Goal: Task Accomplishment & Management: Manage account settings

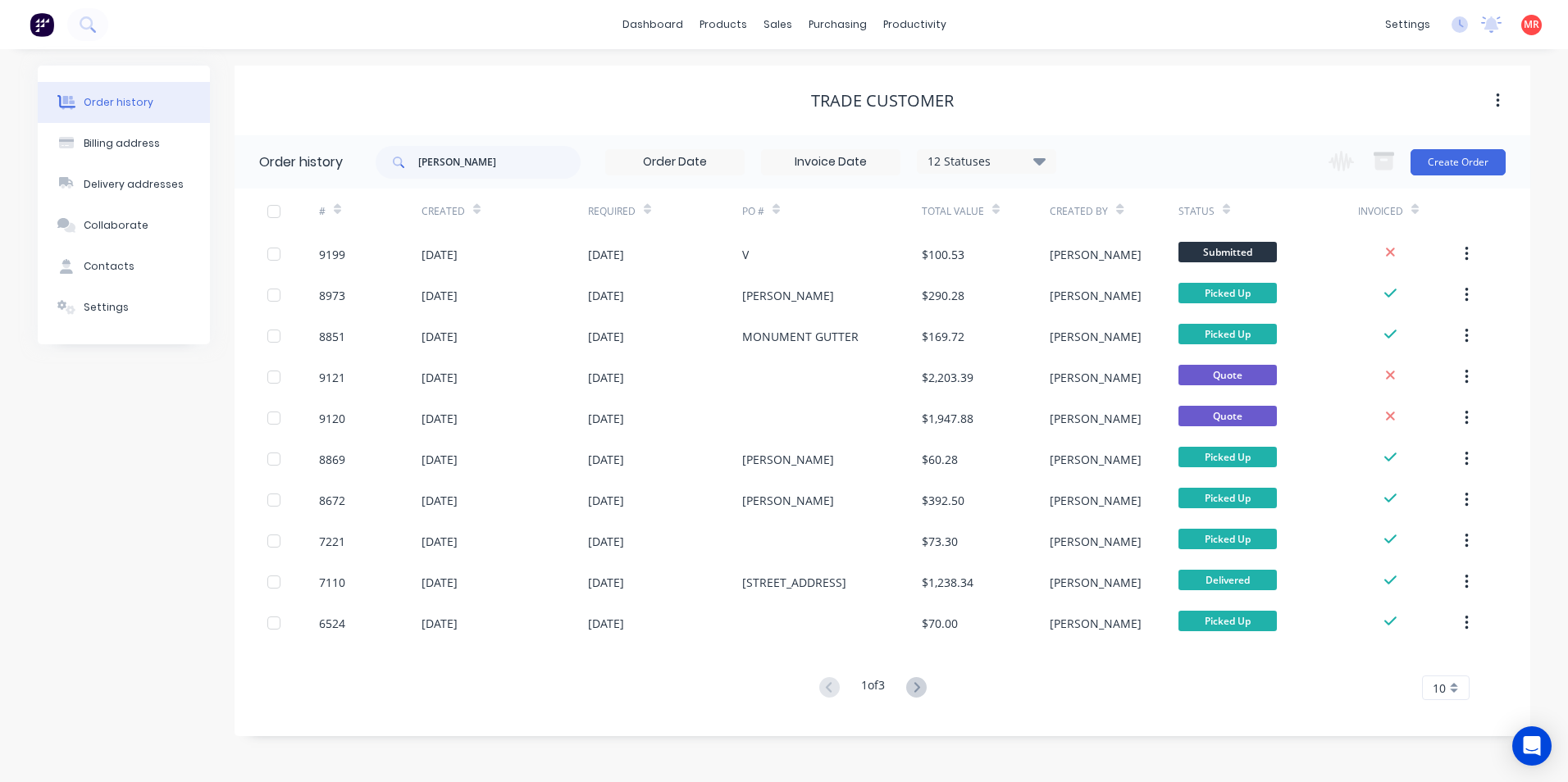
click at [39, 28] on img at bounding box center [42, 25] width 25 height 25
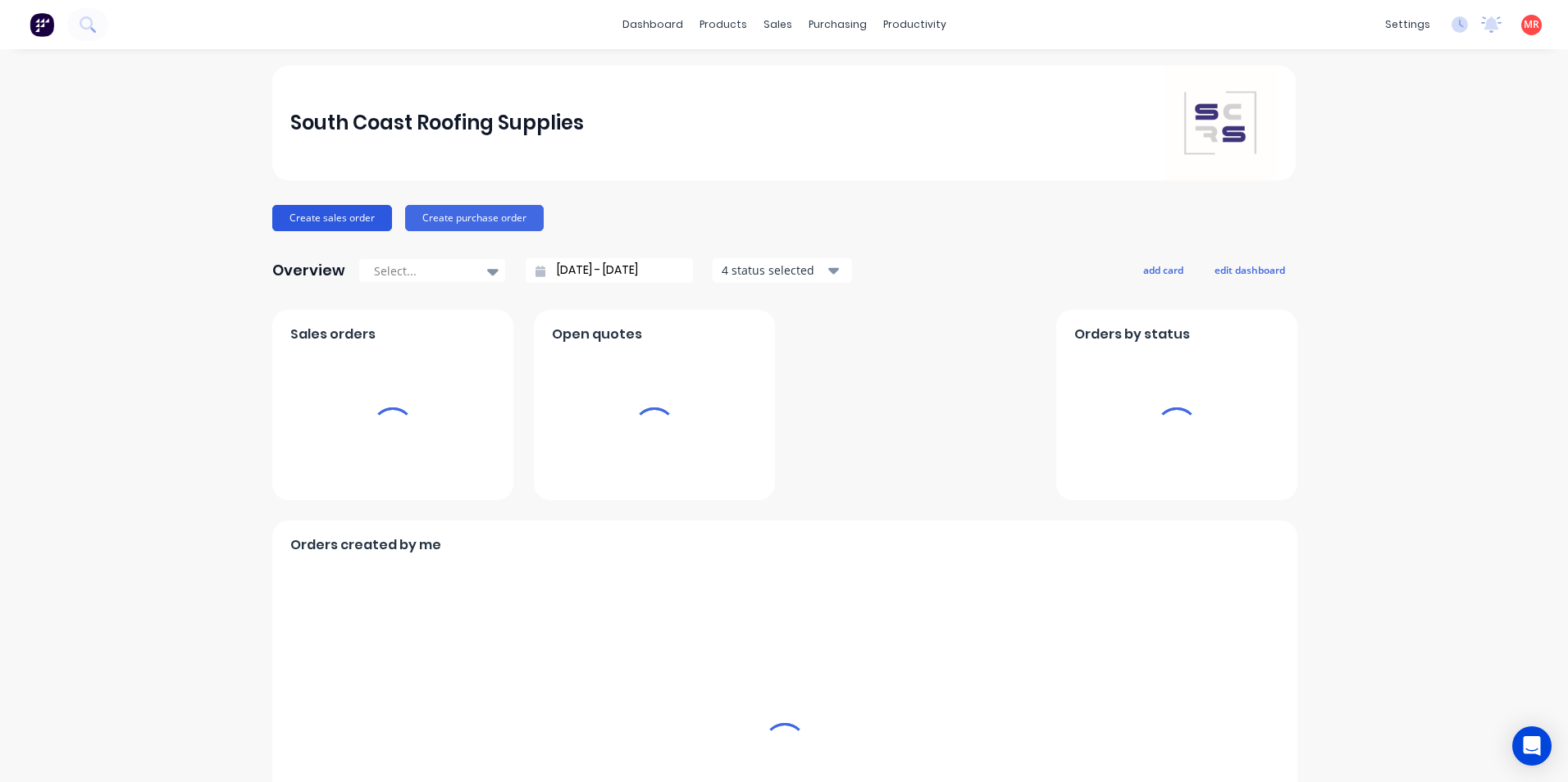
click at [333, 220] on button "Create sales order" at bounding box center [332, 218] width 120 height 27
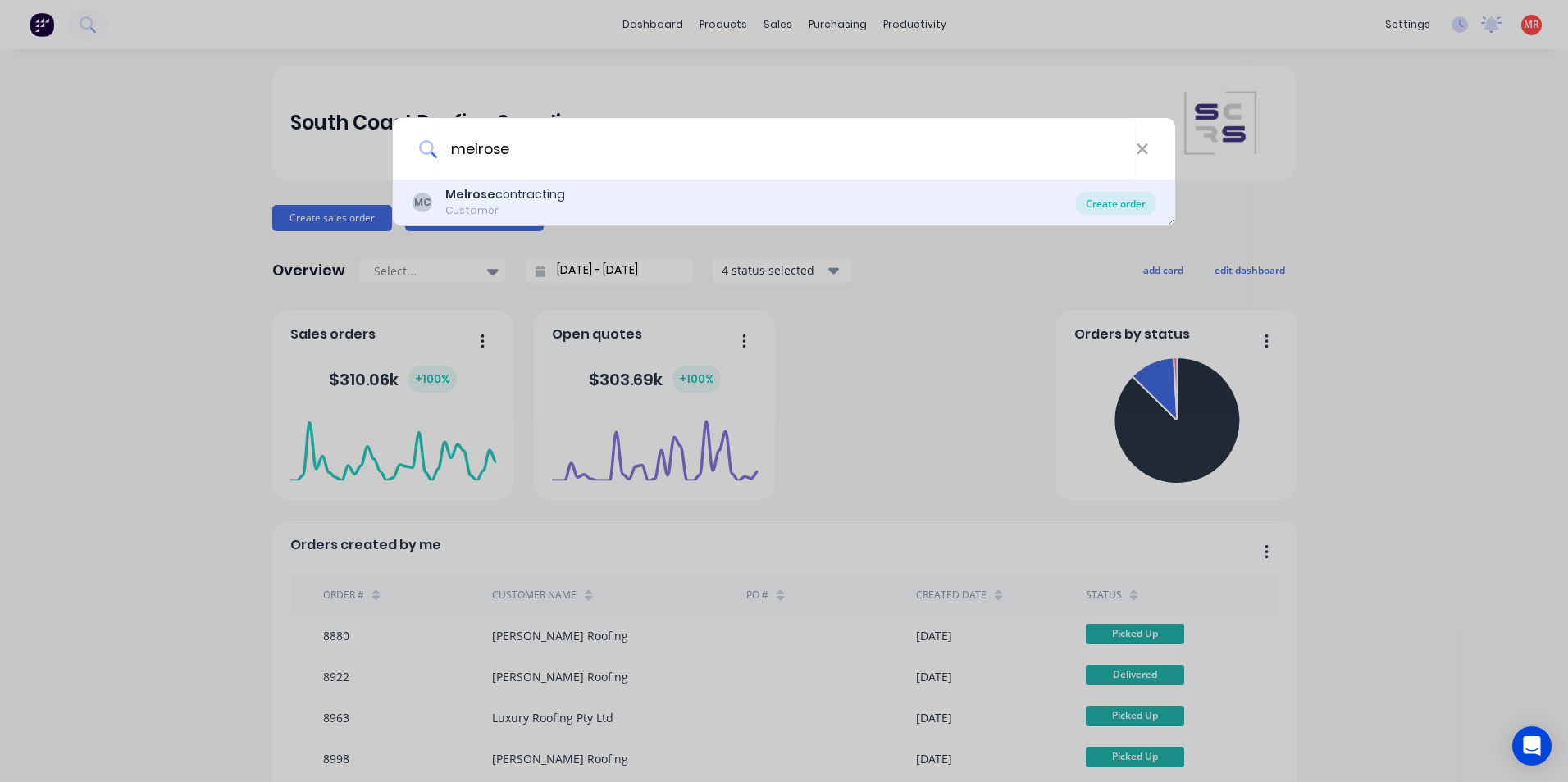
type input "melrose"
click at [1105, 204] on div "Create order" at bounding box center [1115, 203] width 80 height 23
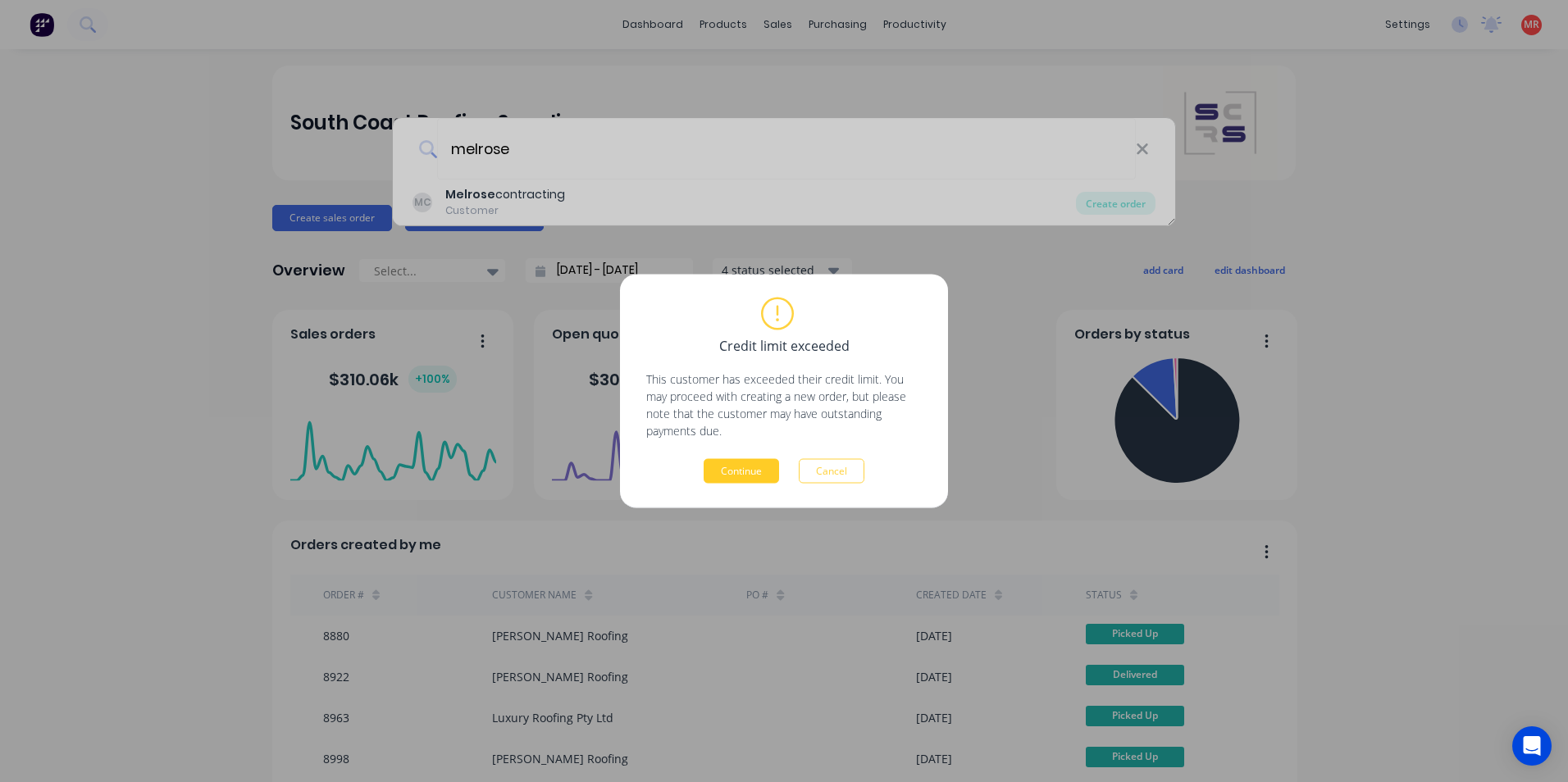
click at [724, 467] on button "Continue" at bounding box center [740, 472] width 75 height 25
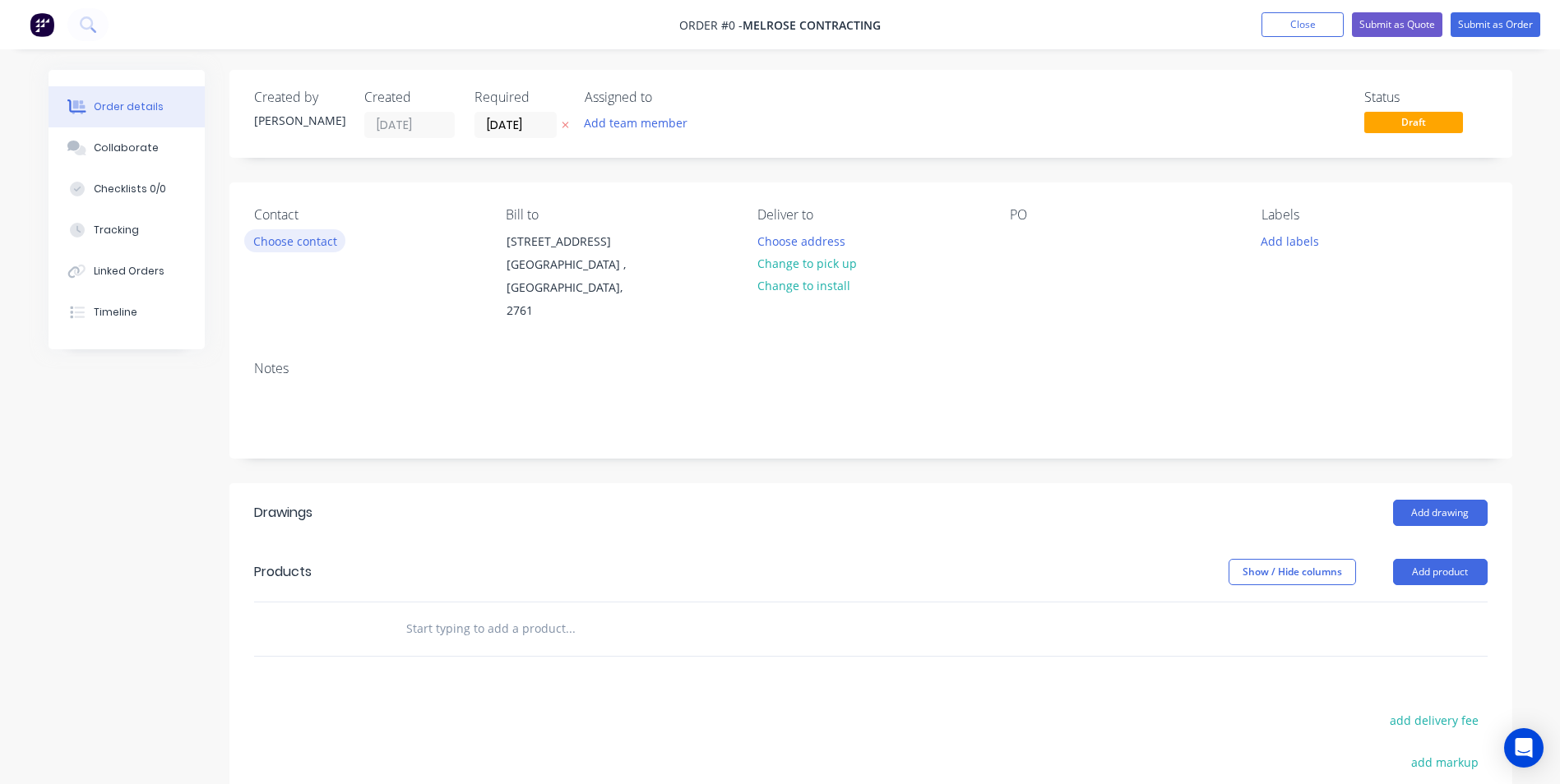
click at [317, 243] on button "Choose contact" at bounding box center [295, 240] width 101 height 22
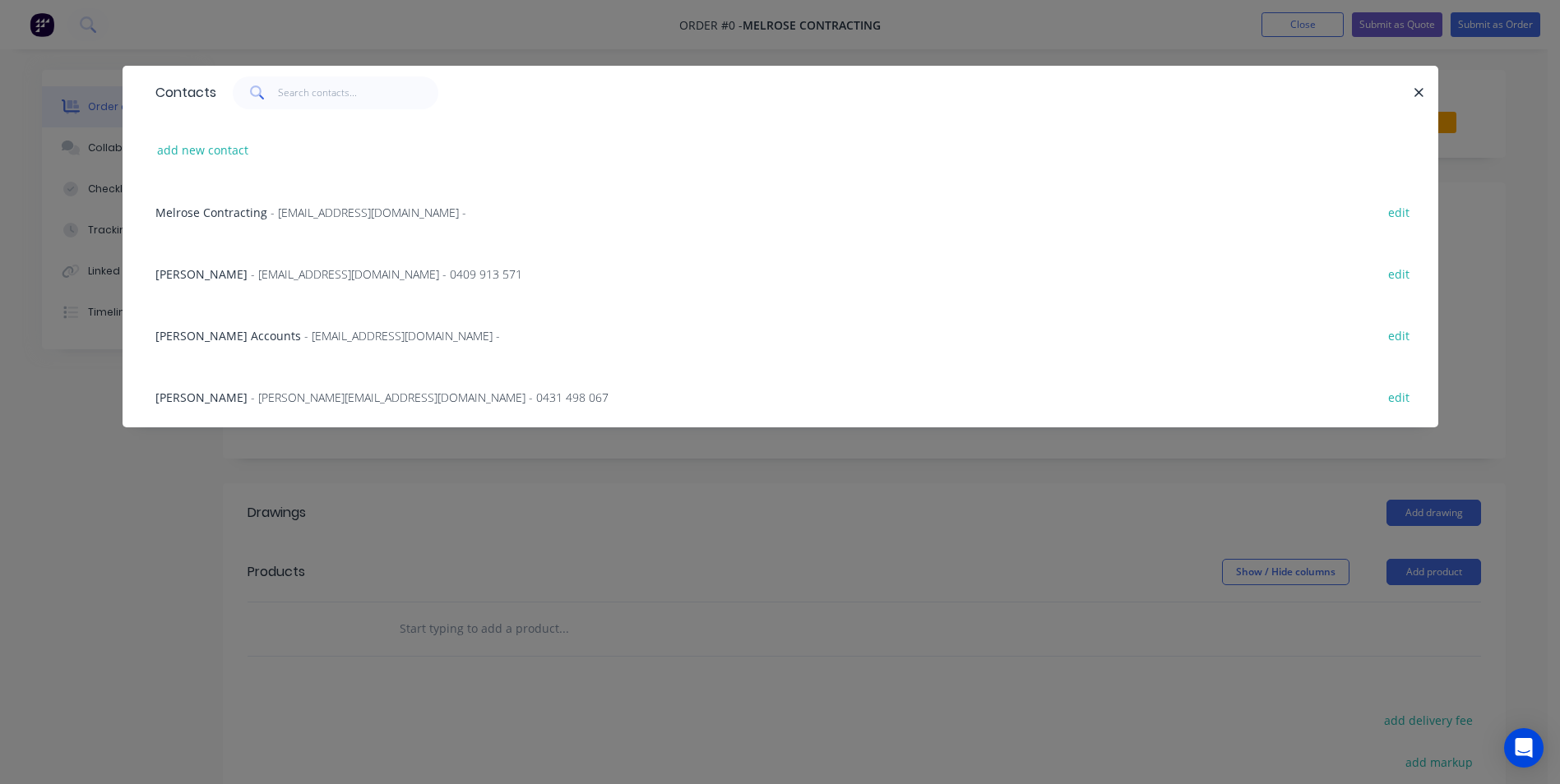
click at [320, 277] on span "- [EMAIL_ADDRESS][DOMAIN_NAME] - 0409 913 571" at bounding box center [386, 274] width 271 height 15
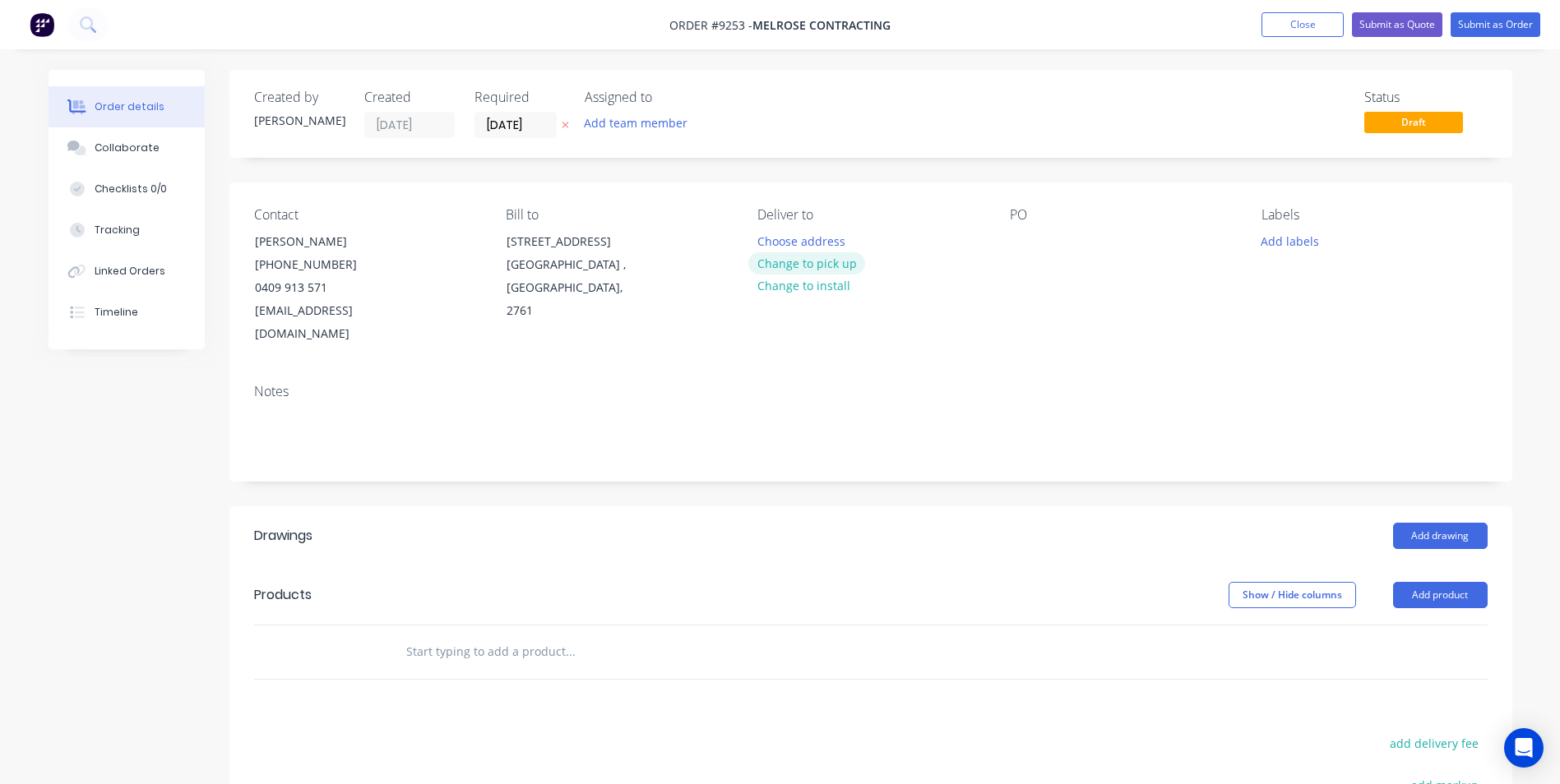
click at [812, 258] on button "Change to pick up" at bounding box center [806, 263] width 117 height 22
click at [535, 126] on input "[DATE]" at bounding box center [515, 125] width 81 height 25
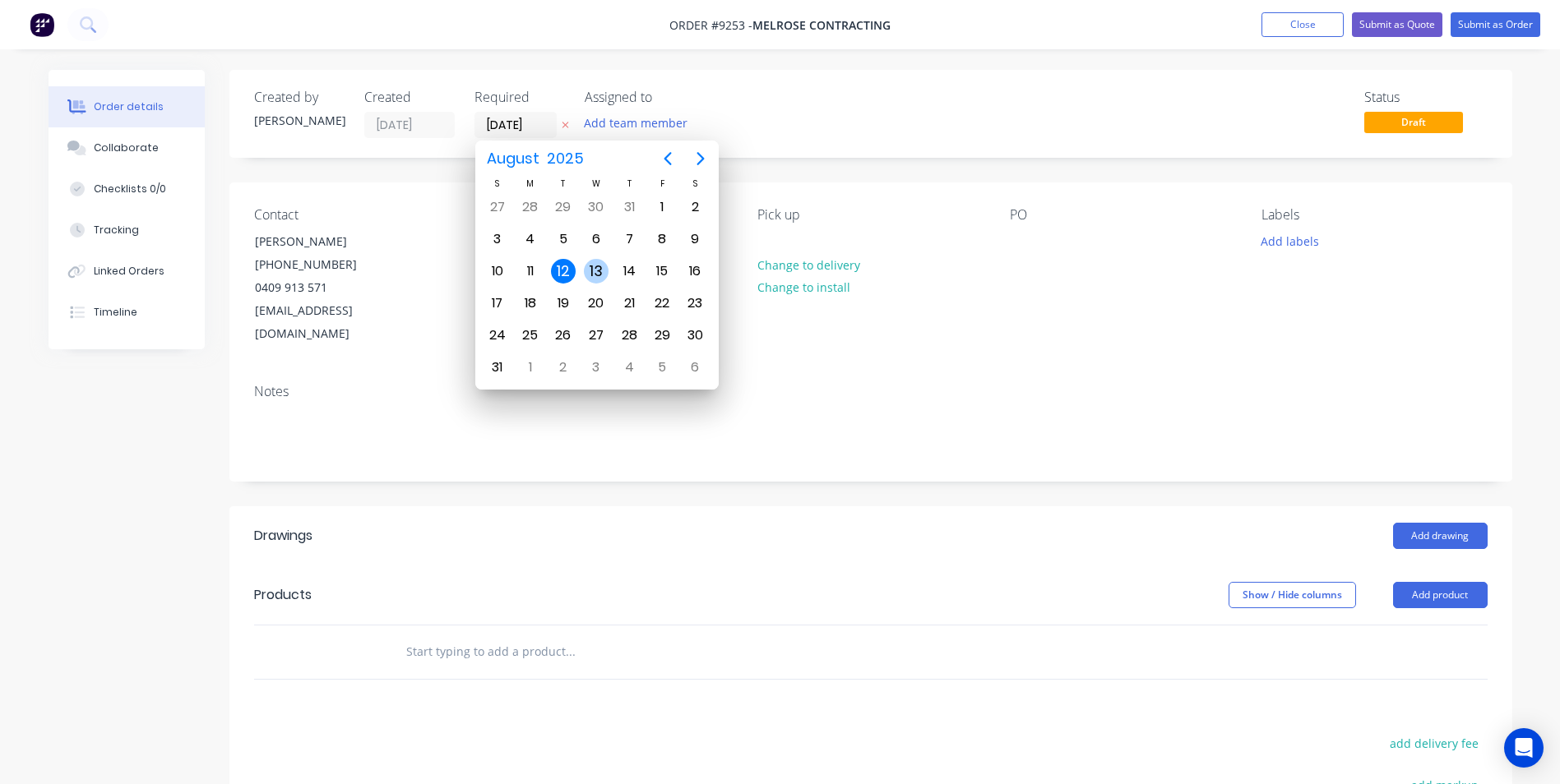
click at [584, 264] on div "13" at bounding box center [596, 271] width 25 height 25
type input "[DATE]"
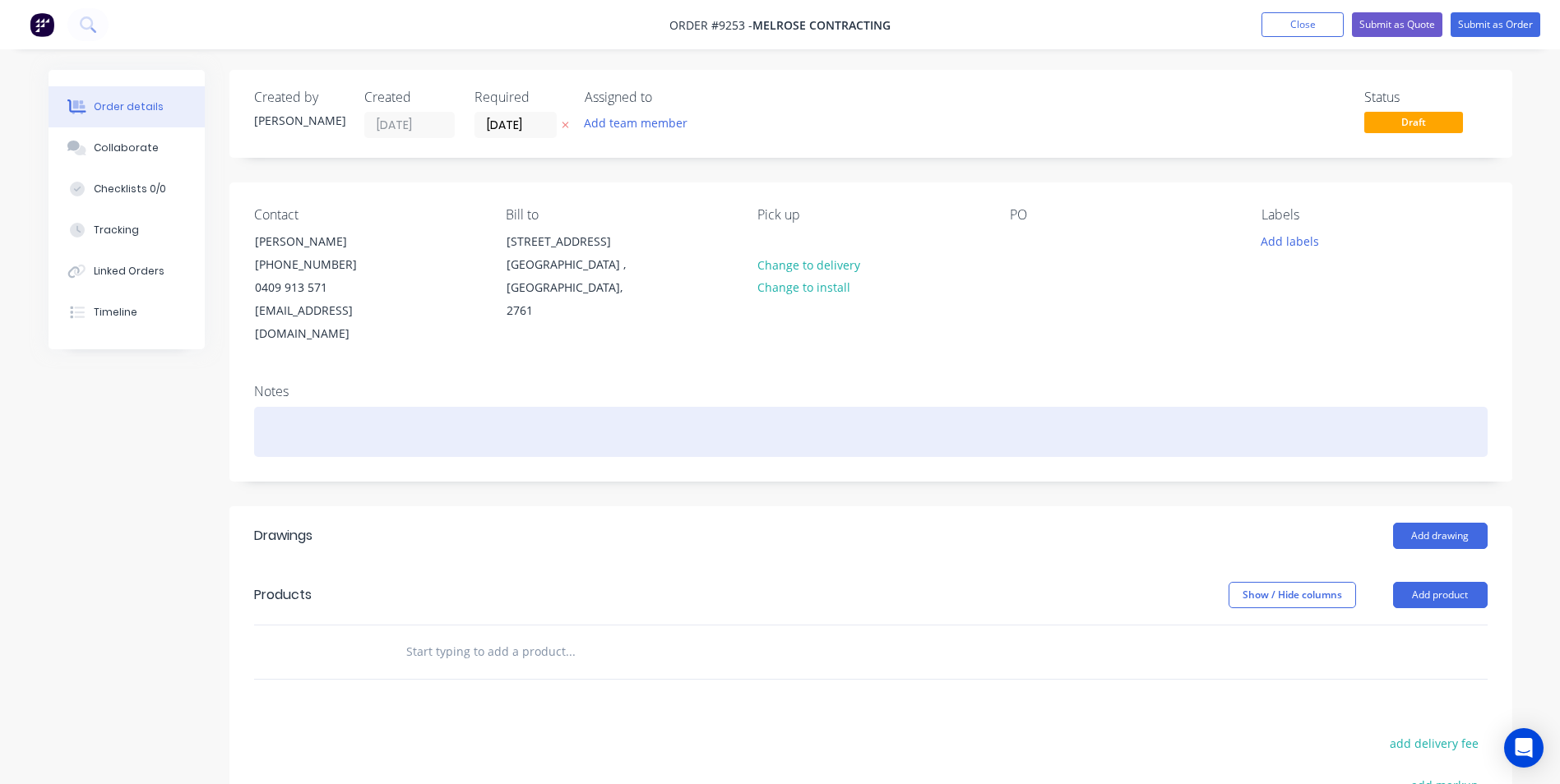
click at [329, 407] on div at bounding box center [871, 432] width 1234 height 50
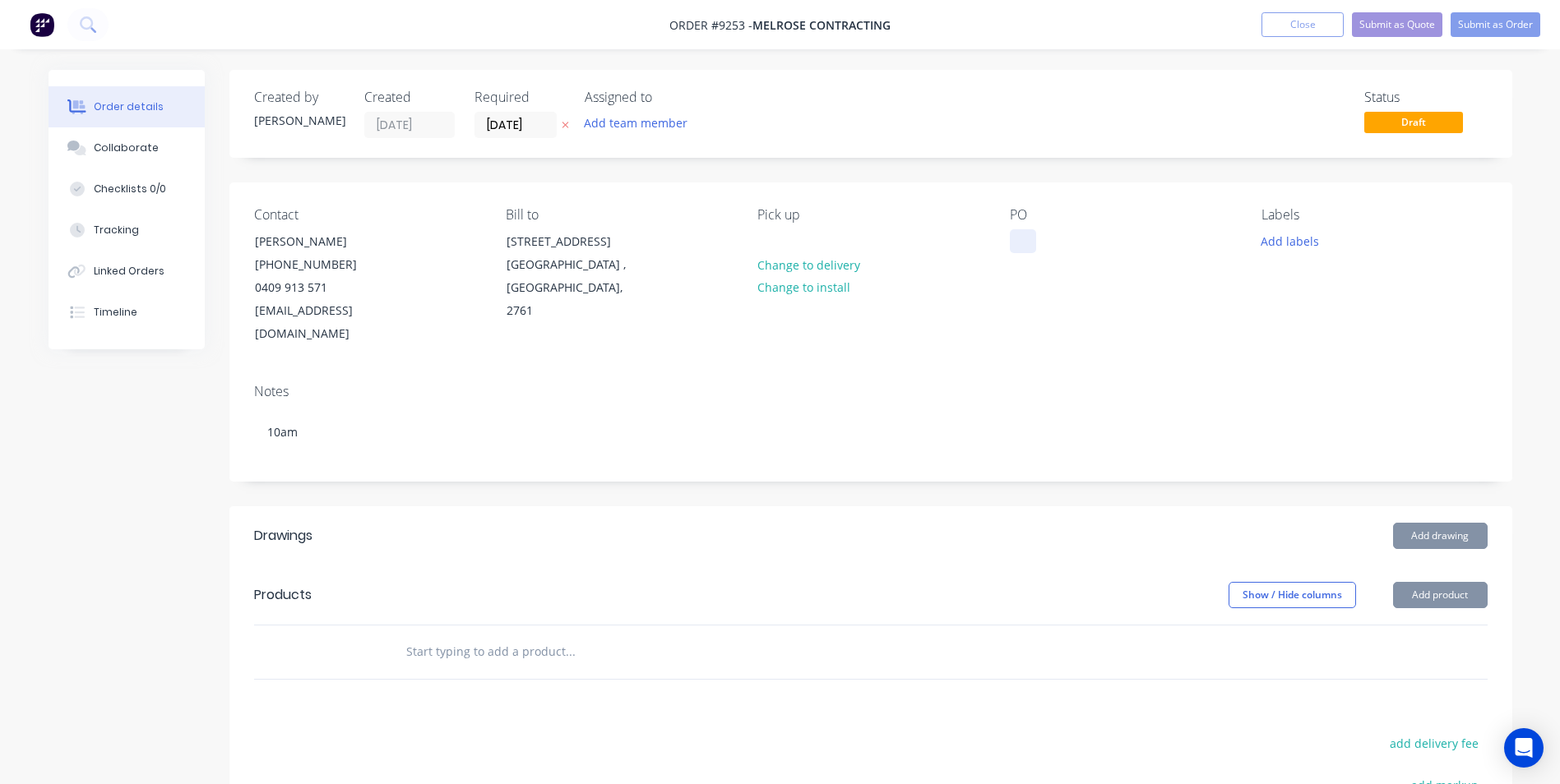
click at [1017, 245] on div at bounding box center [1023, 241] width 27 height 24
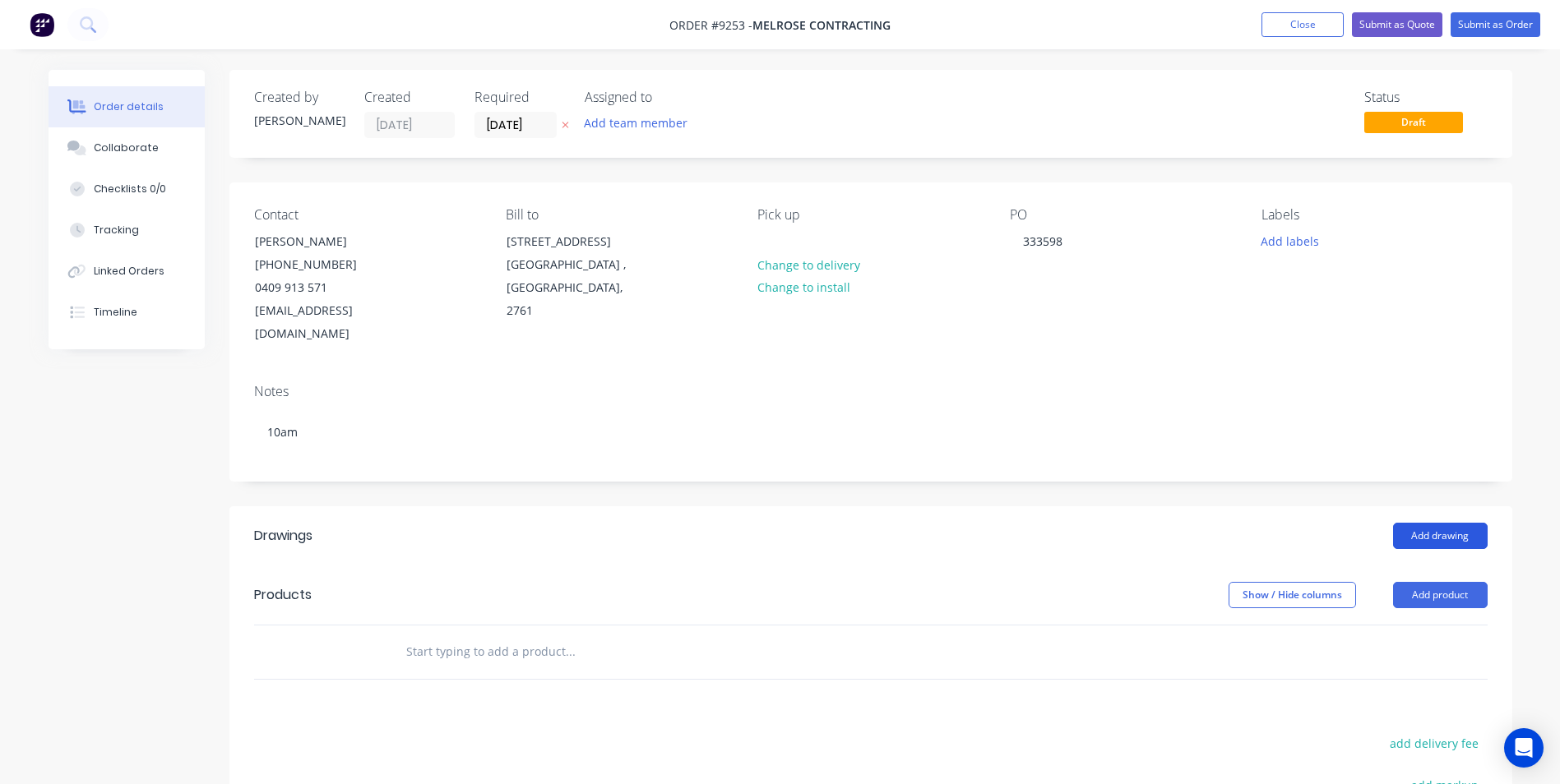
click at [1443, 522] on button "Add drawing" at bounding box center [1440, 536] width 94 height 27
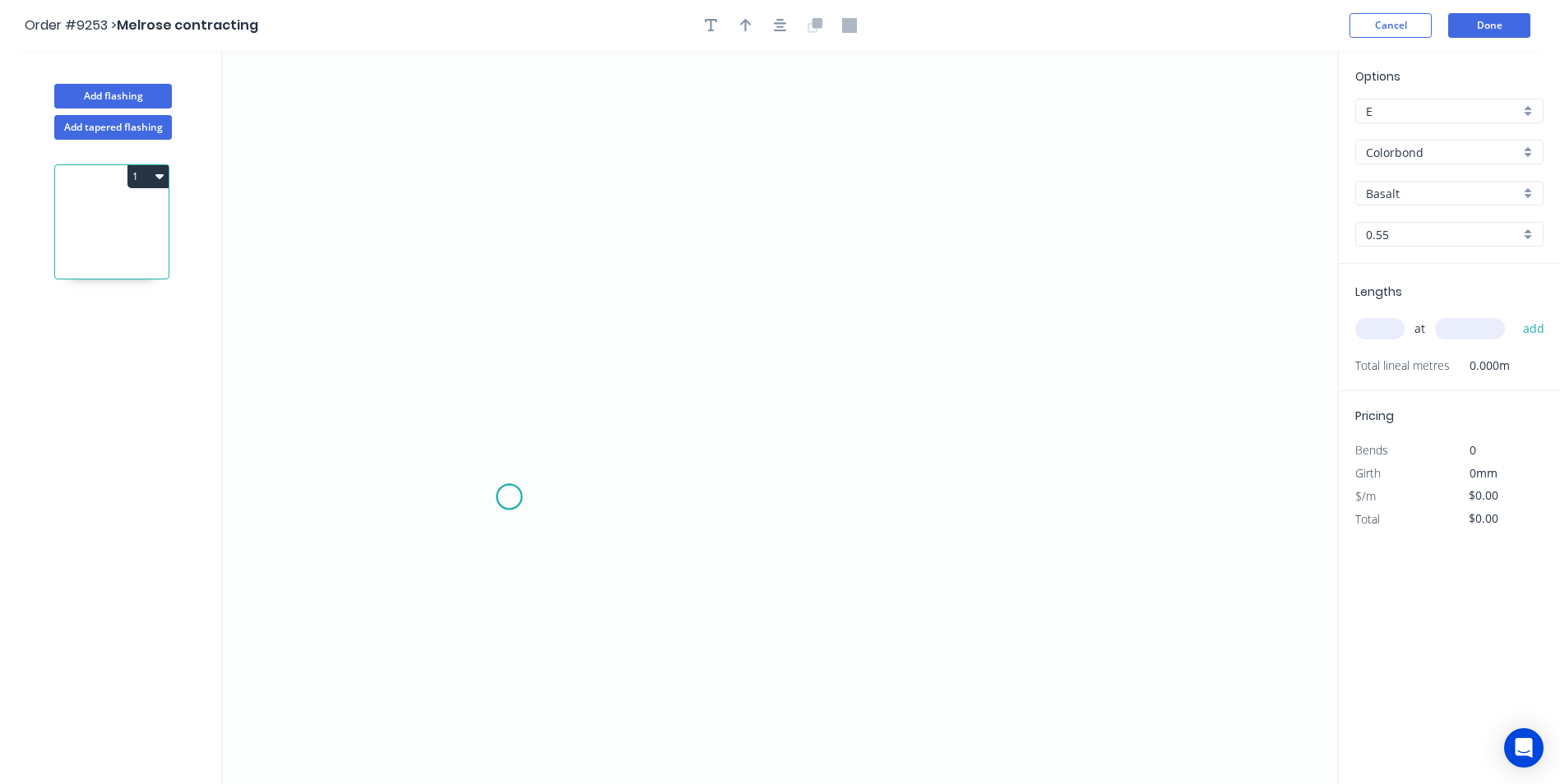
click at [509, 498] on icon "0" at bounding box center [780, 418] width 1116 height 734
click at [464, 537] on icon "0" at bounding box center [780, 418] width 1116 height 734
click at [457, 240] on icon "0 ?" at bounding box center [780, 418] width 1116 height 734
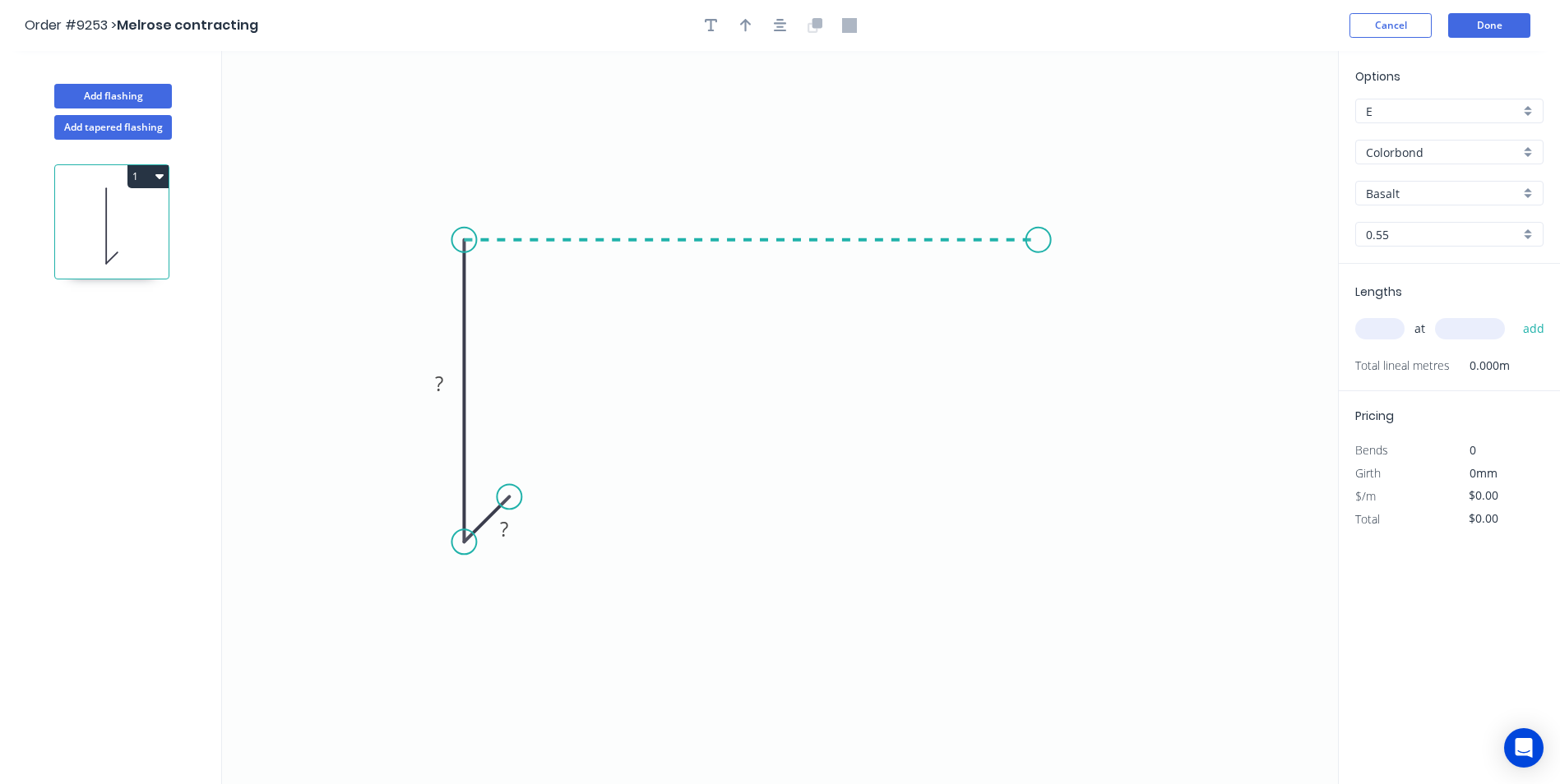
click at [1038, 239] on icon "0 ? ?" at bounding box center [780, 418] width 1116 height 734
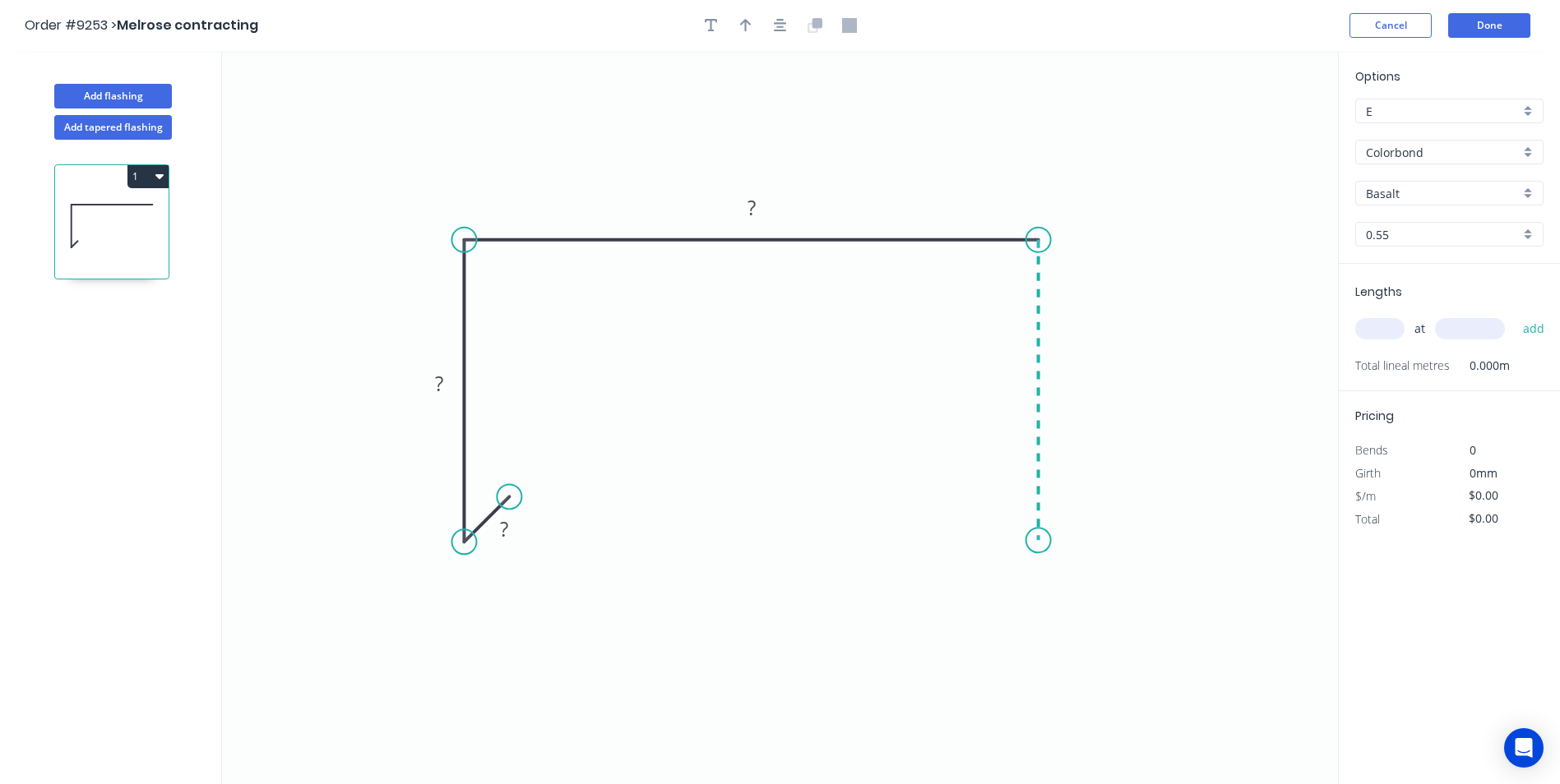
click at [1031, 540] on icon "0 ? ? ?" at bounding box center [780, 418] width 1116 height 734
click at [1031, 540] on circle at bounding box center [1038, 540] width 25 height 25
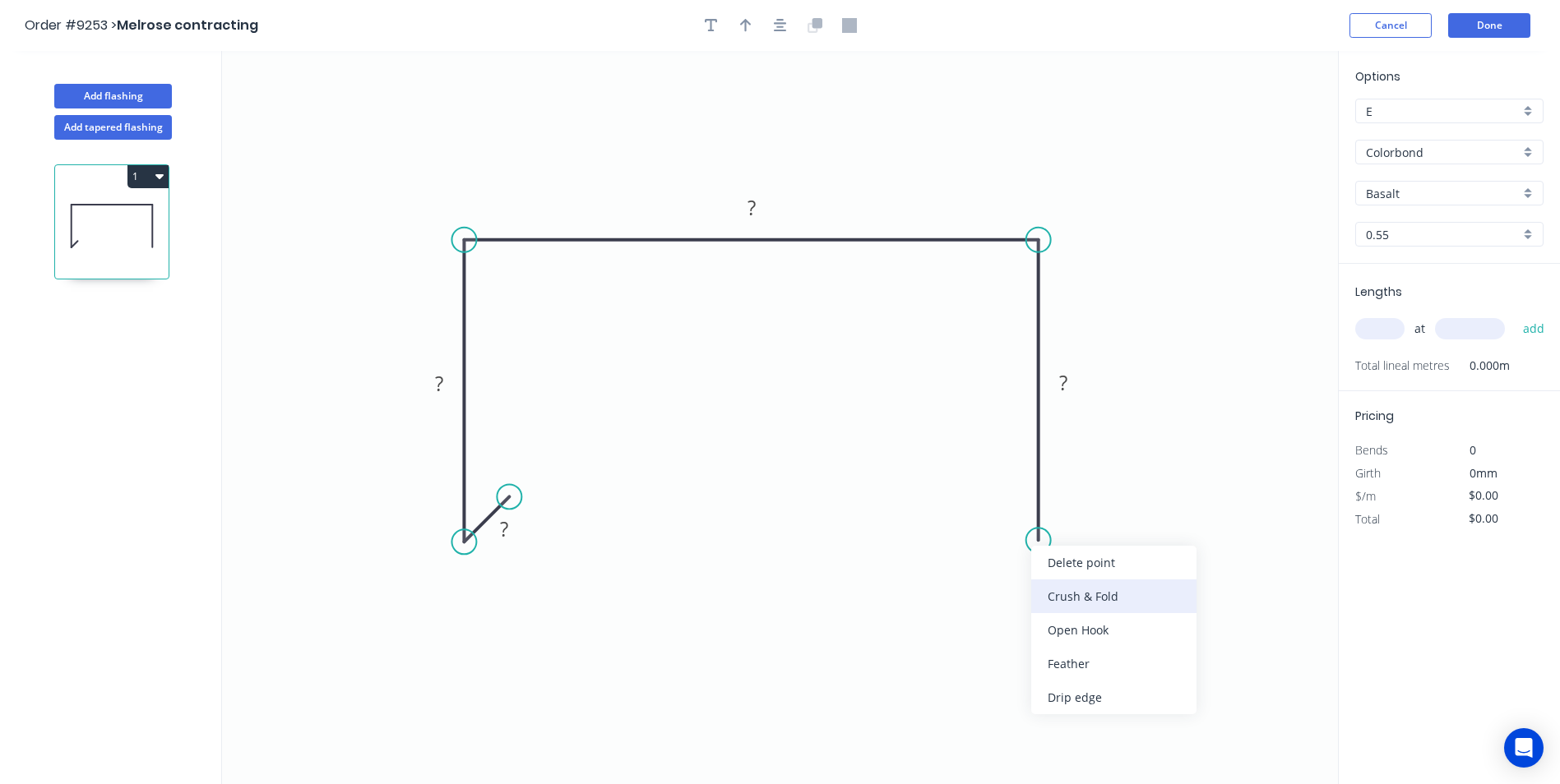
click at [1060, 594] on div "Crush & Fold" at bounding box center [1114, 596] width 166 height 33
click at [1065, 599] on div "Flip bend" at bounding box center [1115, 600] width 166 height 33
click at [510, 522] on rect at bounding box center [504, 530] width 33 height 23
click at [941, 101] on icon "0 10 50 600 CF 10 50" at bounding box center [780, 418] width 1116 height 734
type input "$19.94"
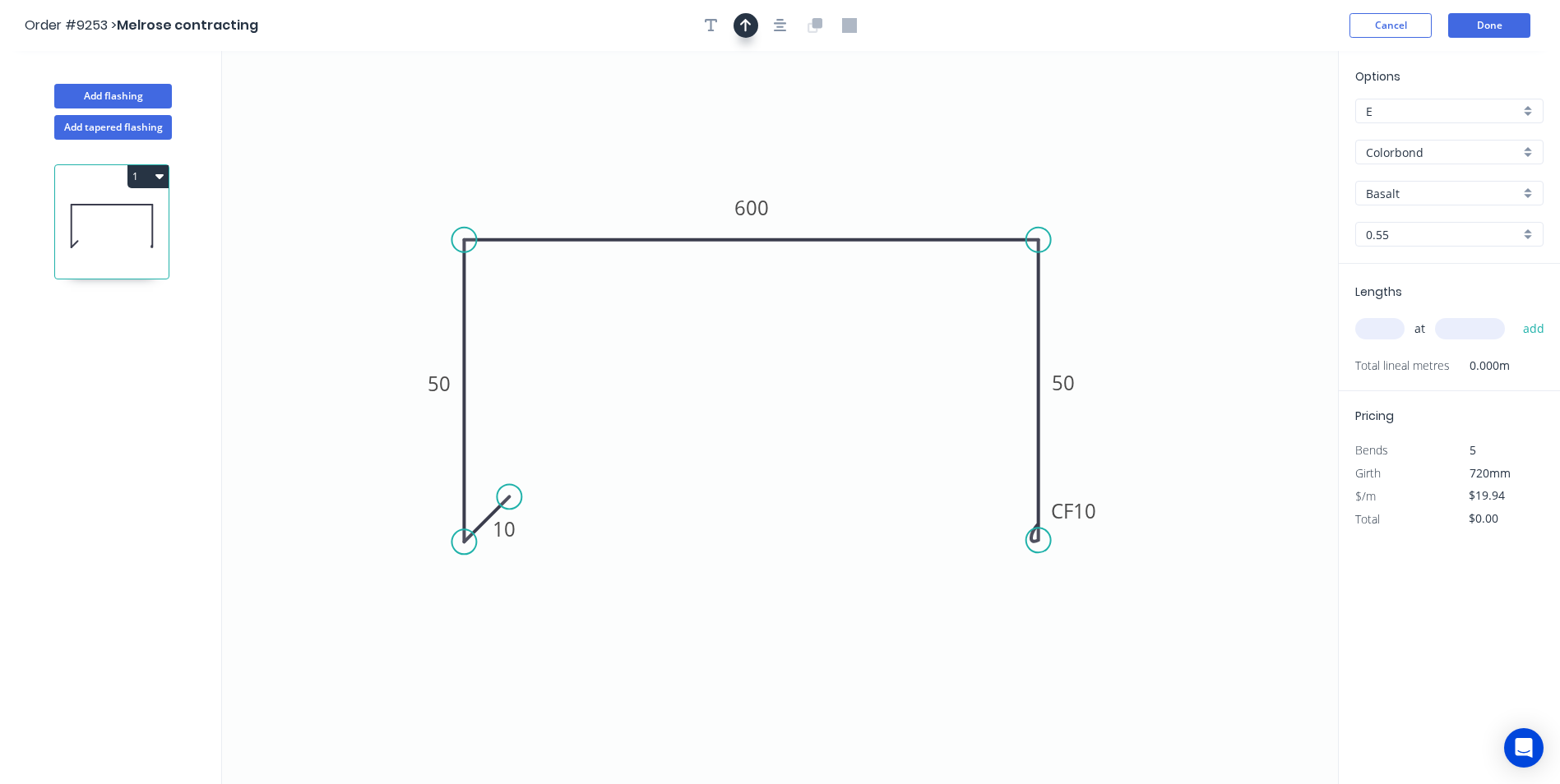
click at [738, 21] on button "button" at bounding box center [746, 26] width 25 height 25
click at [1254, 129] on icon at bounding box center [1255, 113] width 15 height 52
drag, startPoint x: 1254, startPoint y: 130, endPoint x: 875, endPoint y: 155, distance: 379.8
click at [875, 155] on icon at bounding box center [888, 142] width 48 height 48
click at [1376, 327] on input "text" at bounding box center [1380, 328] width 49 height 21
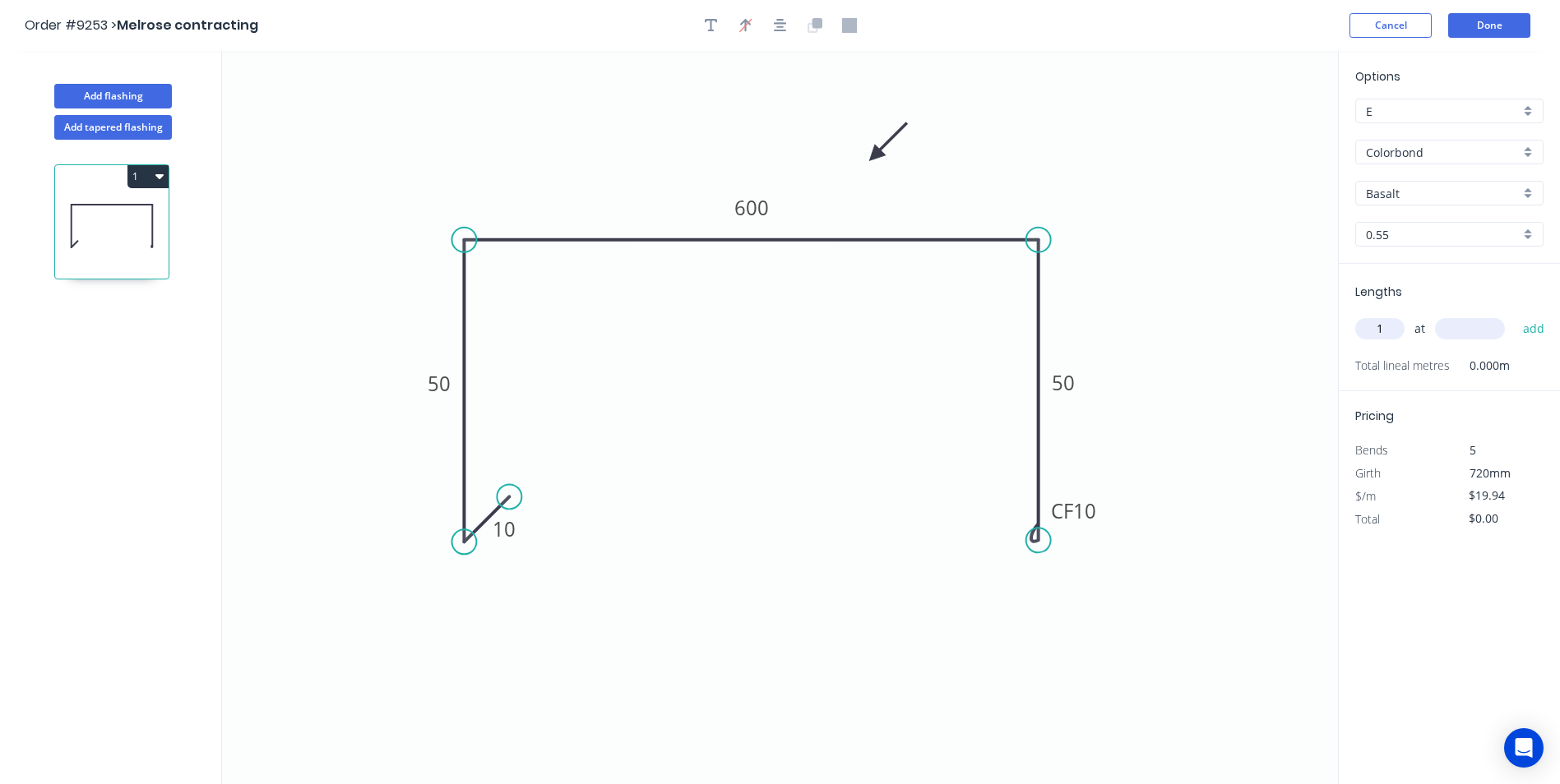
type input "1"
type input "2000"
click at [1514, 315] on button "add" at bounding box center [1533, 328] width 39 height 28
type input "$39.88"
click at [1530, 155] on div "Colorbond" at bounding box center [1450, 152] width 188 height 25
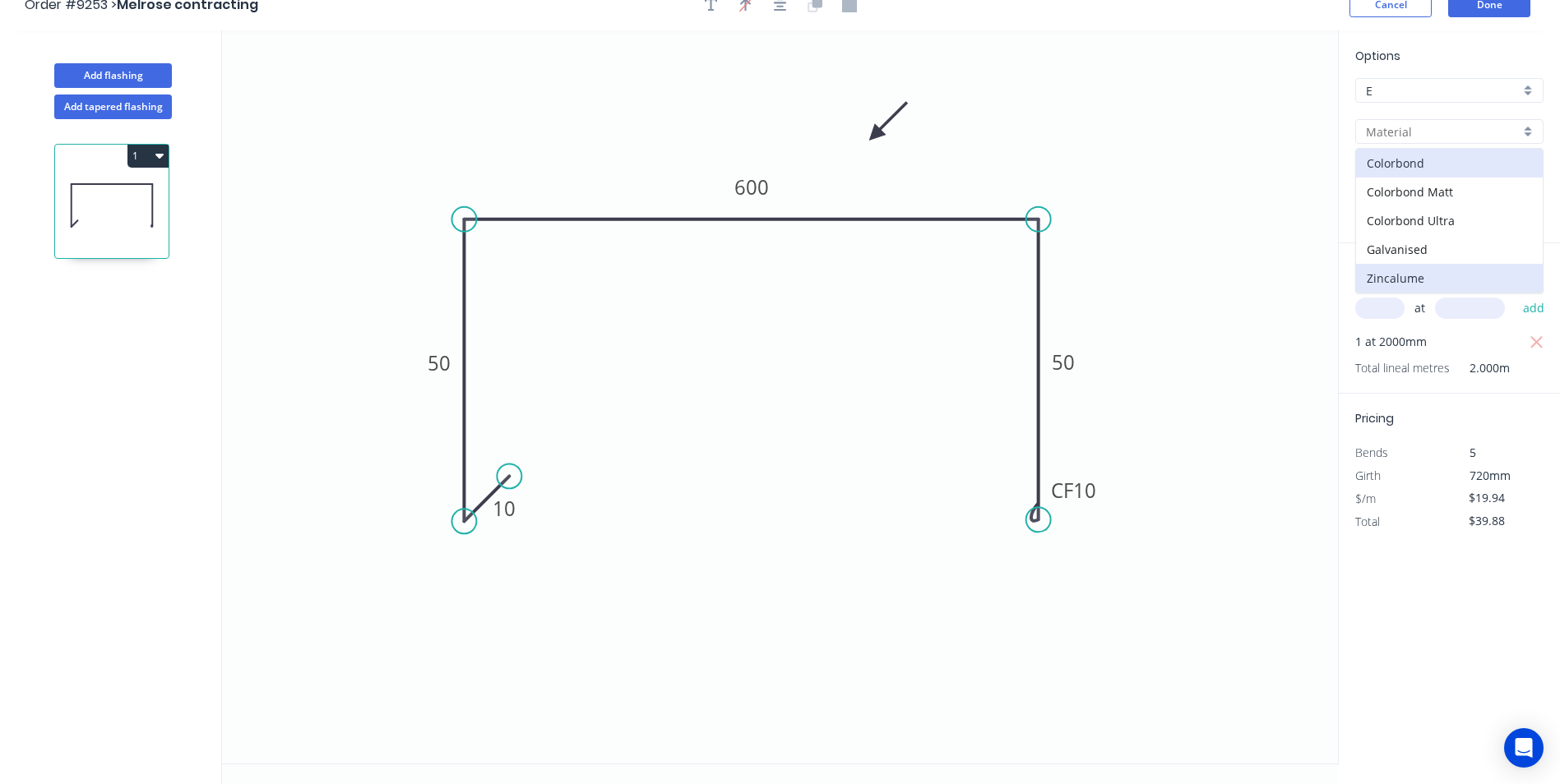
scroll to position [30, 0]
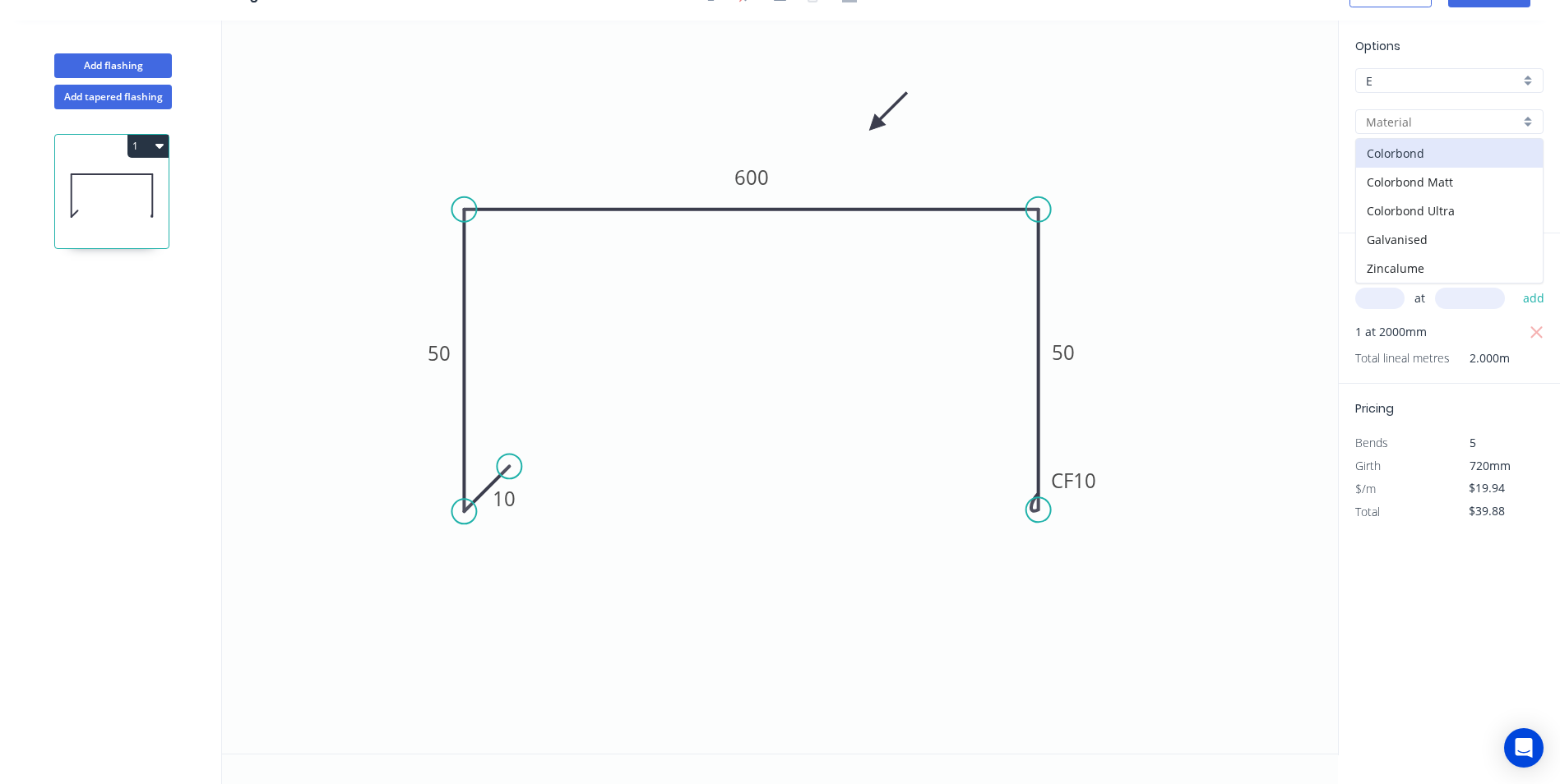
click at [1159, 181] on icon "0 10 50 600 CF 10 50" at bounding box center [780, 387] width 1116 height 734
click at [1526, 161] on div "Basalt" at bounding box center [1450, 163] width 188 height 25
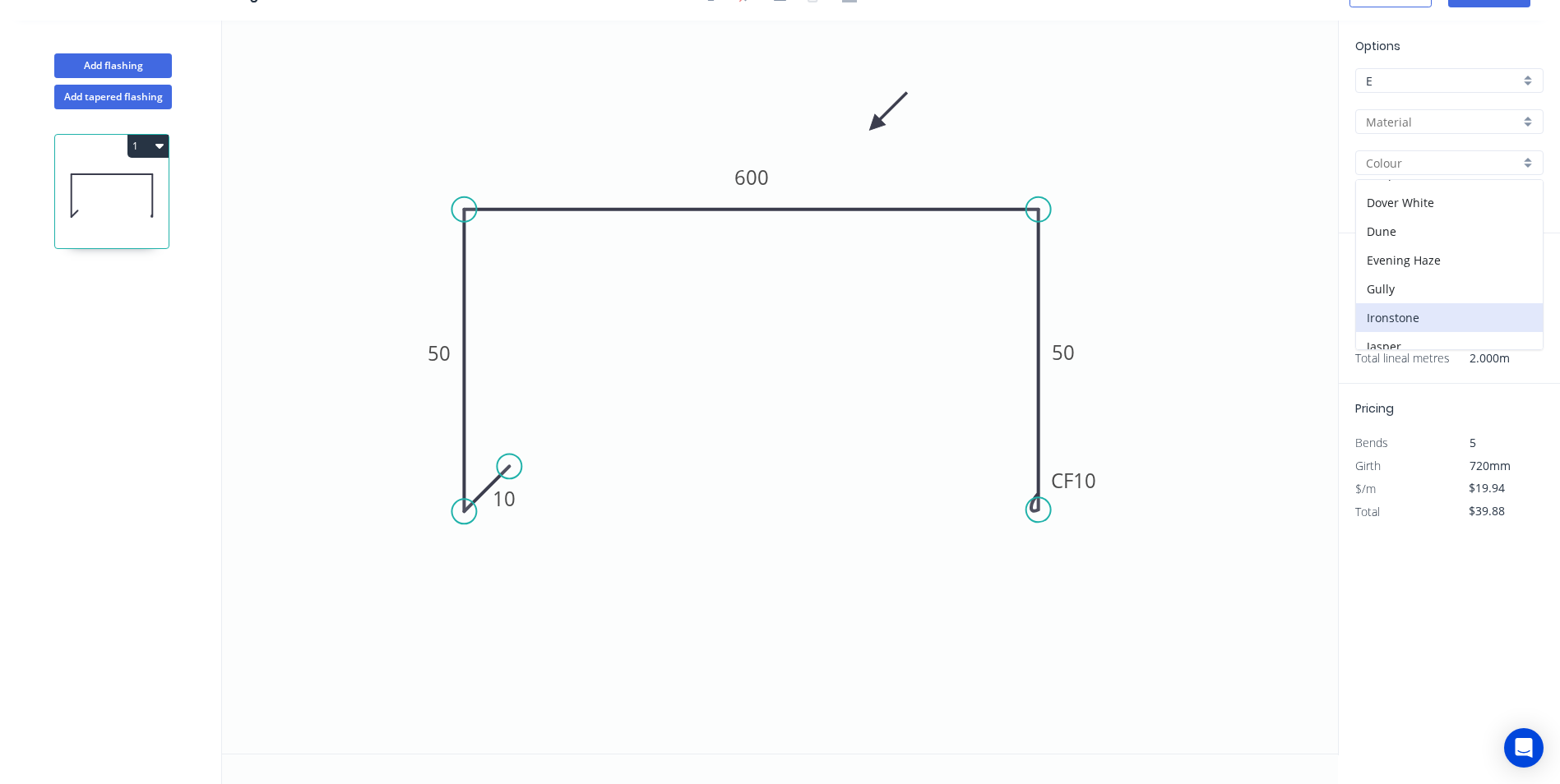
scroll to position [329, 0]
click at [1427, 239] on div "Monument" at bounding box center [1450, 240] width 187 height 29
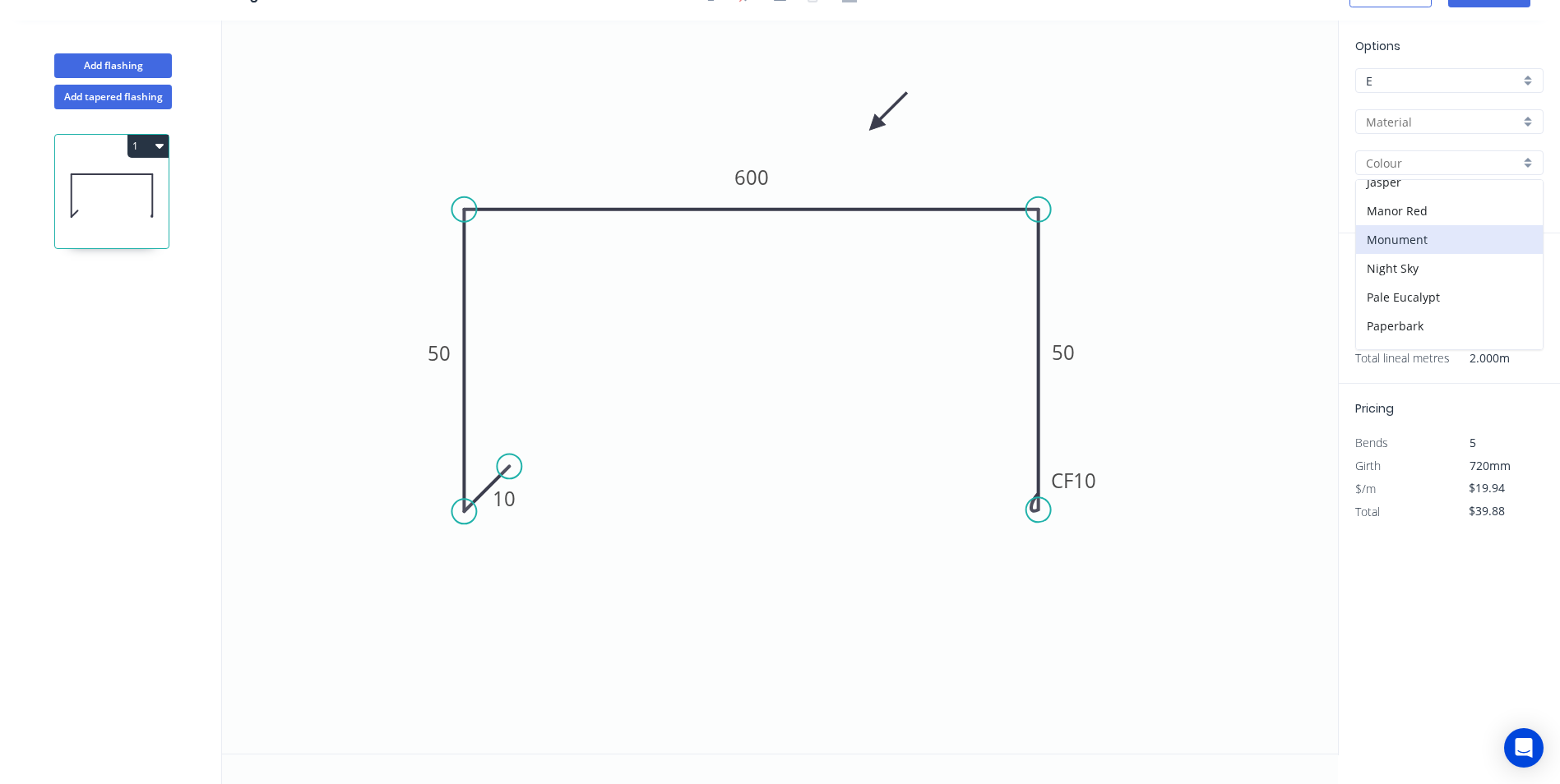
type input "Monument"
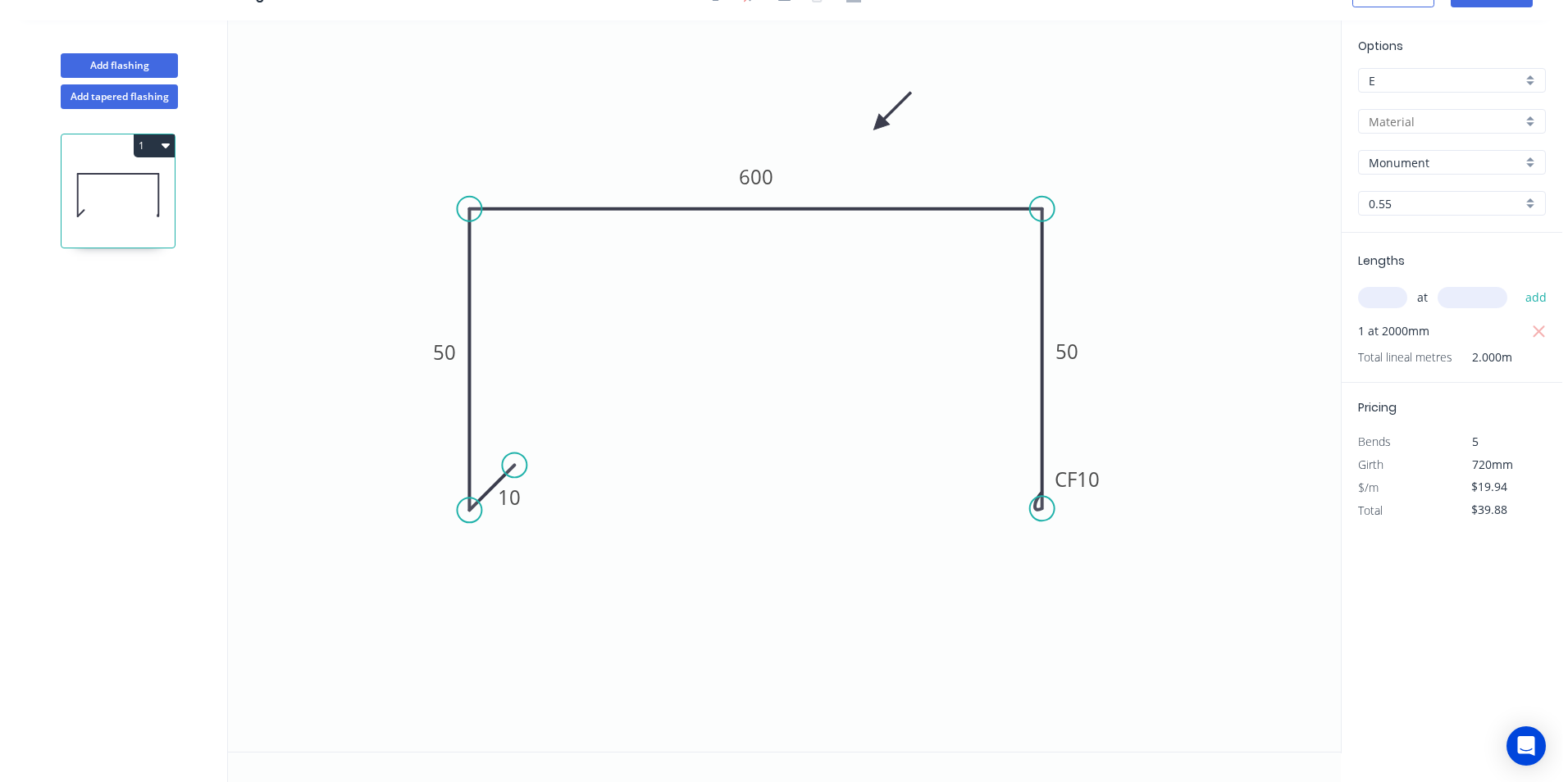
scroll to position [0, 0]
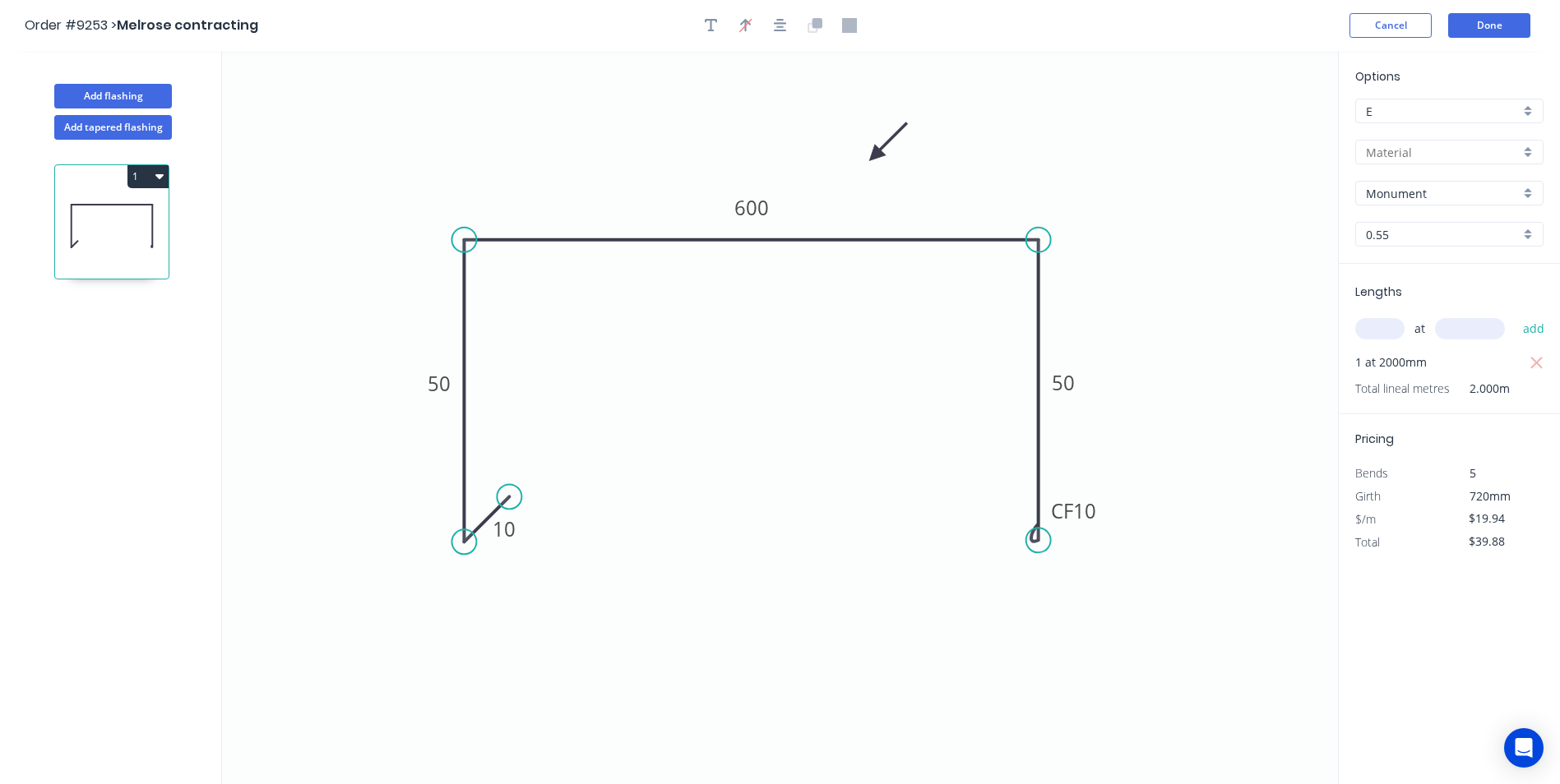
click at [158, 178] on icon "button" at bounding box center [159, 176] width 9 height 5
click at [136, 210] on div "Duplicate" at bounding box center [90, 217] width 127 height 24
type input "$0.00"
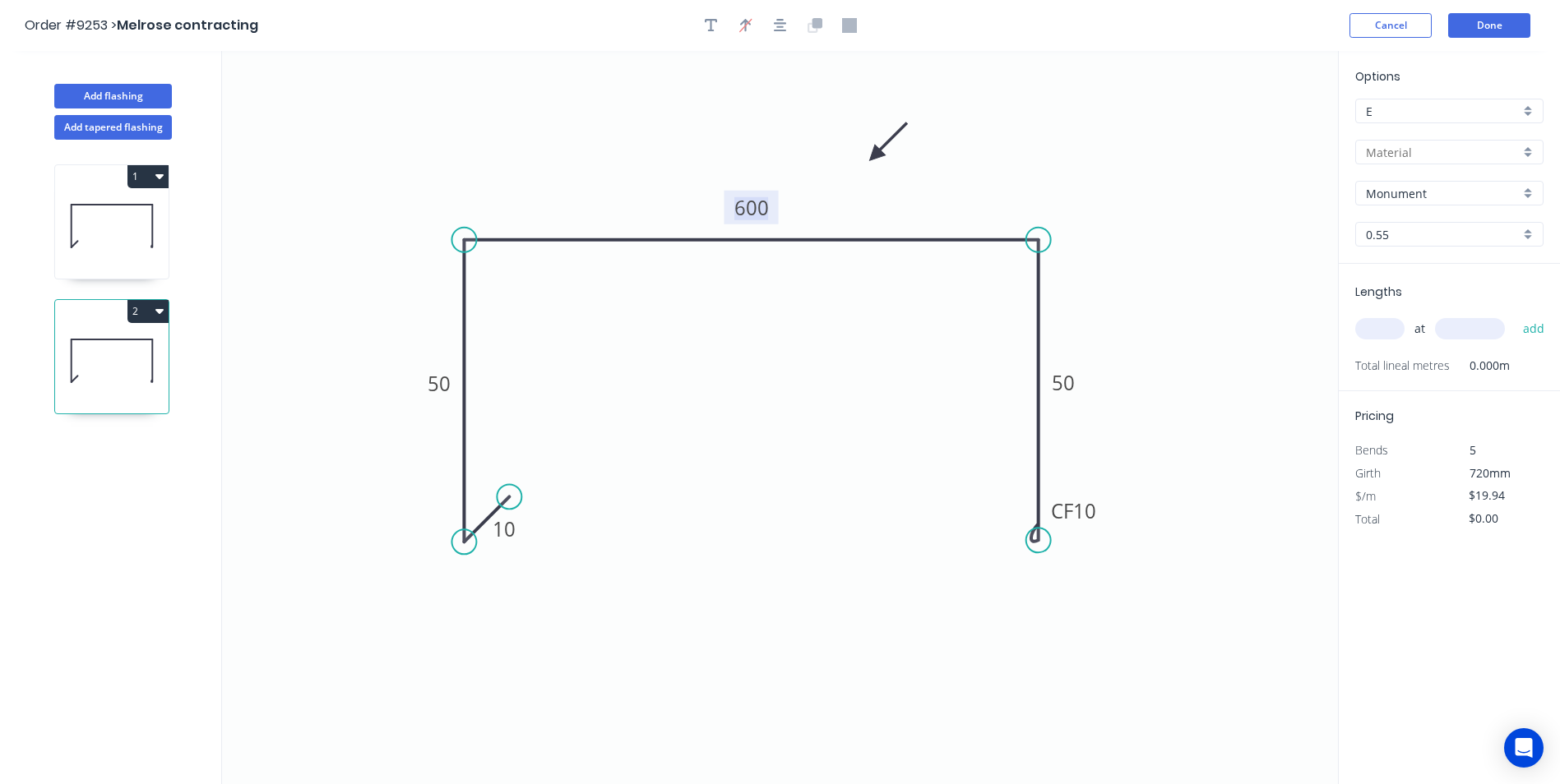
click at [758, 210] on tspan "600" at bounding box center [752, 207] width 34 height 28
click at [1189, 278] on icon "0 10 50 240 CF 10 50" at bounding box center [780, 418] width 1116 height 734
type input "$13.19"
click at [1389, 327] on input "text" at bounding box center [1380, 328] width 49 height 21
type input "1"
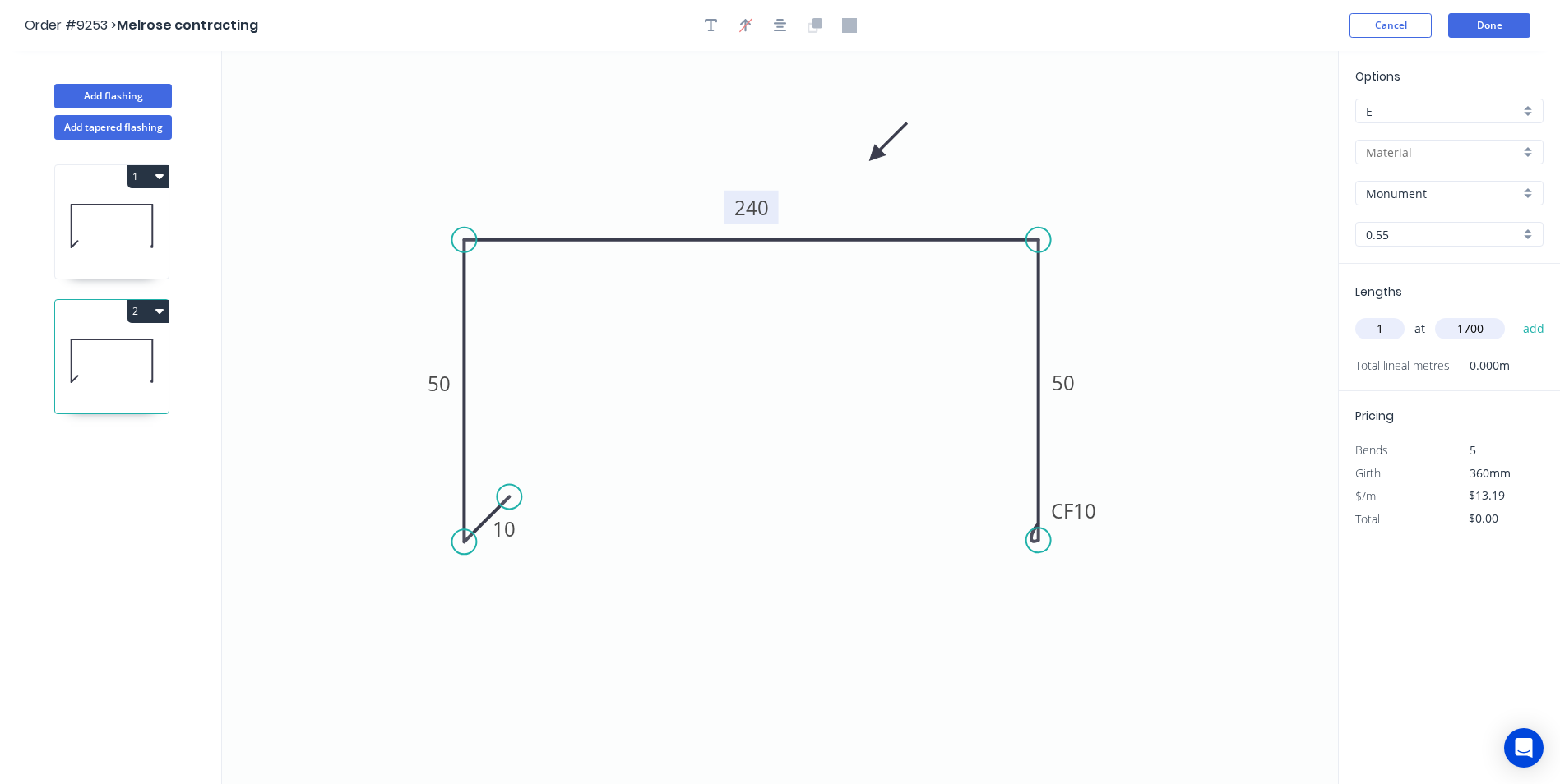
type input "1700"
click at [1514, 315] on button "add" at bounding box center [1533, 328] width 39 height 28
type input "$22.42"
click at [104, 99] on button "Add flashing" at bounding box center [113, 96] width 118 height 25
type input "$0.00"
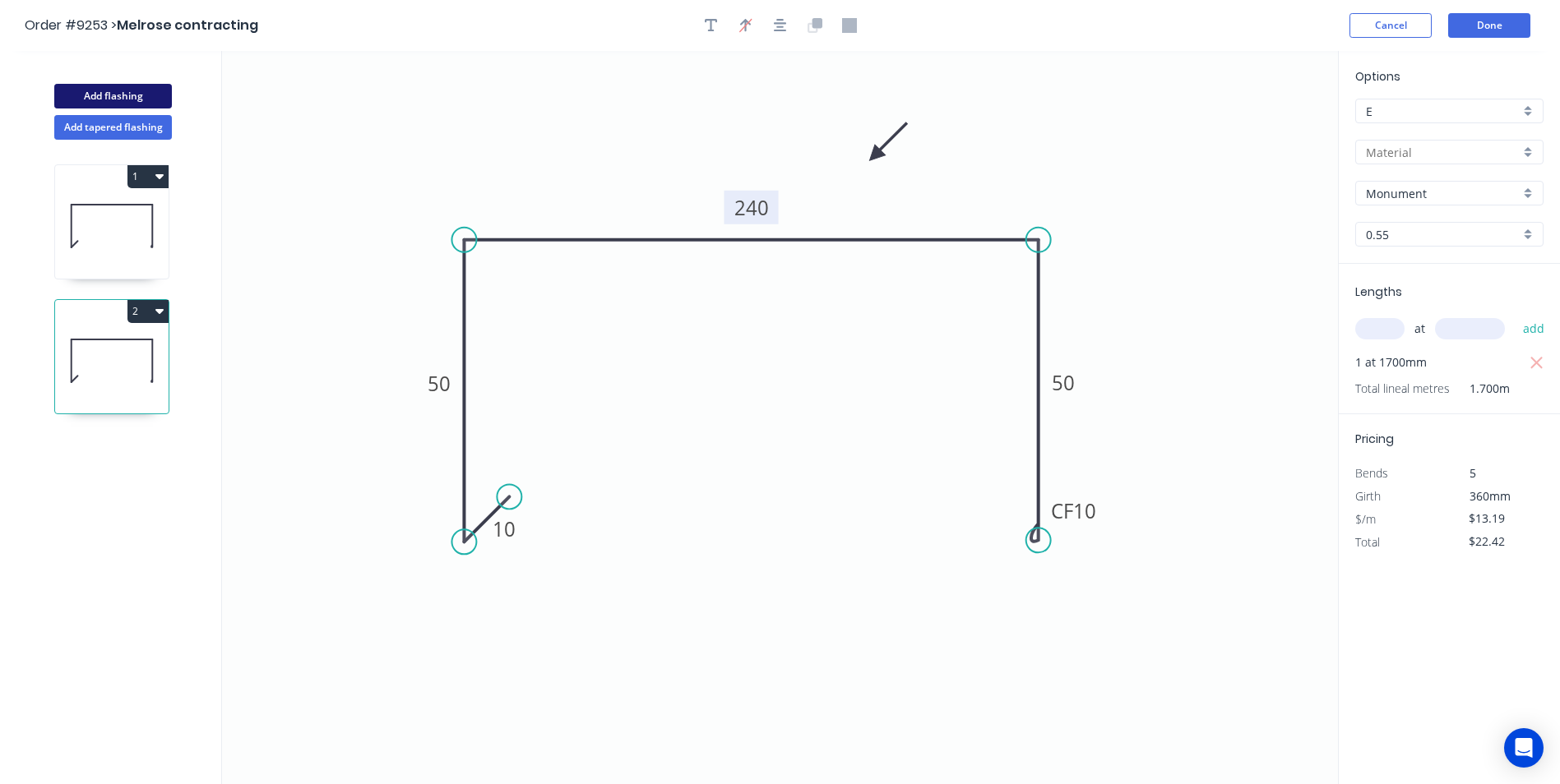
type input "$0.00"
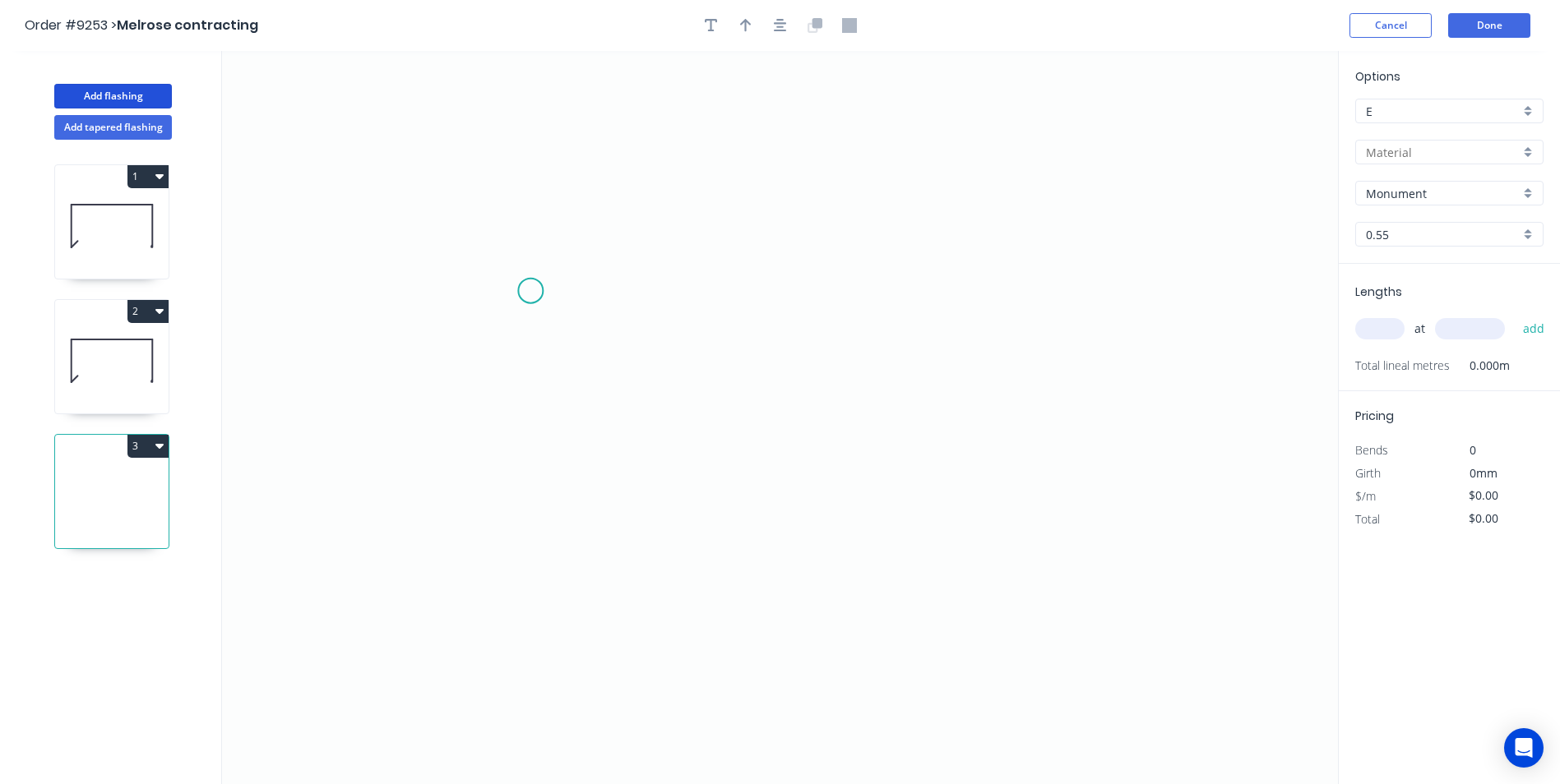
click at [530, 291] on icon "0" at bounding box center [780, 418] width 1116 height 734
click at [974, 307] on icon "0" at bounding box center [780, 418] width 1116 height 734
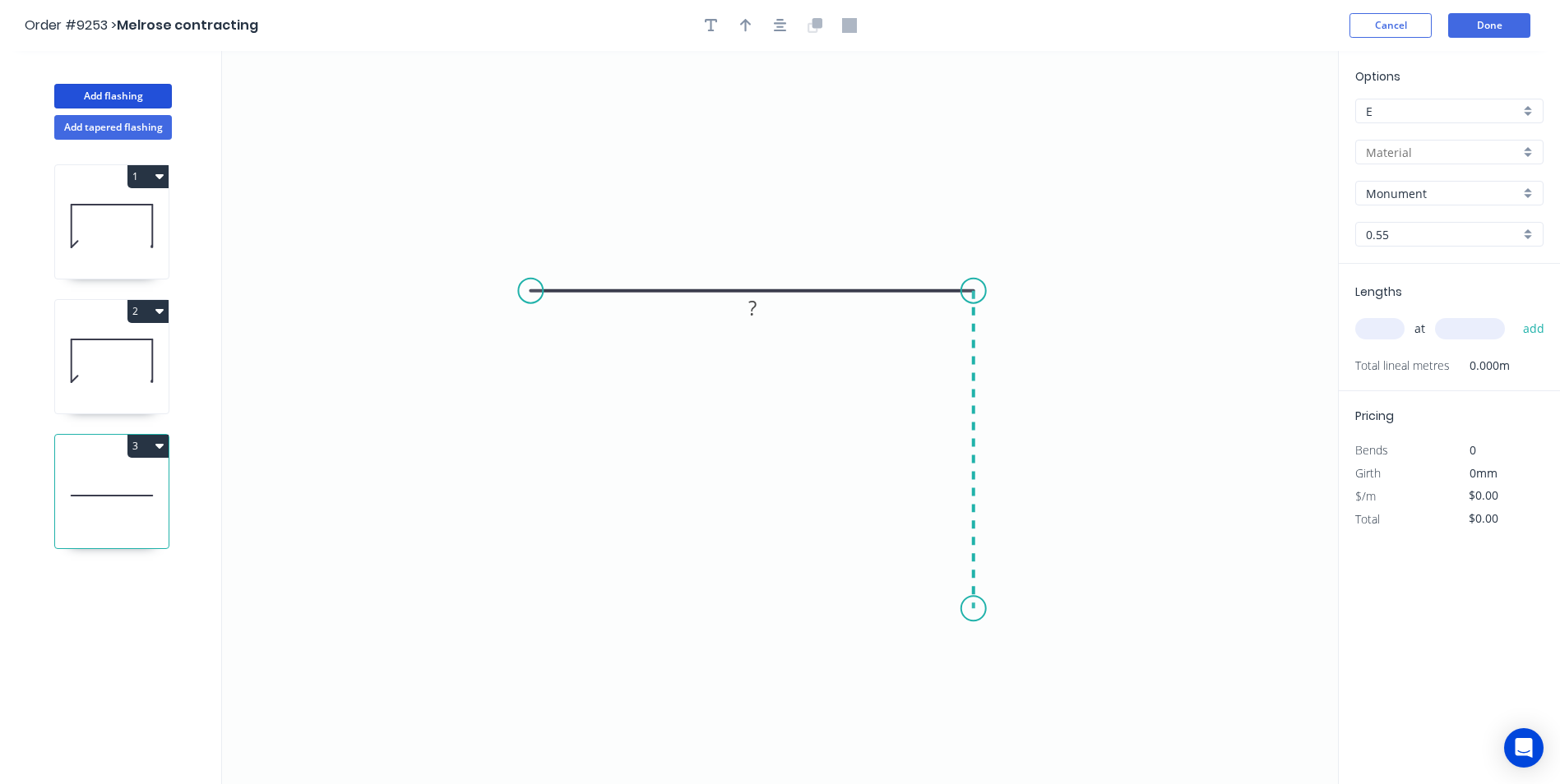
click at [956, 609] on icon "0 ?" at bounding box center [780, 418] width 1116 height 734
click at [956, 609] on icon "0 ? ?" at bounding box center [780, 418] width 1116 height 734
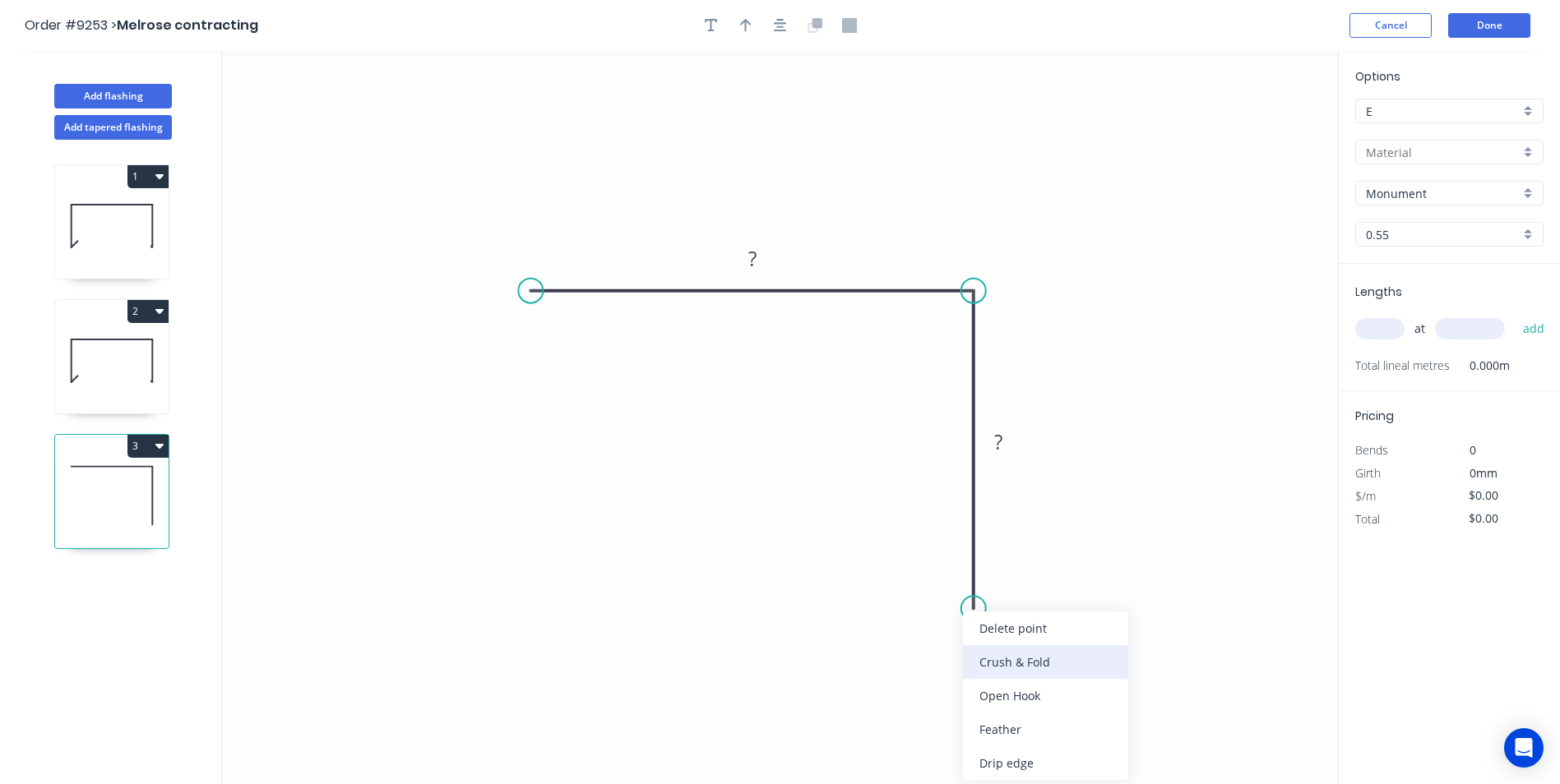
click at [988, 654] on div "Crush & Fold" at bounding box center [1046, 661] width 166 height 33
click at [989, 658] on div "Flip bend" at bounding box center [1057, 662] width 166 height 33
click at [760, 257] on rect at bounding box center [752, 260] width 33 height 23
click at [960, 118] on icon "0 40 CF 10 50" at bounding box center [780, 418] width 1116 height 734
type input "$5.00"
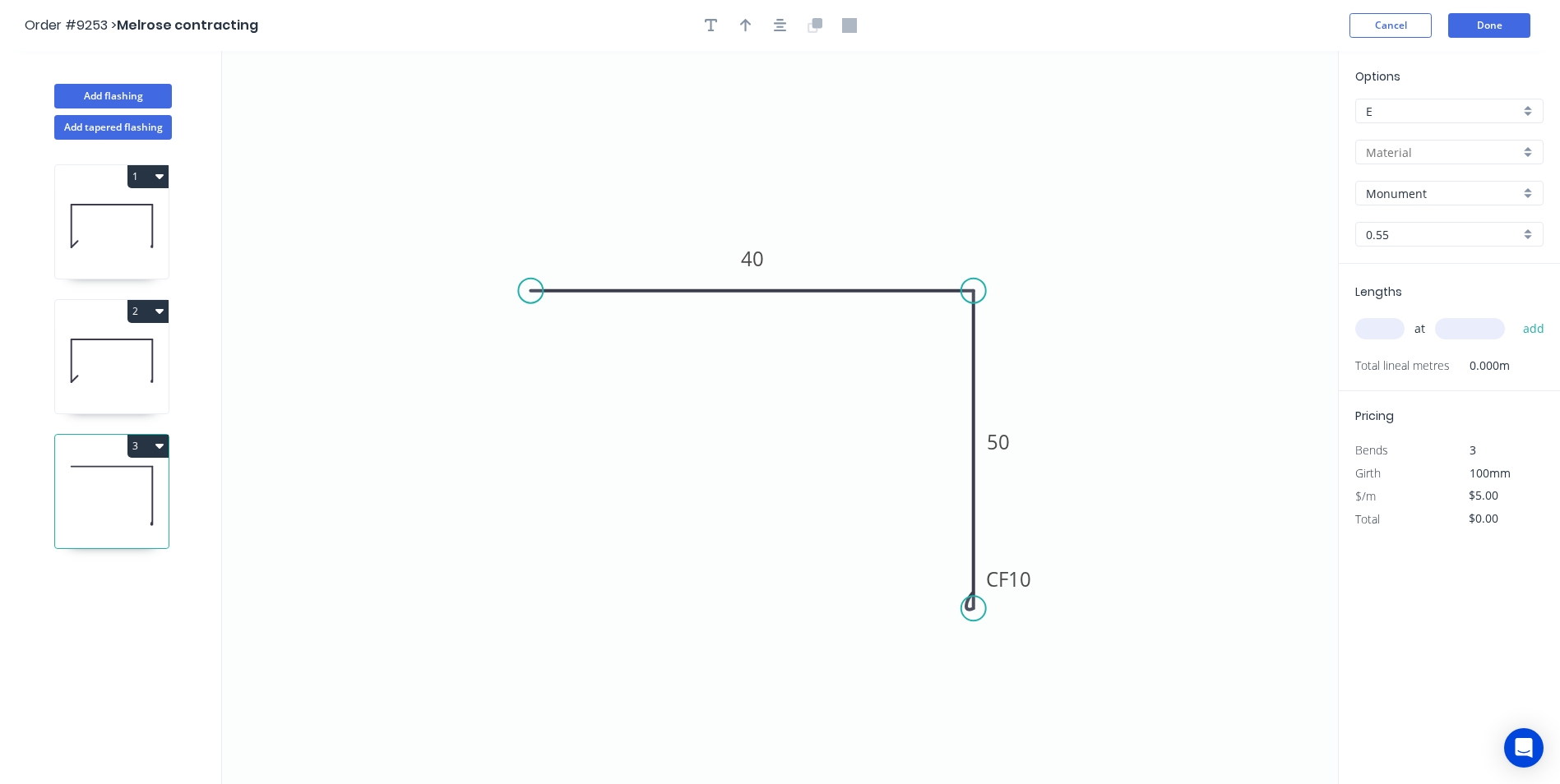
click at [1395, 324] on input "text" at bounding box center [1380, 328] width 49 height 21
type input "1"
type input "1000"
click at [1514, 315] on button "add" at bounding box center [1533, 328] width 39 height 28
type input "$5.00"
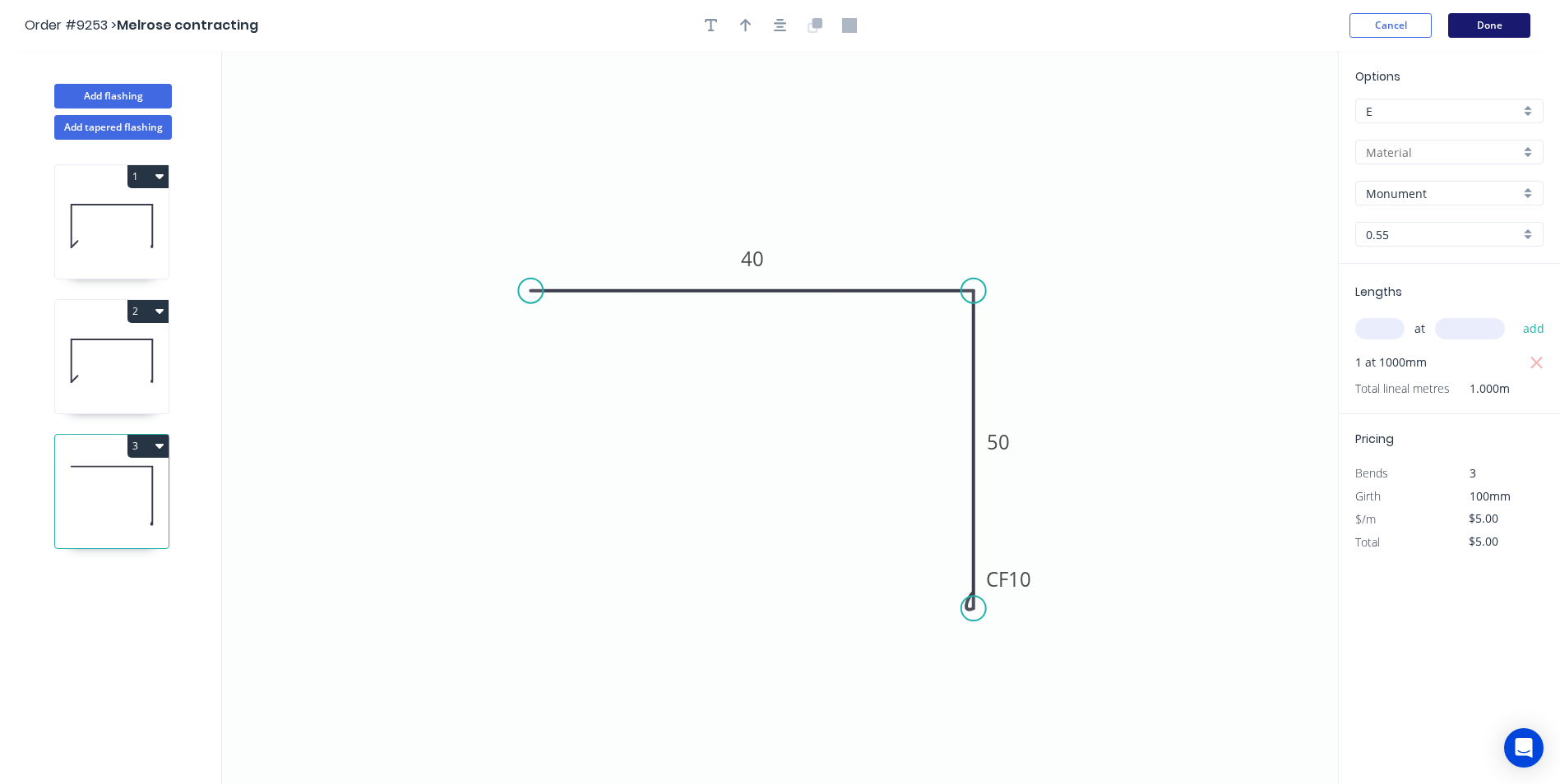
click at [1512, 35] on button "Done" at bounding box center [1489, 26] width 82 height 25
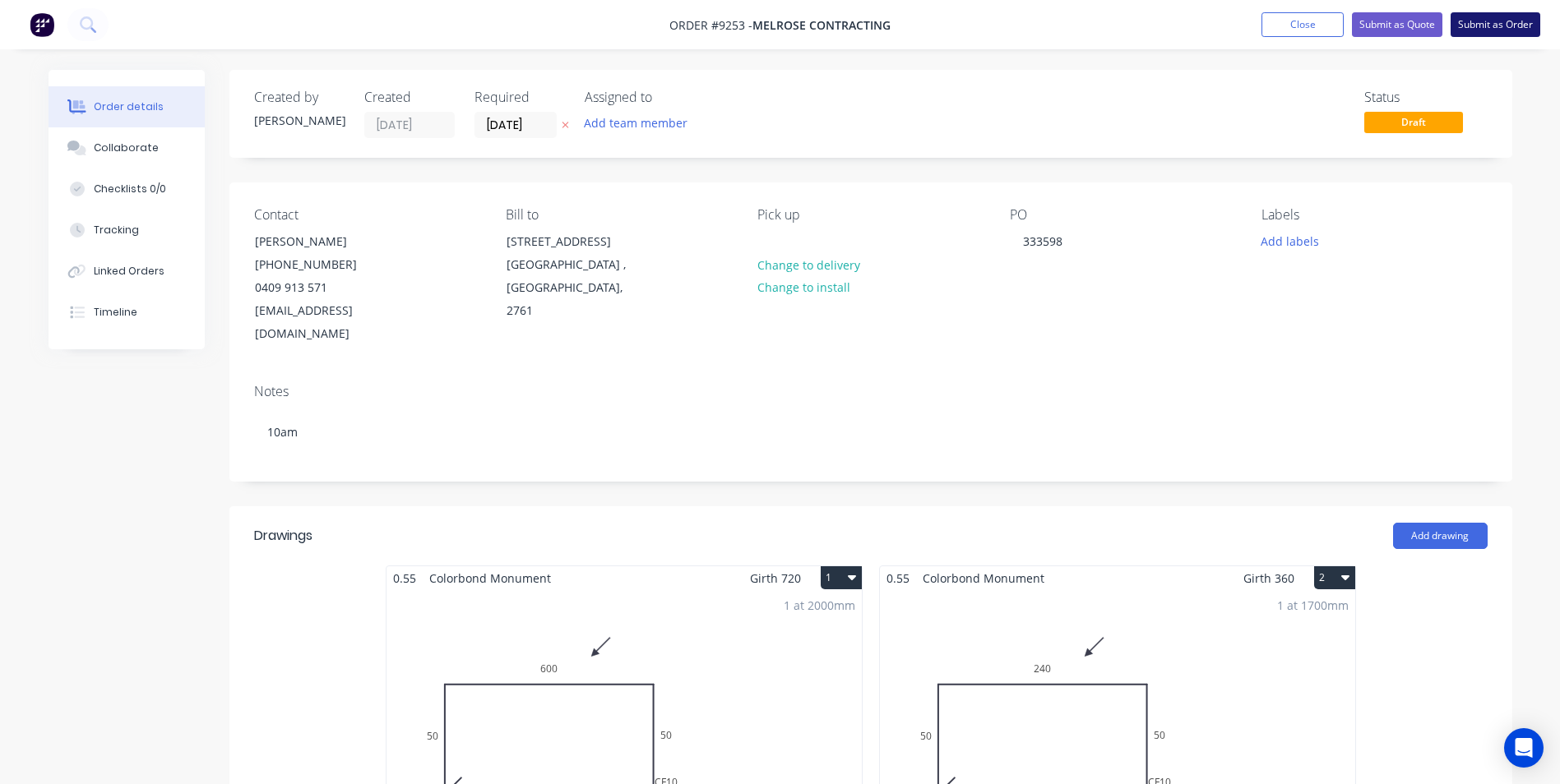
click at [1471, 25] on button "Submit as Order" at bounding box center [1495, 25] width 89 height 25
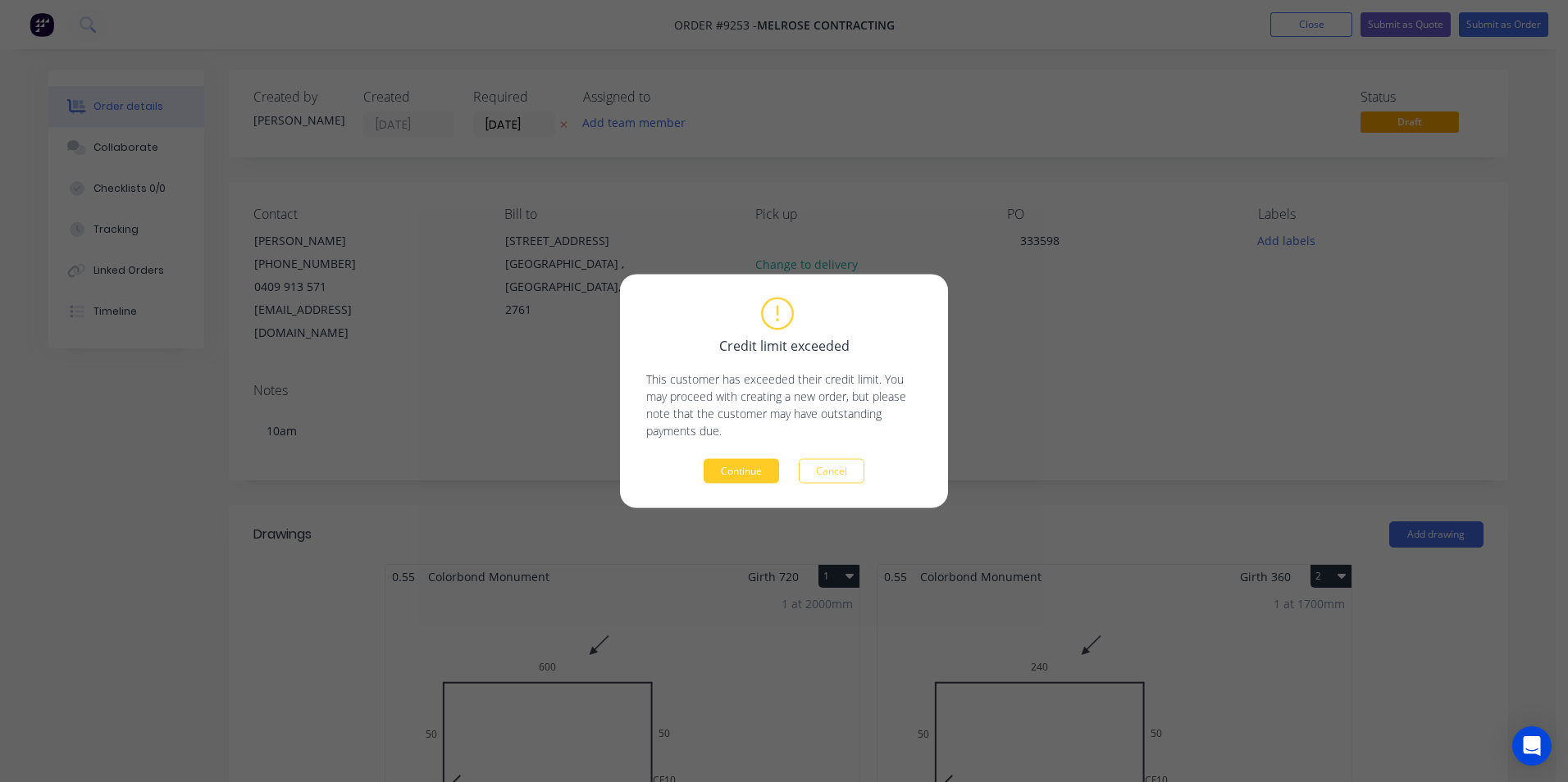
click at [720, 475] on button "Continue" at bounding box center [740, 472] width 75 height 25
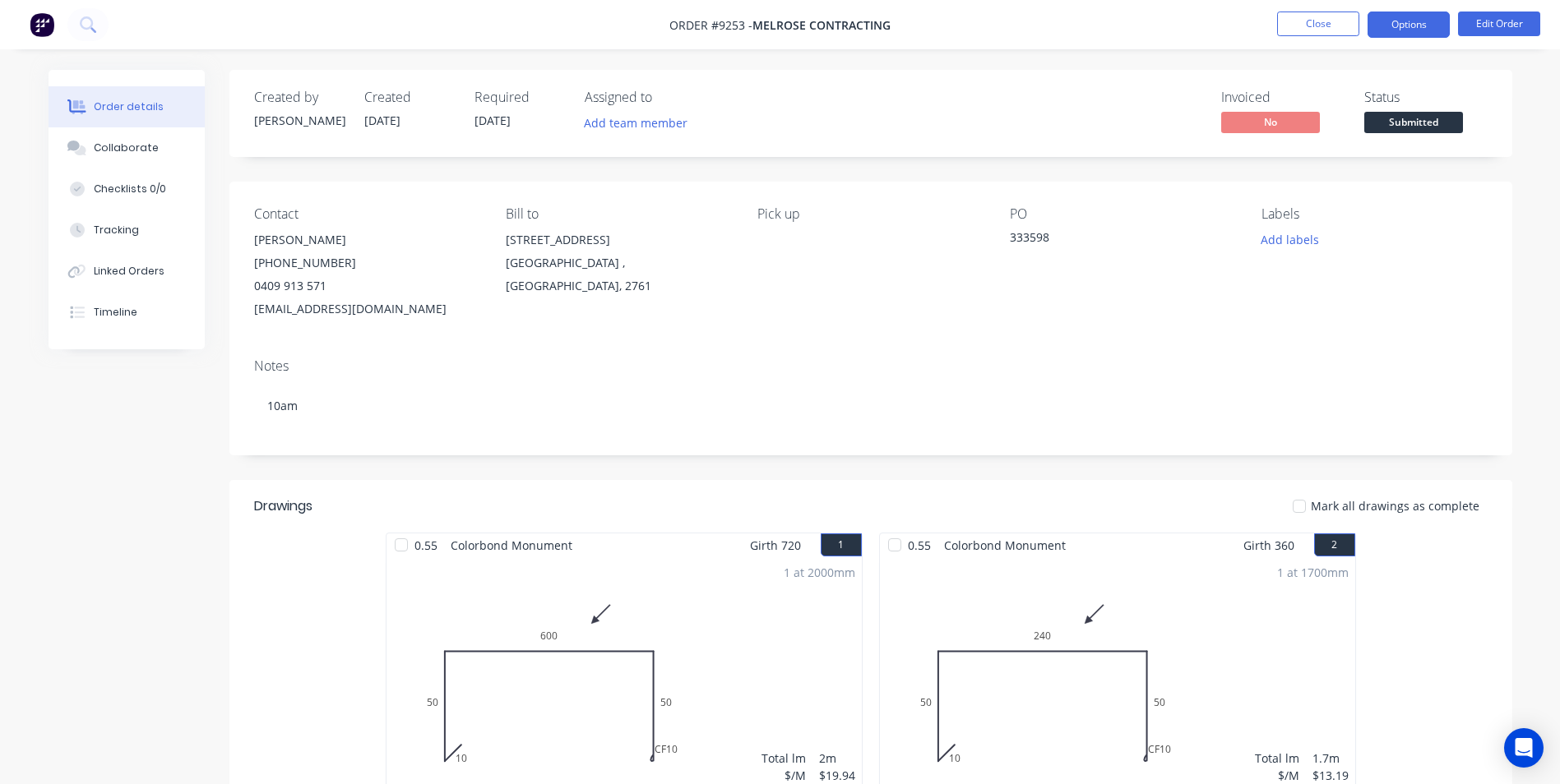
click at [1429, 17] on button "Options" at bounding box center [1409, 25] width 82 height 27
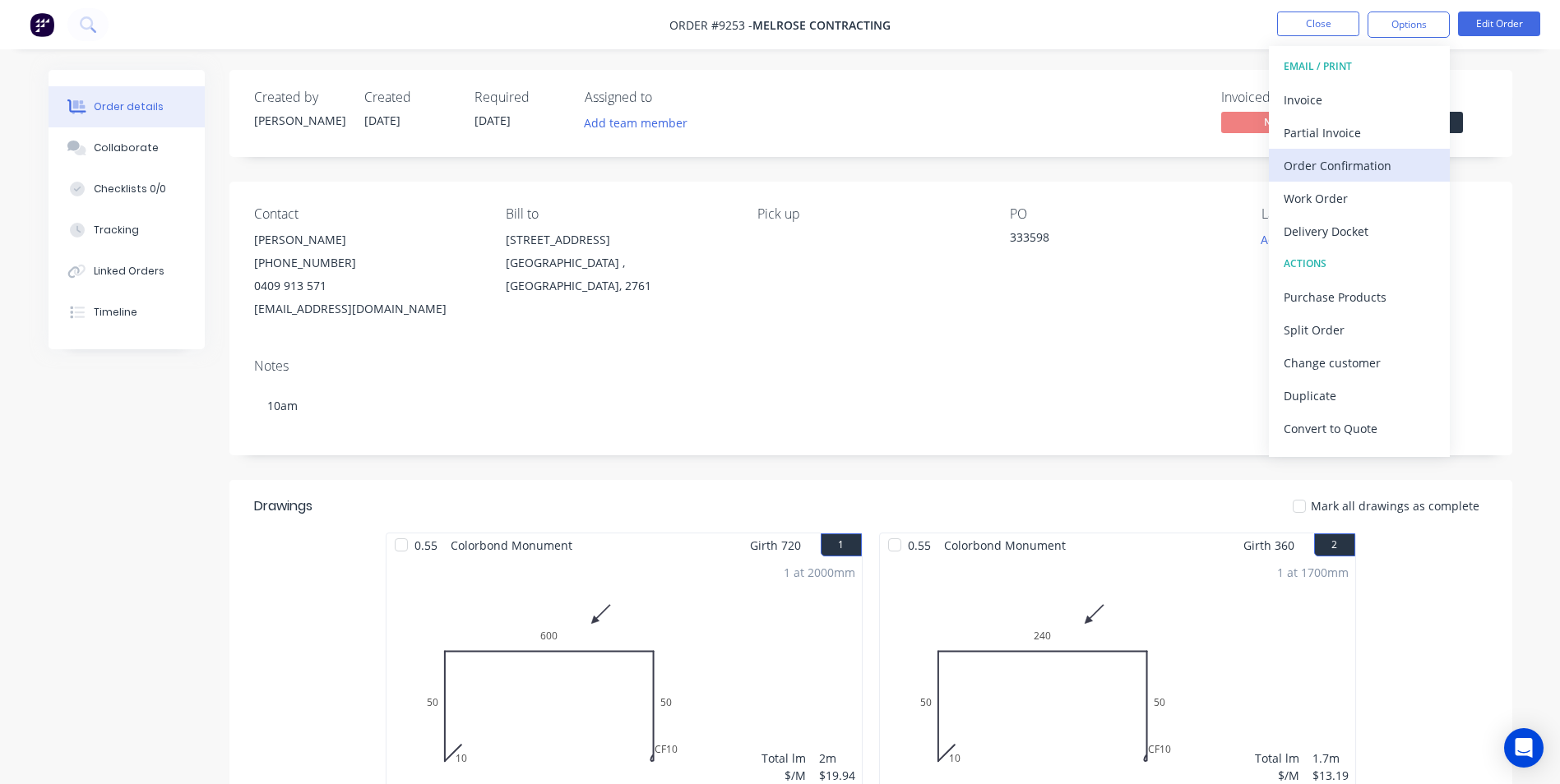
click at [1355, 167] on div "Order Confirmation" at bounding box center [1359, 166] width 151 height 24
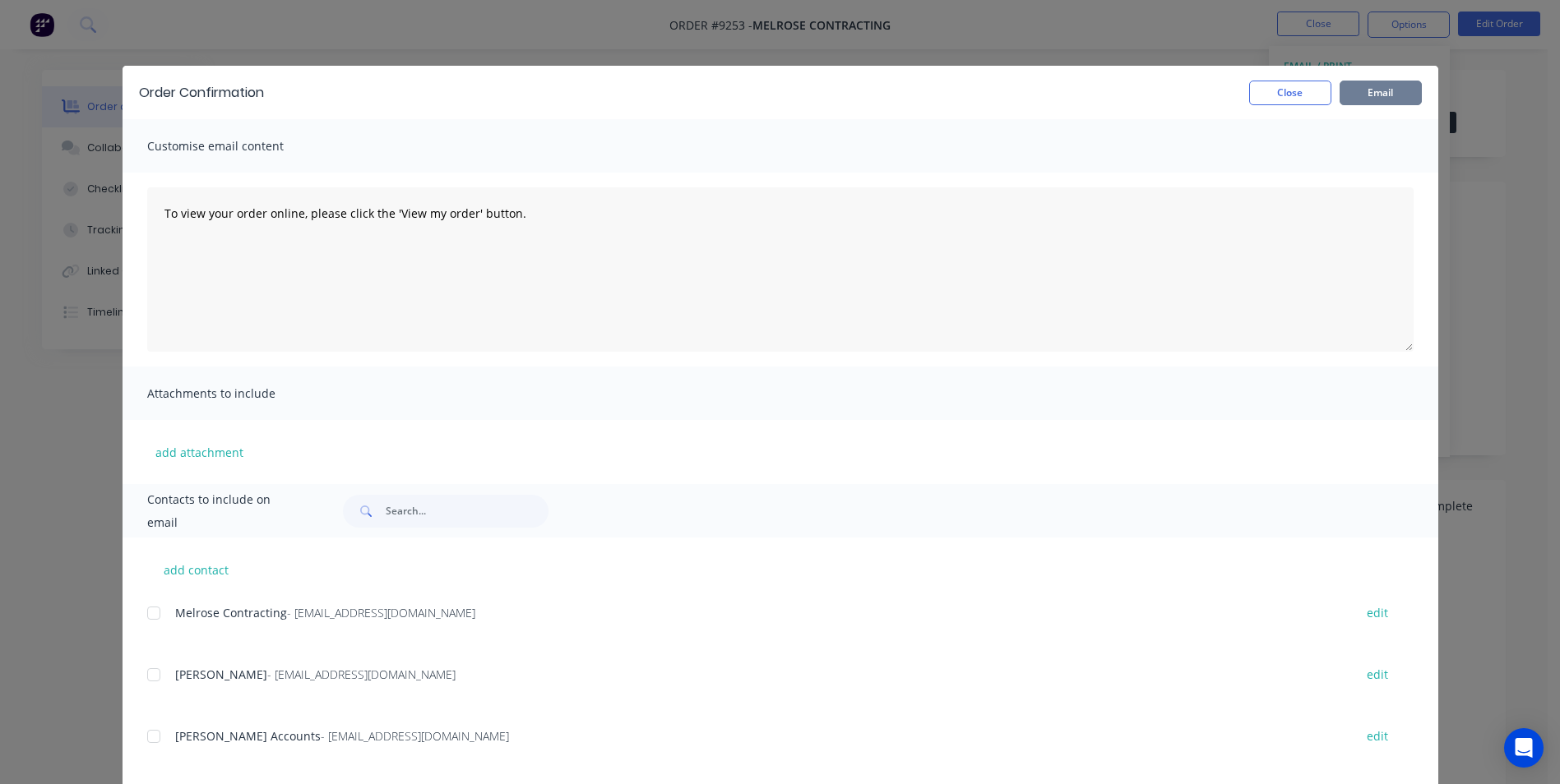
click at [1360, 94] on button "Email" at bounding box center [1380, 93] width 82 height 25
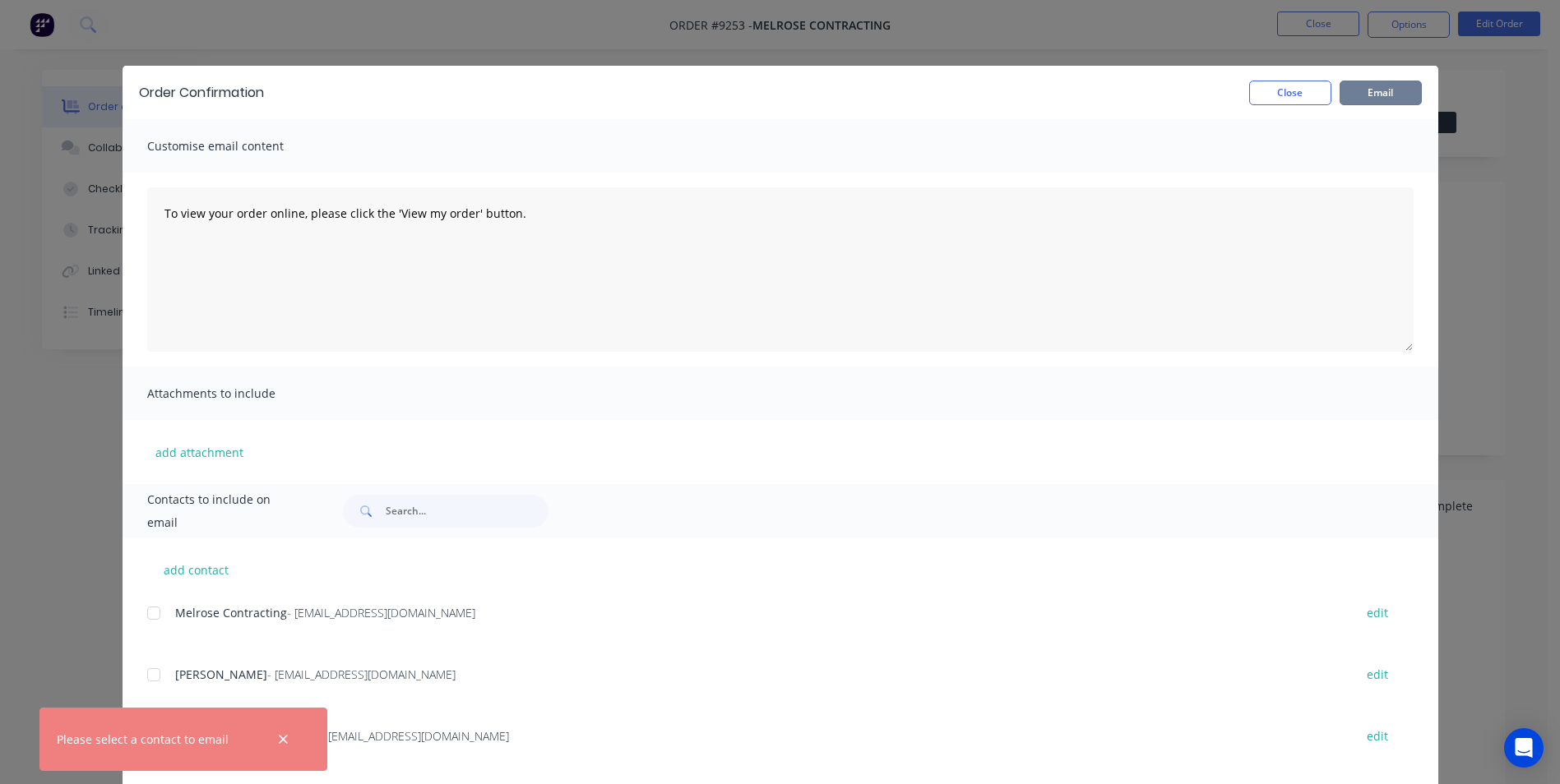
click at [144, 675] on div at bounding box center [153, 675] width 33 height 33
click at [1339, 92] on button "Email" at bounding box center [1380, 93] width 82 height 25
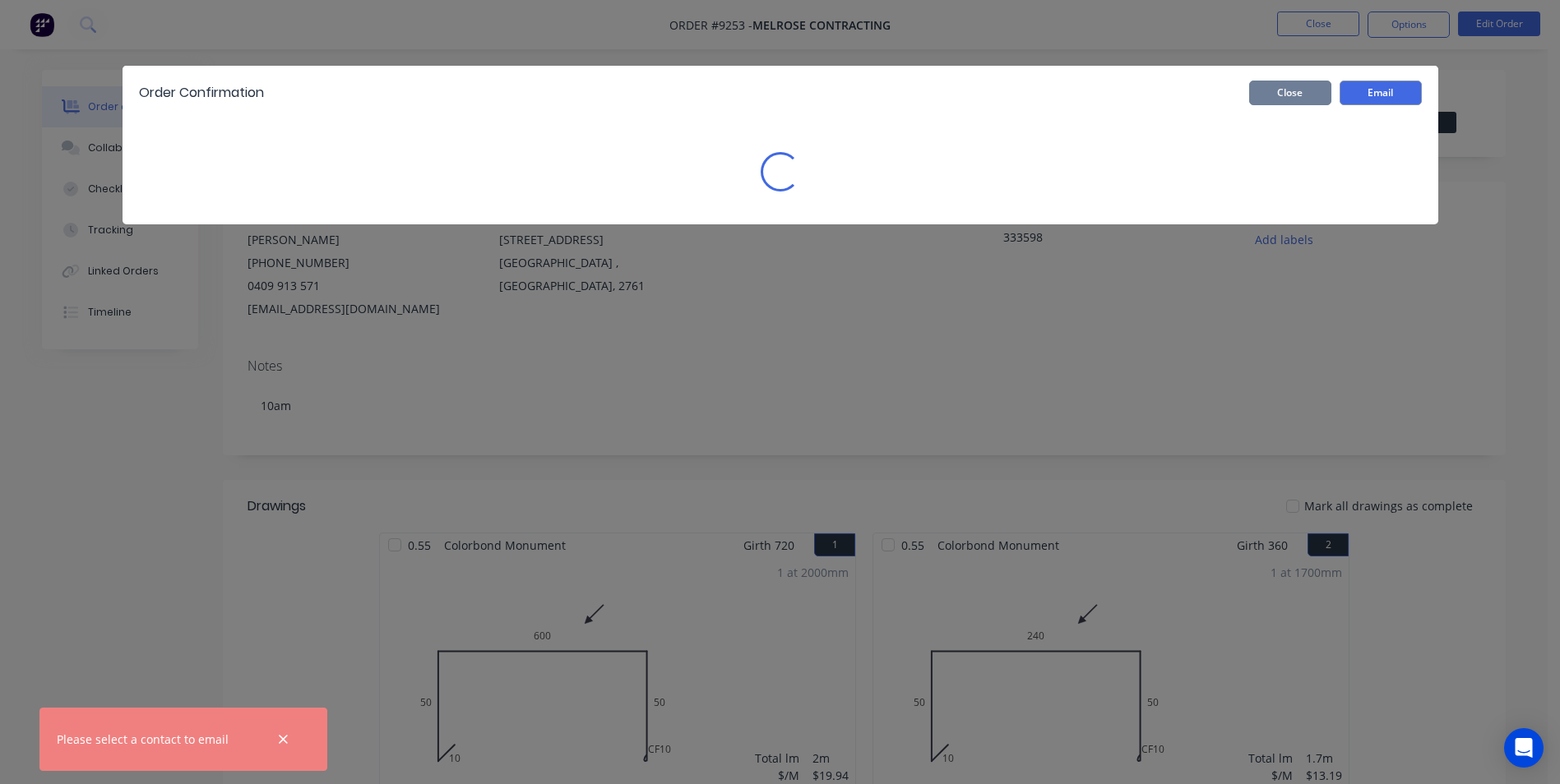
click at [1292, 88] on button "Close" at bounding box center [1290, 93] width 82 height 25
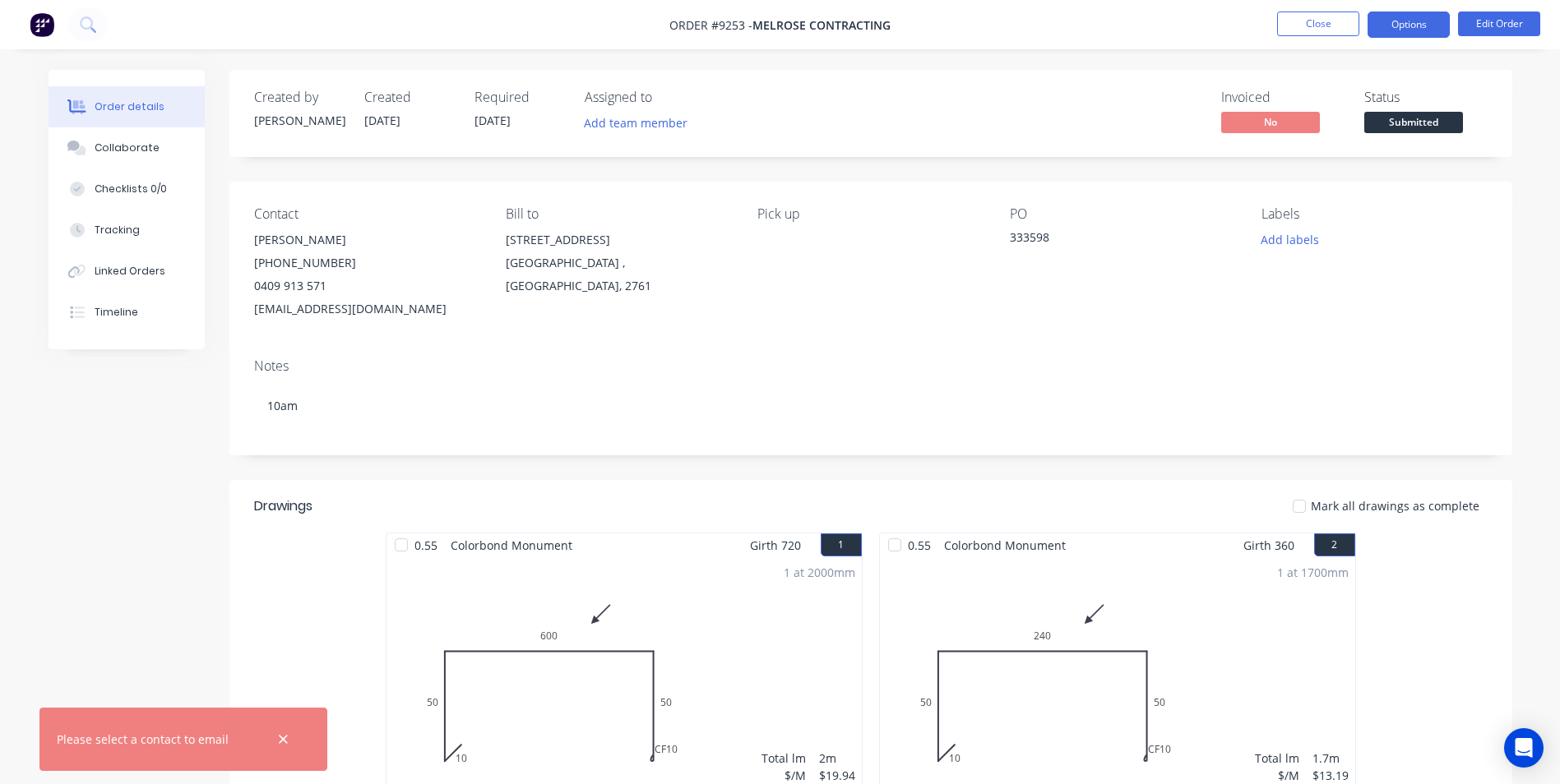
click at [1407, 14] on button "Options" at bounding box center [1409, 25] width 82 height 27
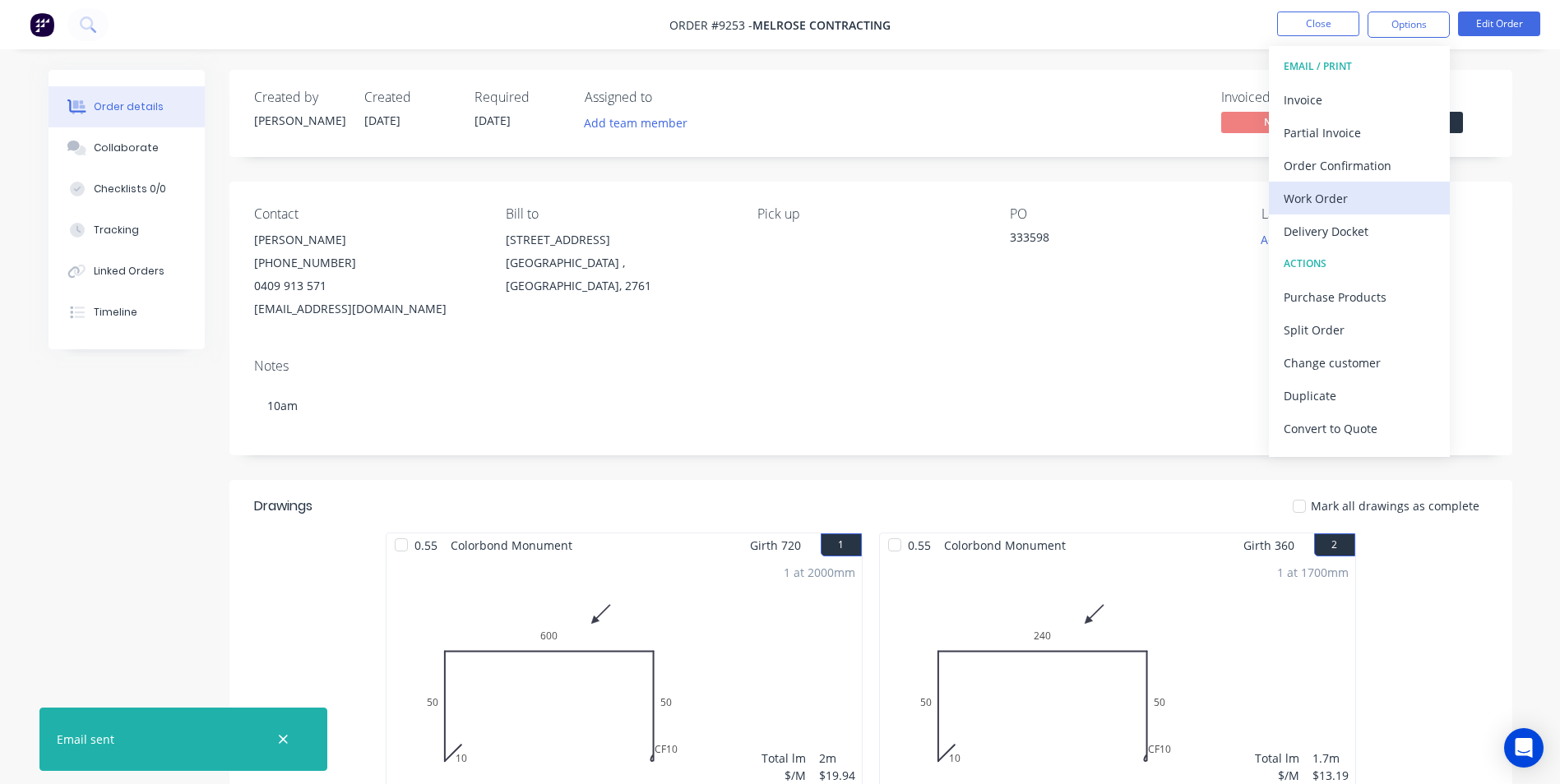
click at [1314, 190] on div "Work Order" at bounding box center [1359, 198] width 151 height 24
click at [1320, 175] on div "Without pricing" at bounding box center [1359, 166] width 151 height 24
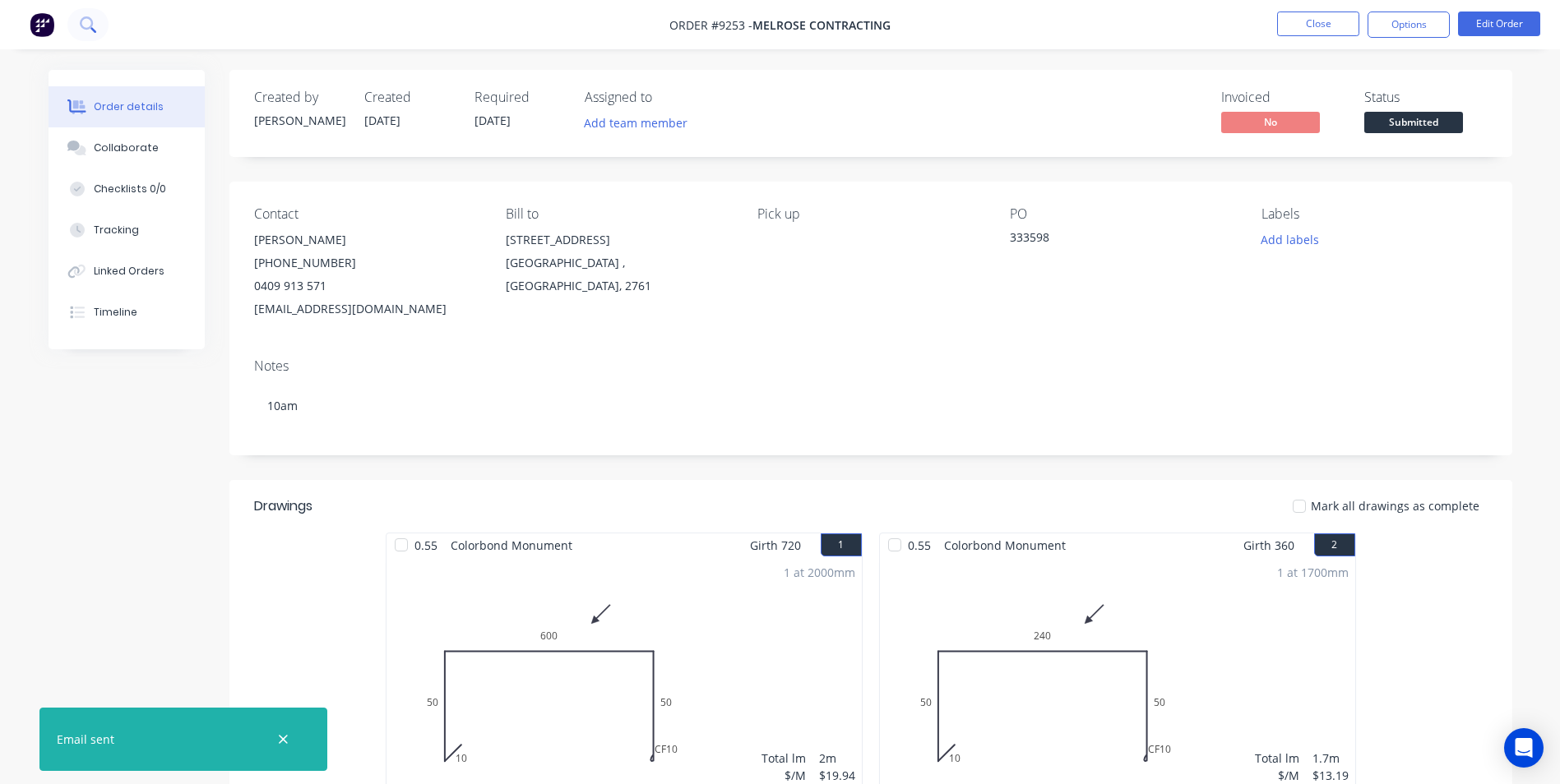
click at [93, 21] on icon at bounding box center [88, 24] width 15 height 15
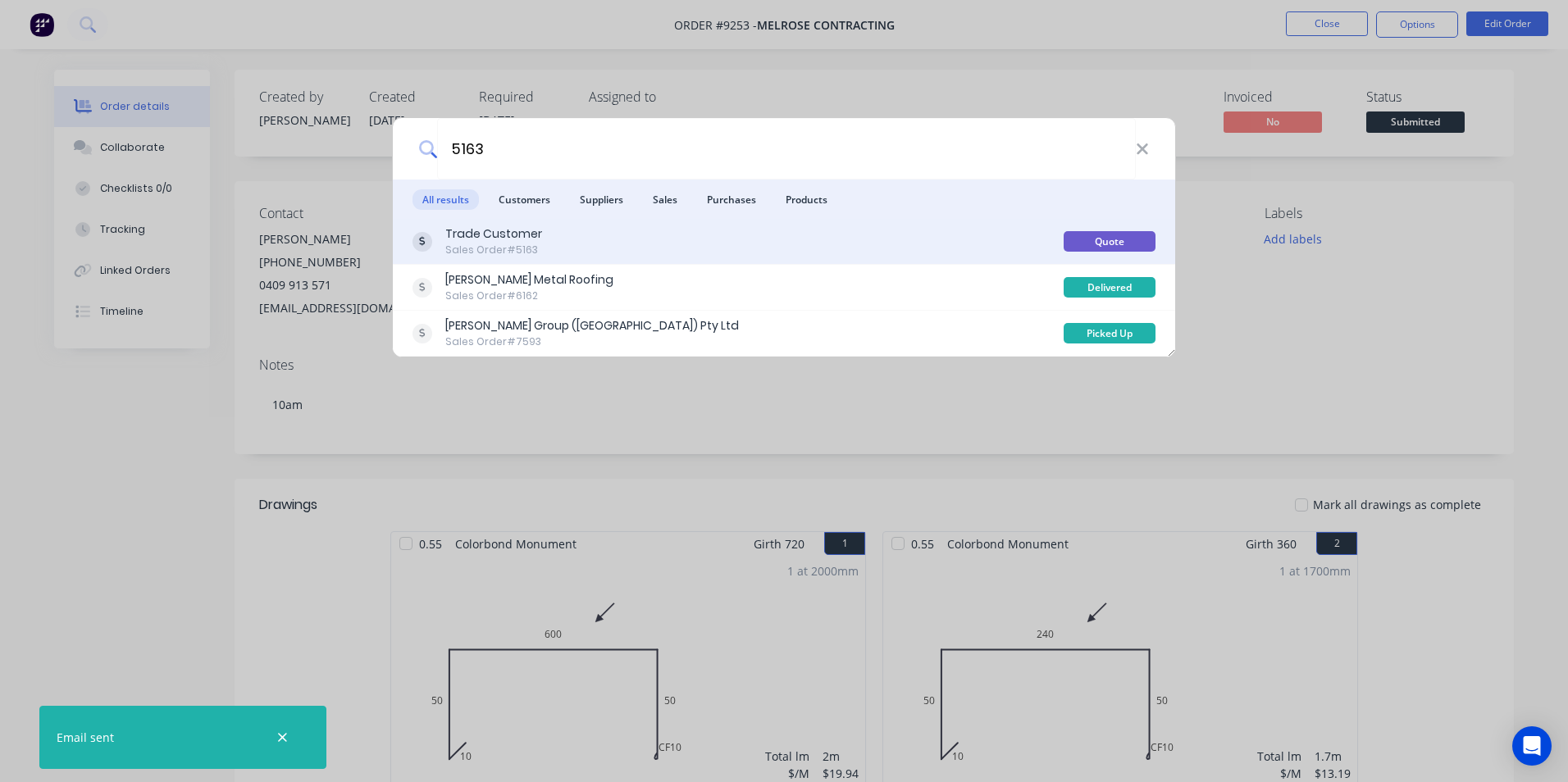
type input "5163"
click at [625, 222] on div "Trade Customer Sales Order #5163 Quote" at bounding box center [784, 242] width 782 height 46
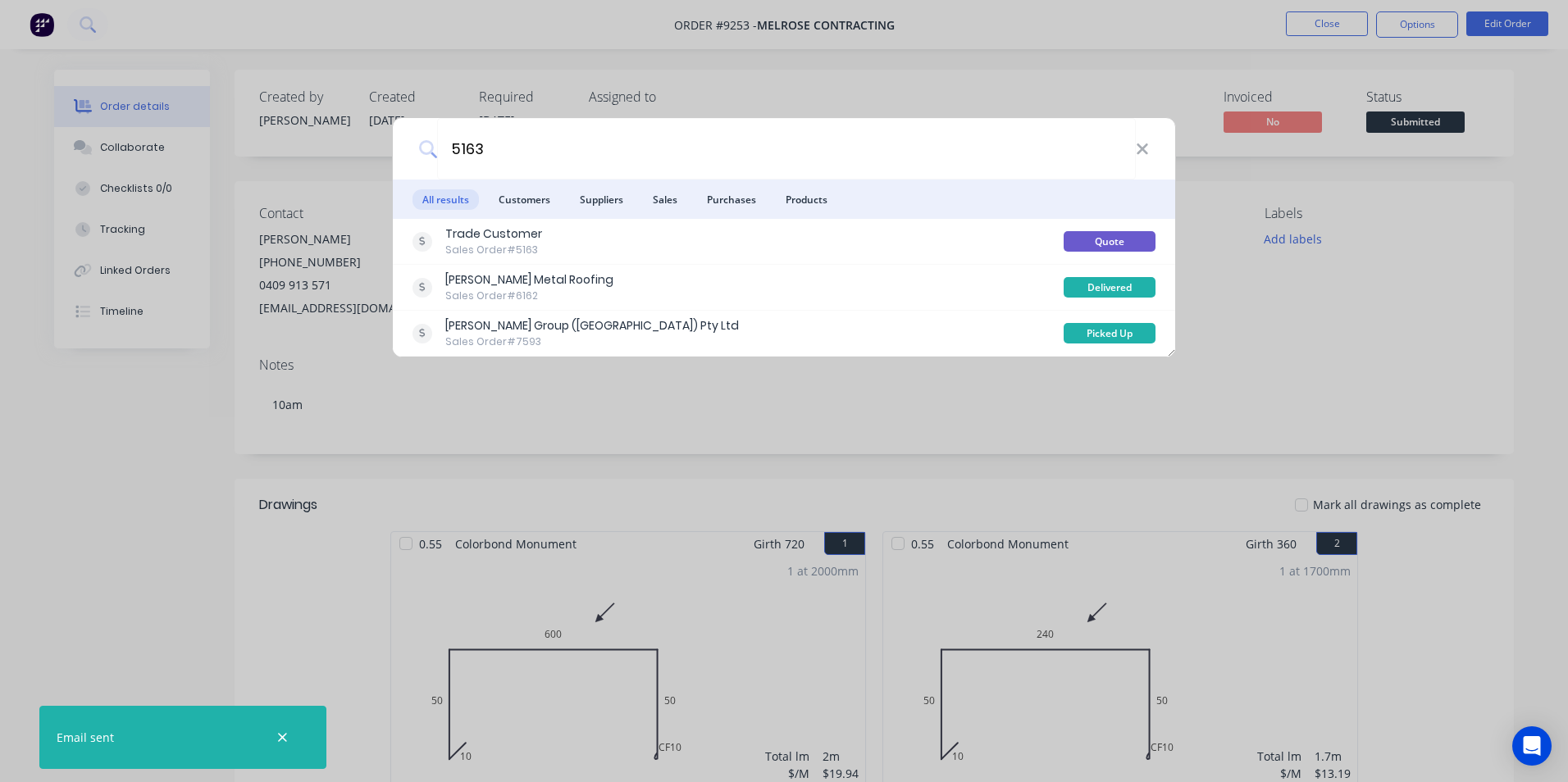
click at [243, 60] on div "5163 All results Customers Suppliers Sales Purchases Products Trade Customer Sa…" at bounding box center [784, 391] width 1568 height 782
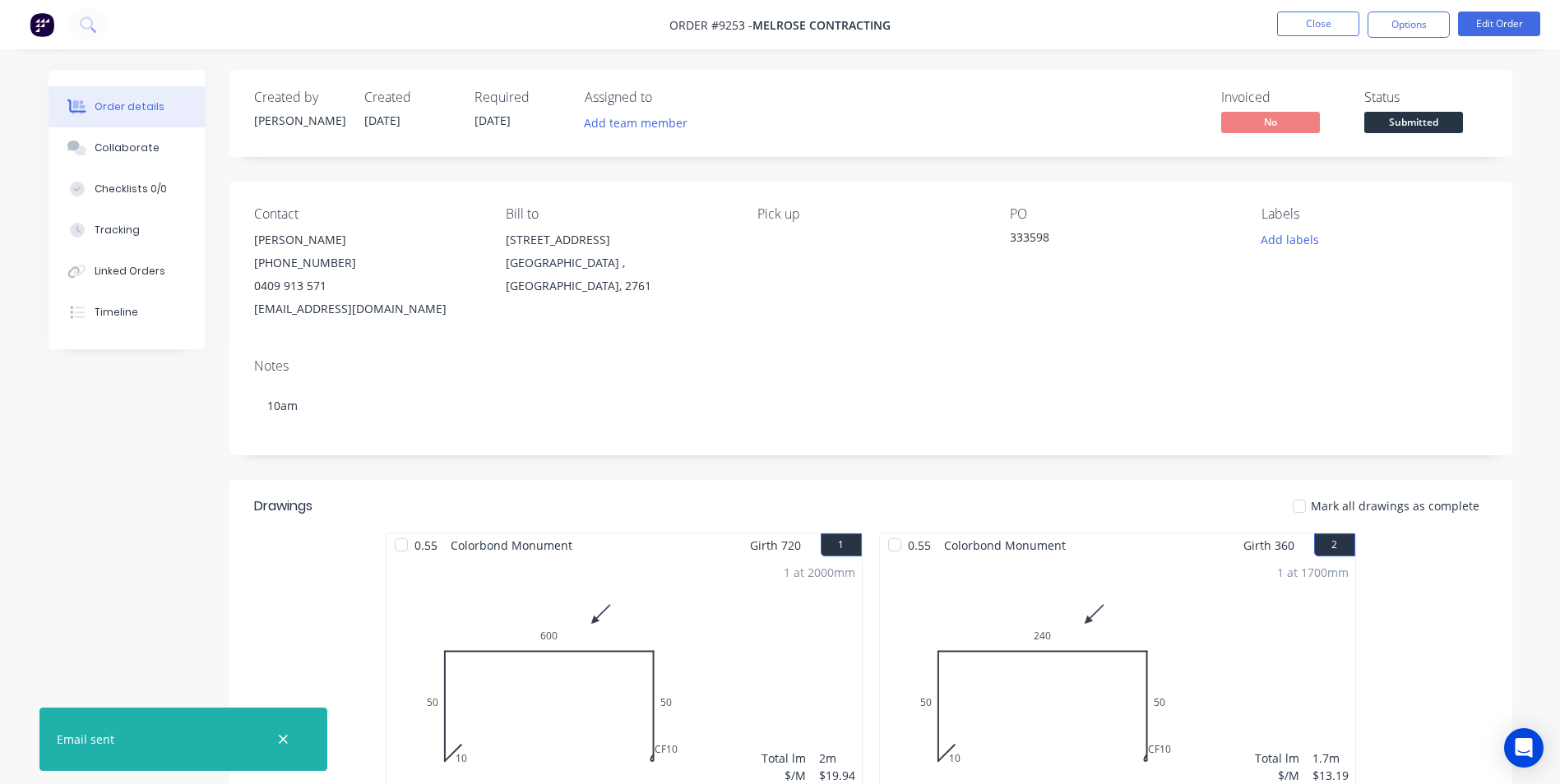
click at [53, 27] on img at bounding box center [42, 25] width 25 height 25
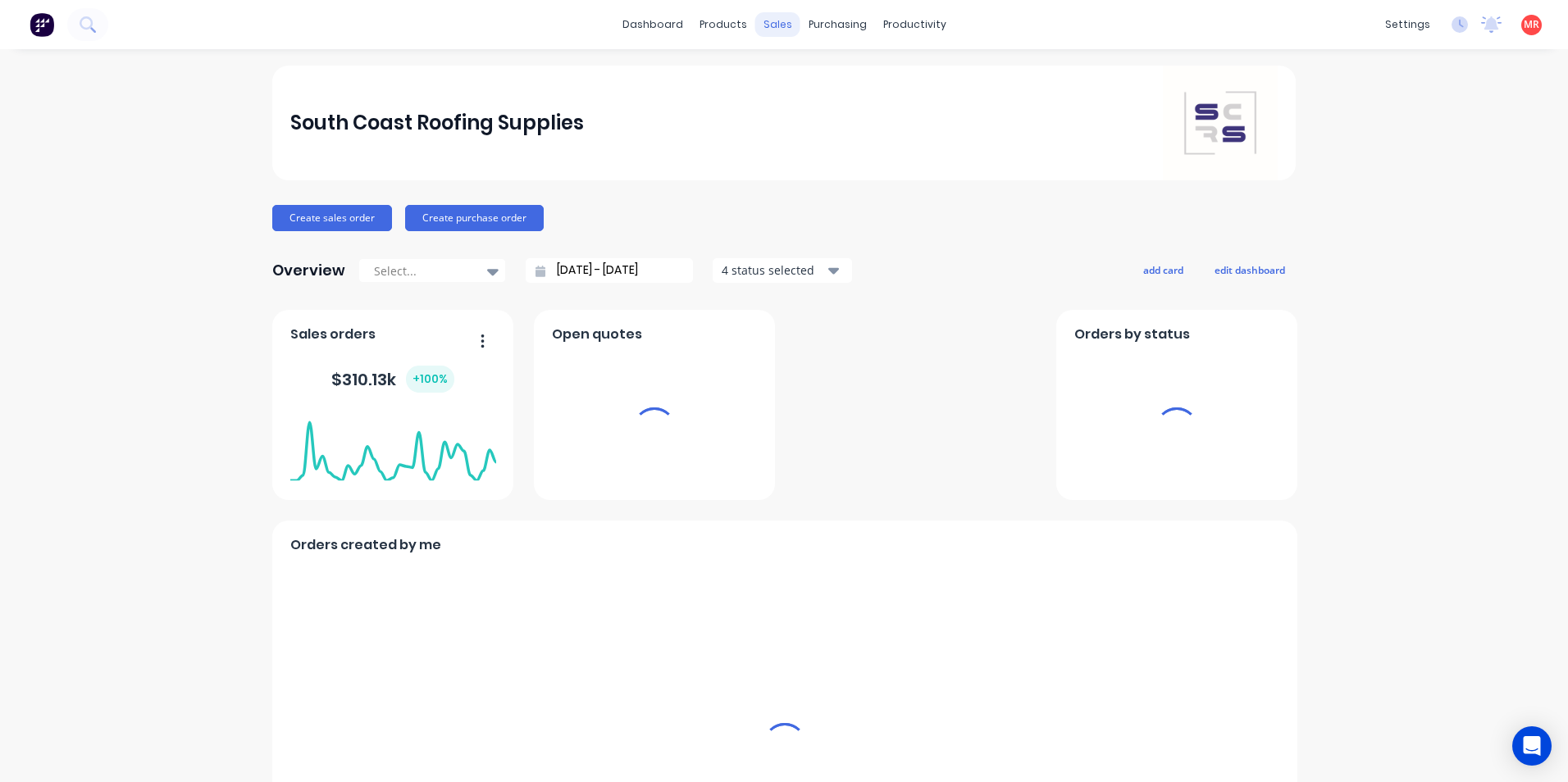
click at [811, 25] on div "purchasing" at bounding box center [837, 25] width 75 height 25
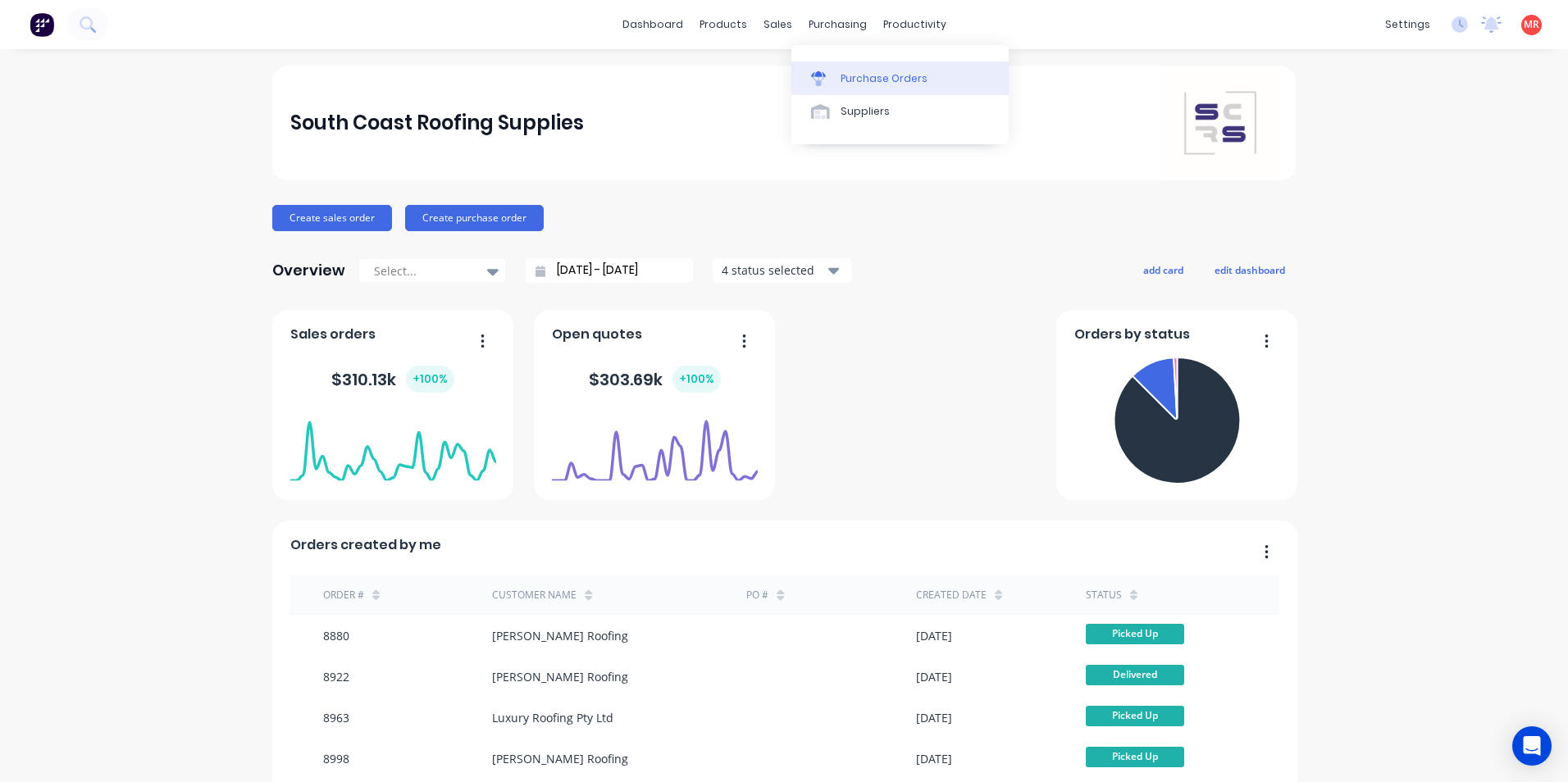
click at [843, 77] on div "Purchase Orders" at bounding box center [885, 79] width 87 height 15
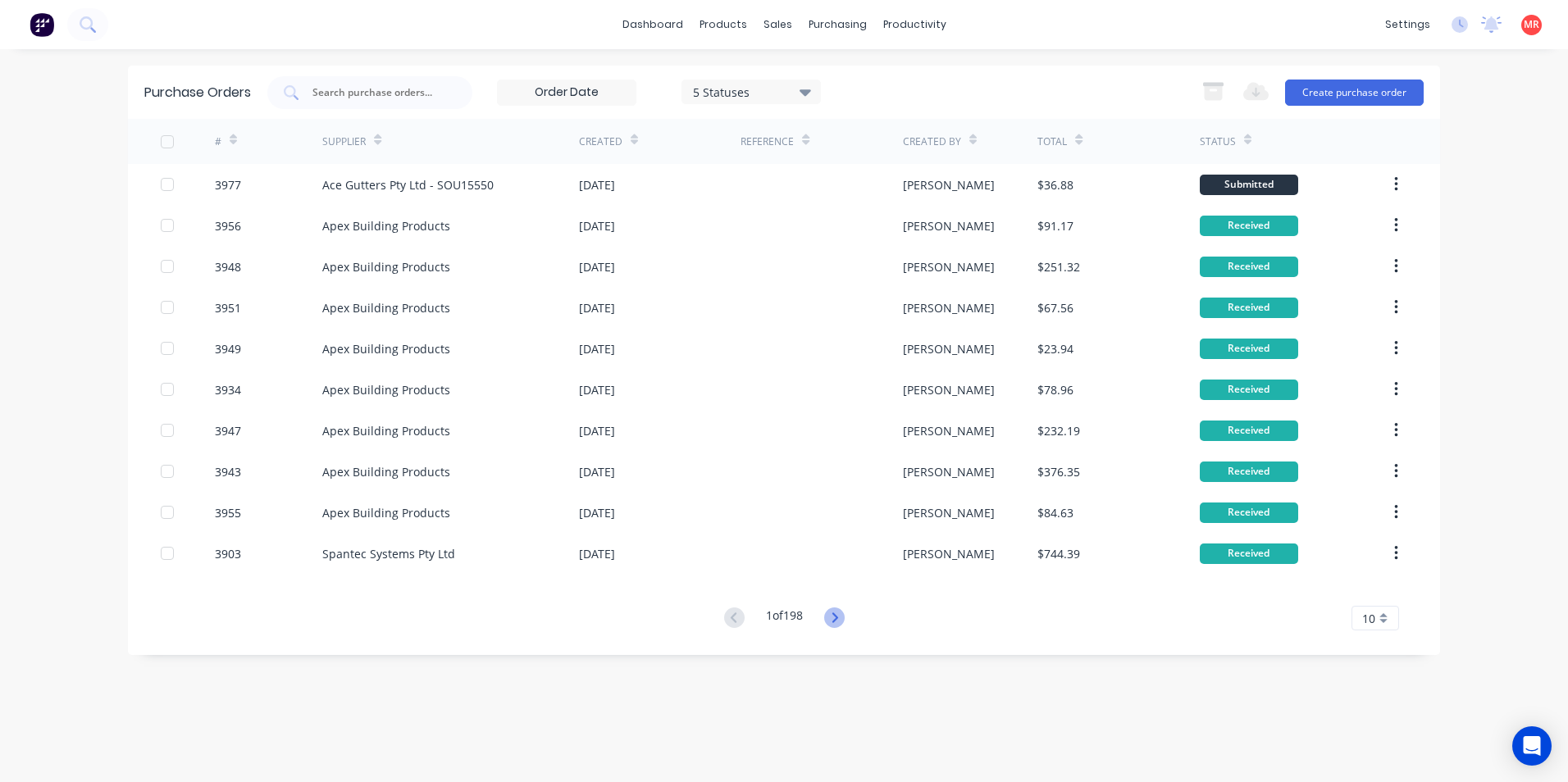
click at [832, 611] on icon at bounding box center [834, 618] width 21 height 21
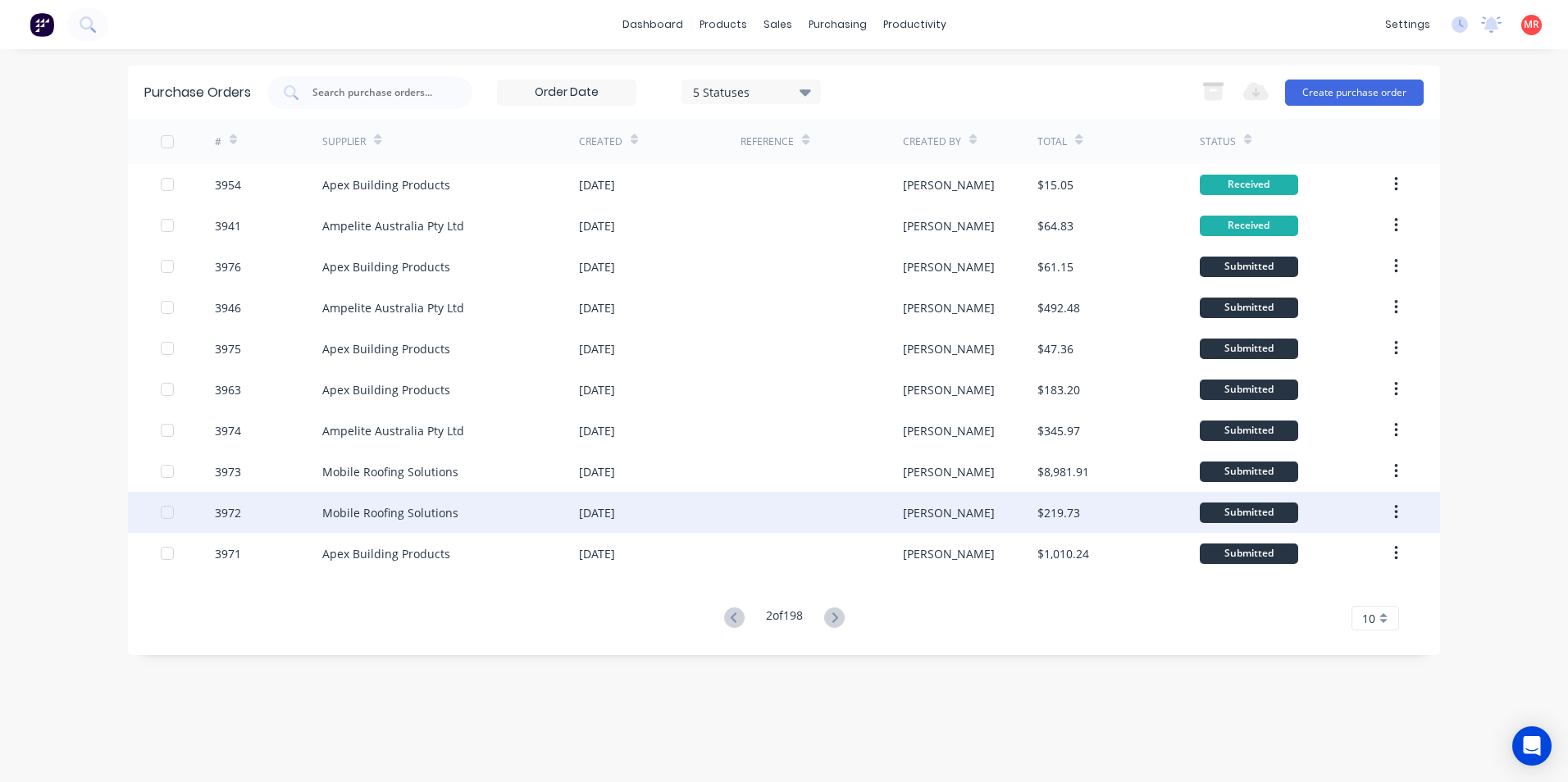
click at [660, 506] on div "[DATE]" at bounding box center [660, 512] width 161 height 41
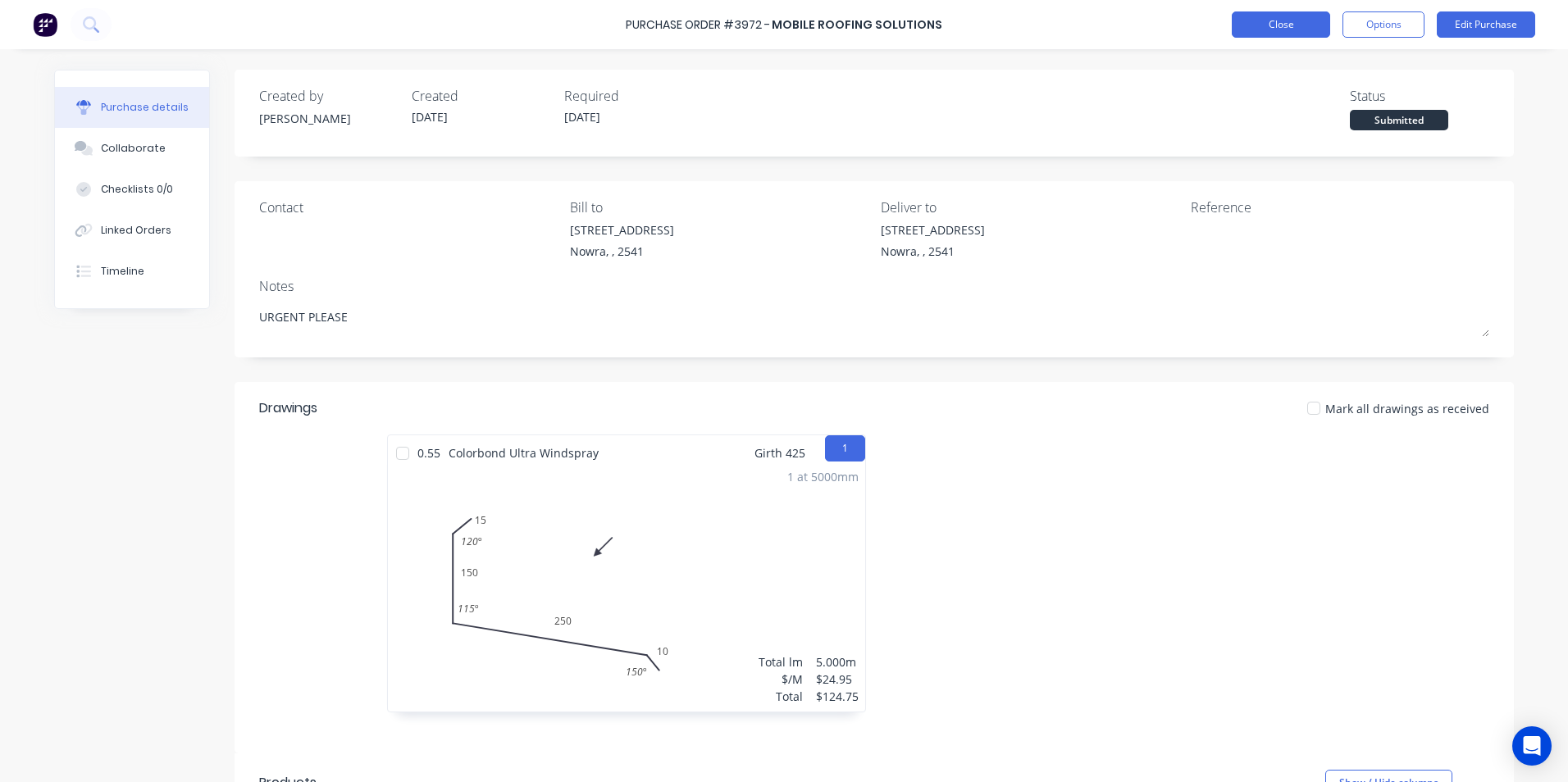
click at [1291, 22] on button "Close" at bounding box center [1281, 25] width 99 height 27
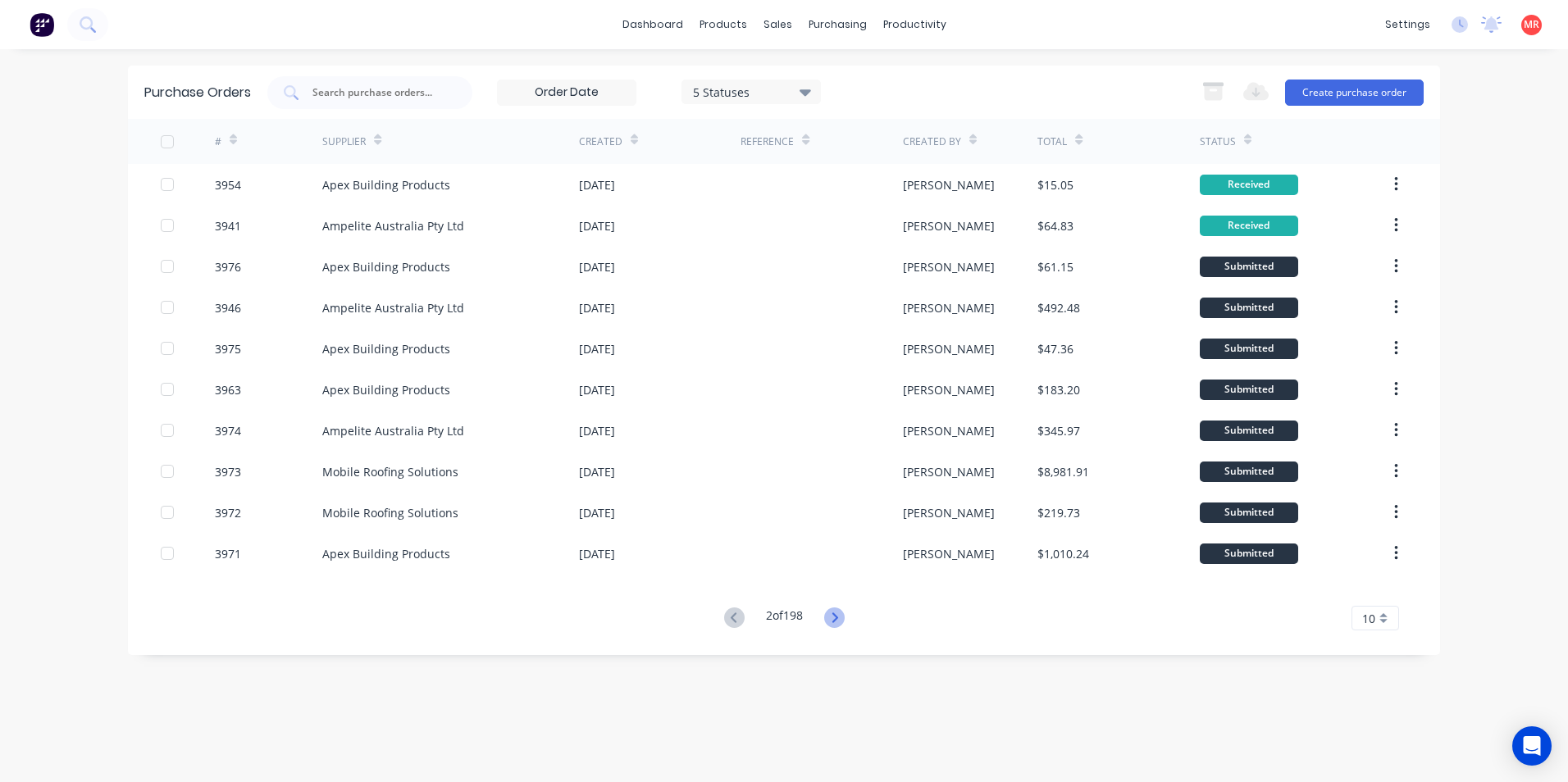
click at [834, 609] on icon at bounding box center [834, 618] width 21 height 21
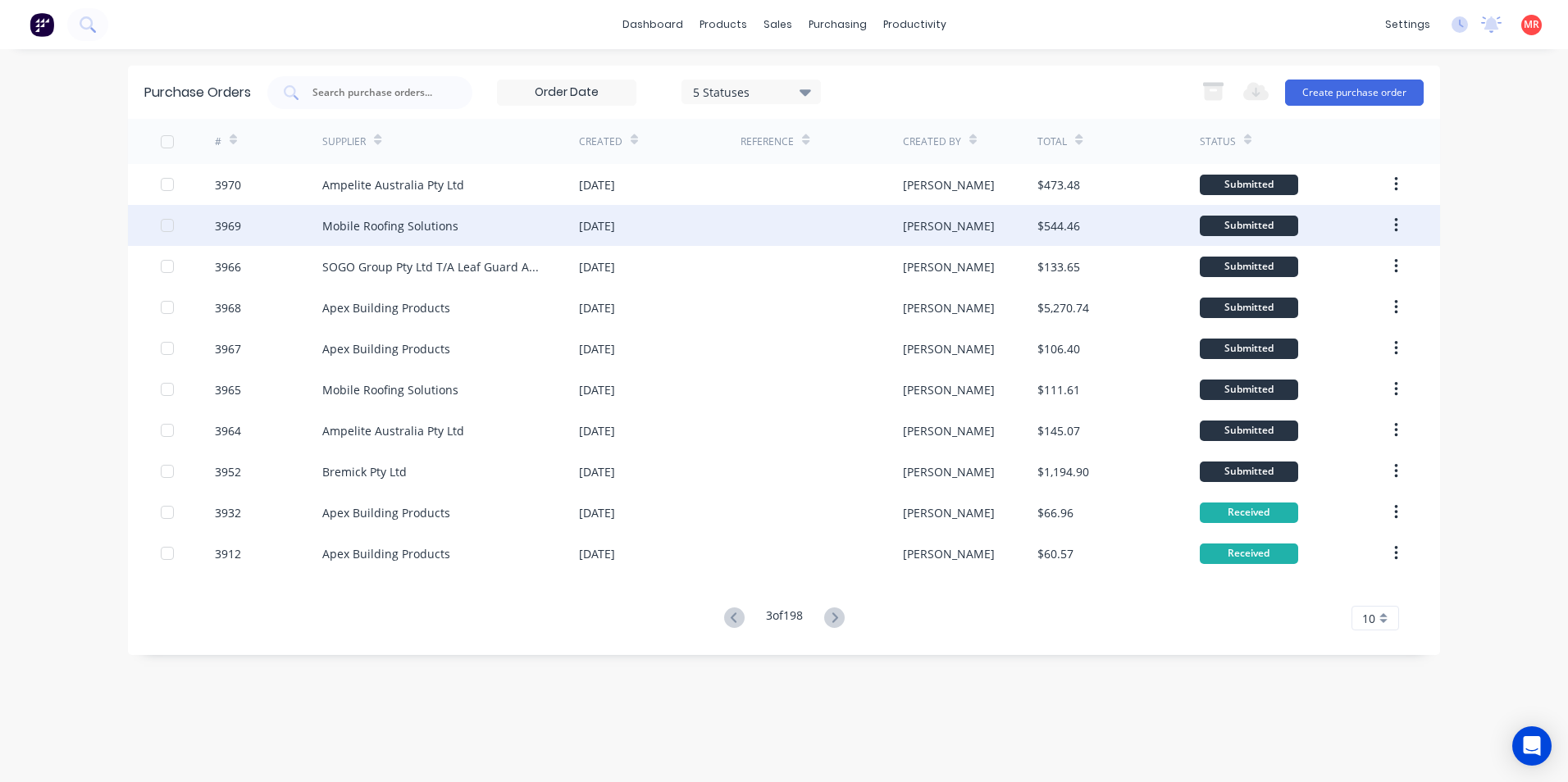
click at [607, 234] on div "[DATE]" at bounding box center [660, 225] width 161 height 41
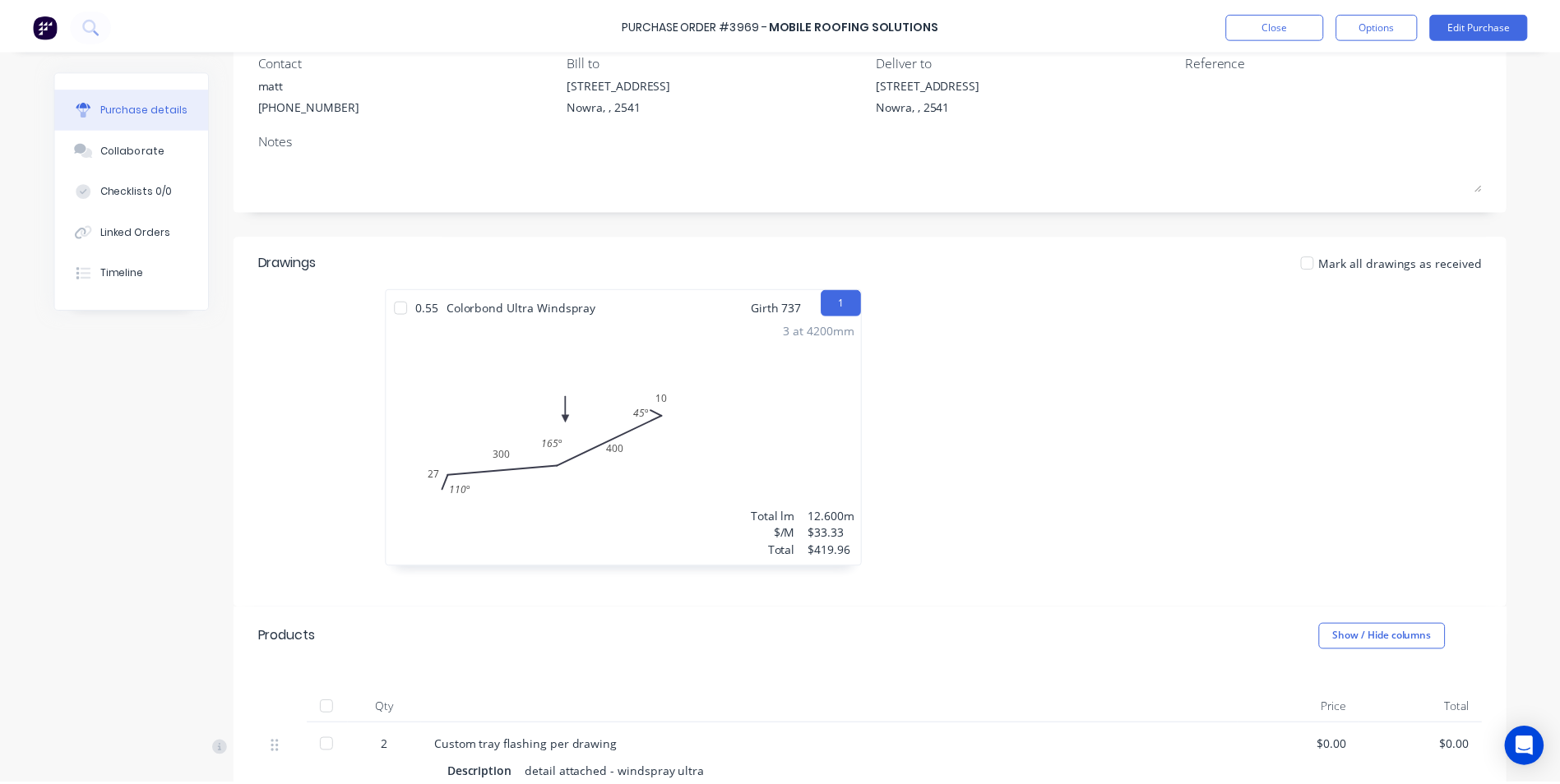
scroll to position [411, 0]
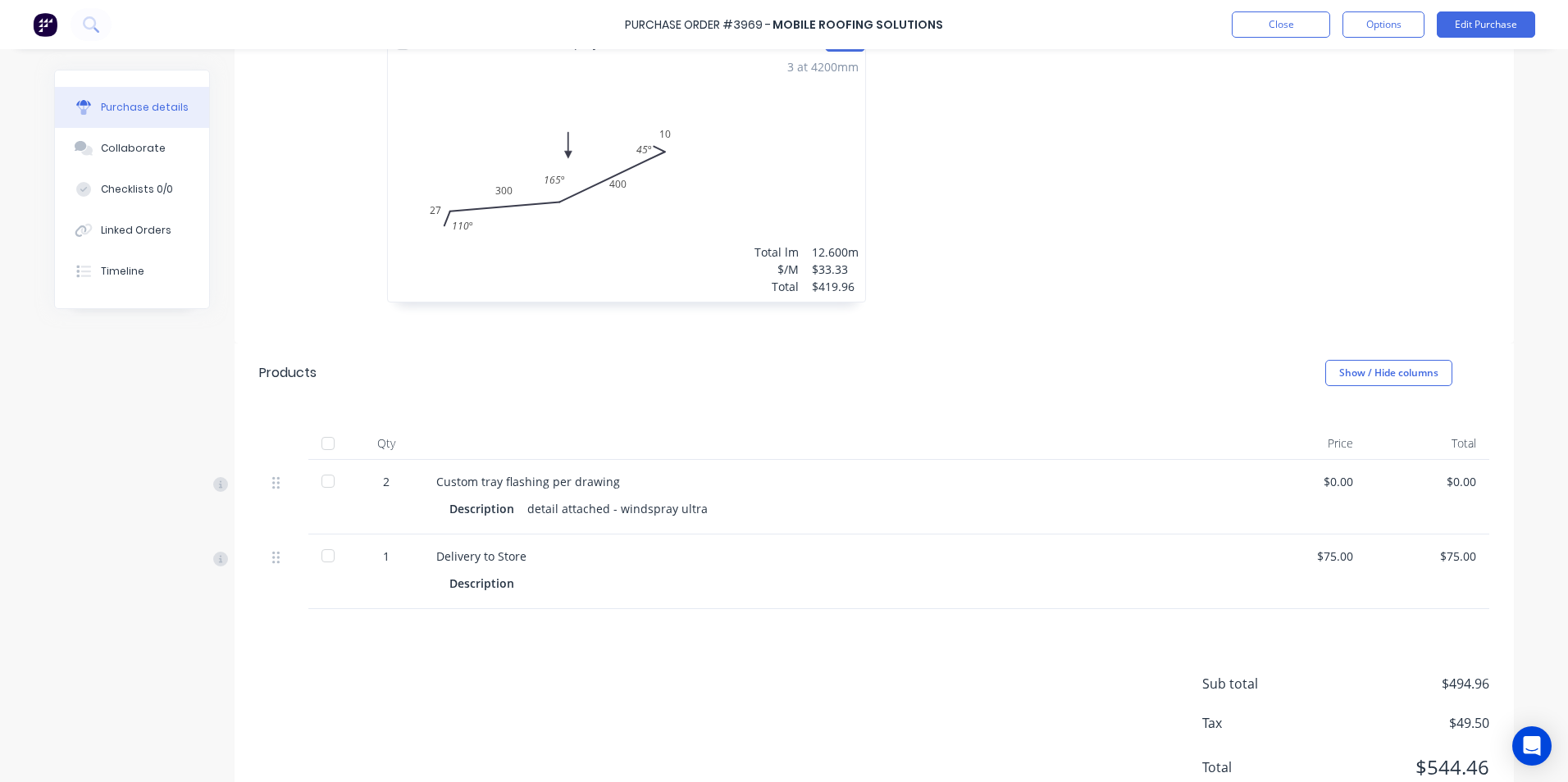
click at [1340, 481] on div "$0.00" at bounding box center [1305, 481] width 97 height 17
click at [1462, 38] on div "Purchase Order #3969 - Mobile Roofing Solutions Close Options Edit Purchase" at bounding box center [784, 25] width 1568 height 49
click at [1462, 37] on button "Edit Purchase" at bounding box center [1486, 25] width 99 height 27
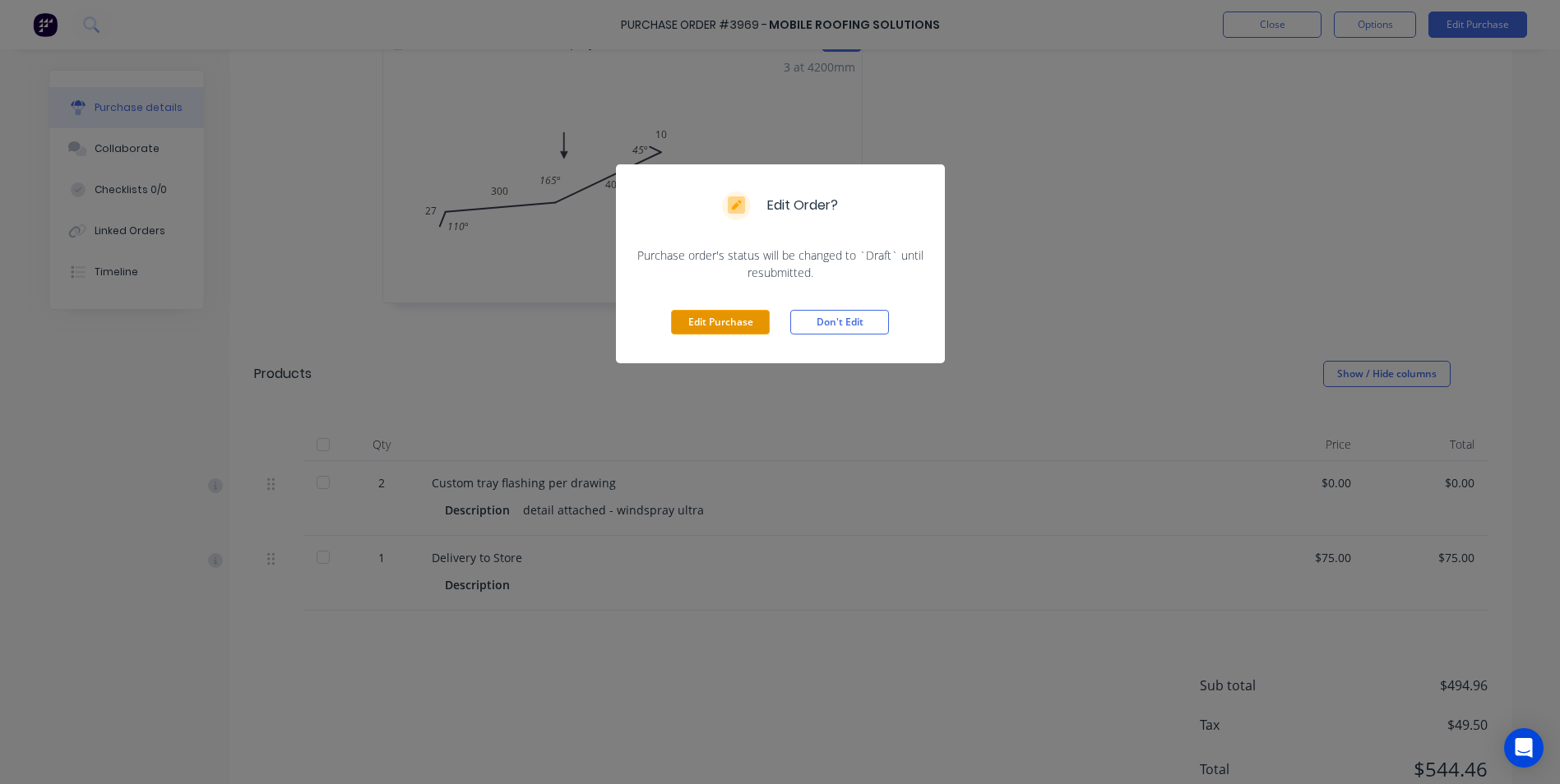
click at [711, 323] on button "Edit Purchase" at bounding box center [721, 323] width 99 height 25
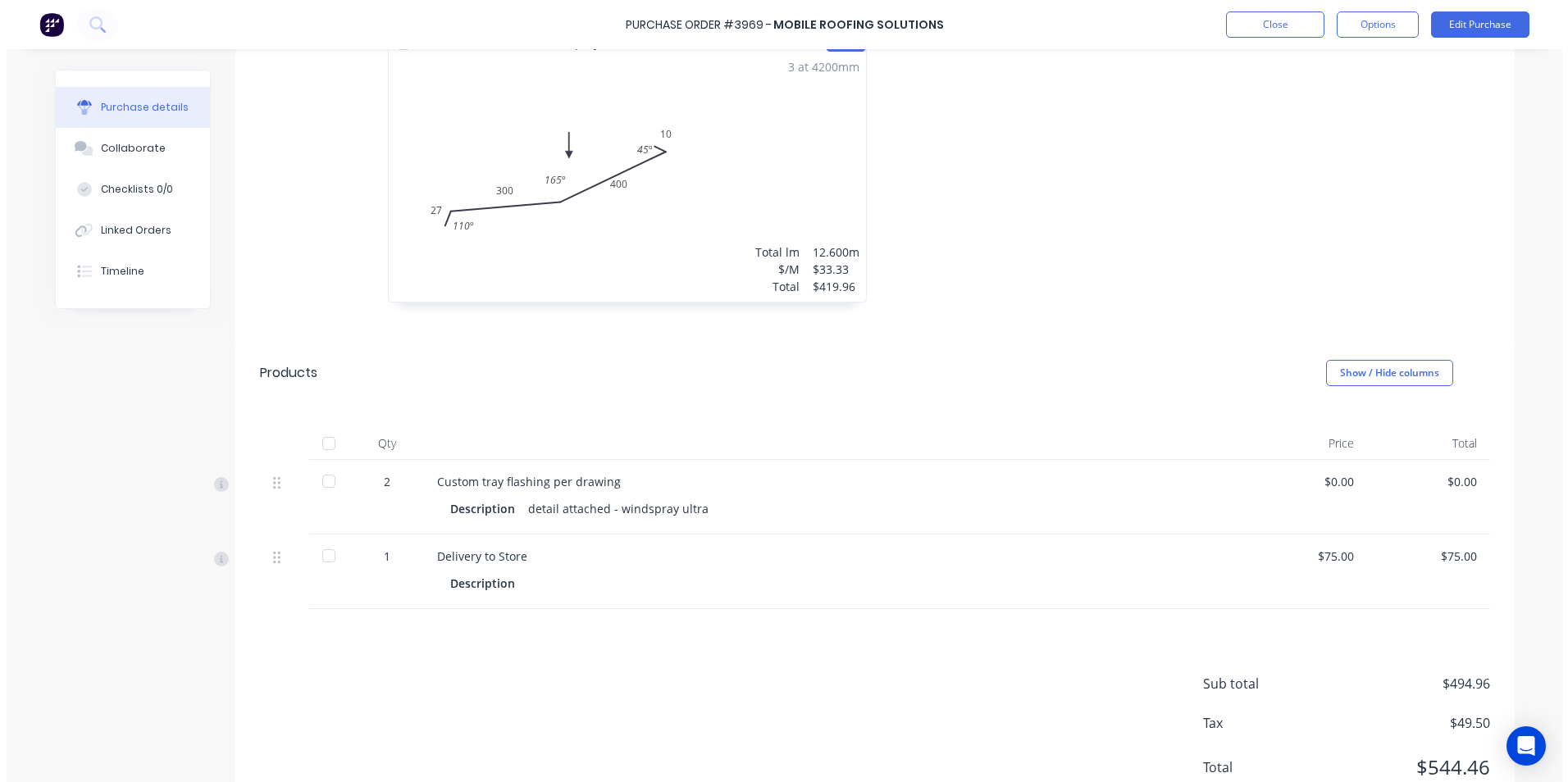
scroll to position [436, 0]
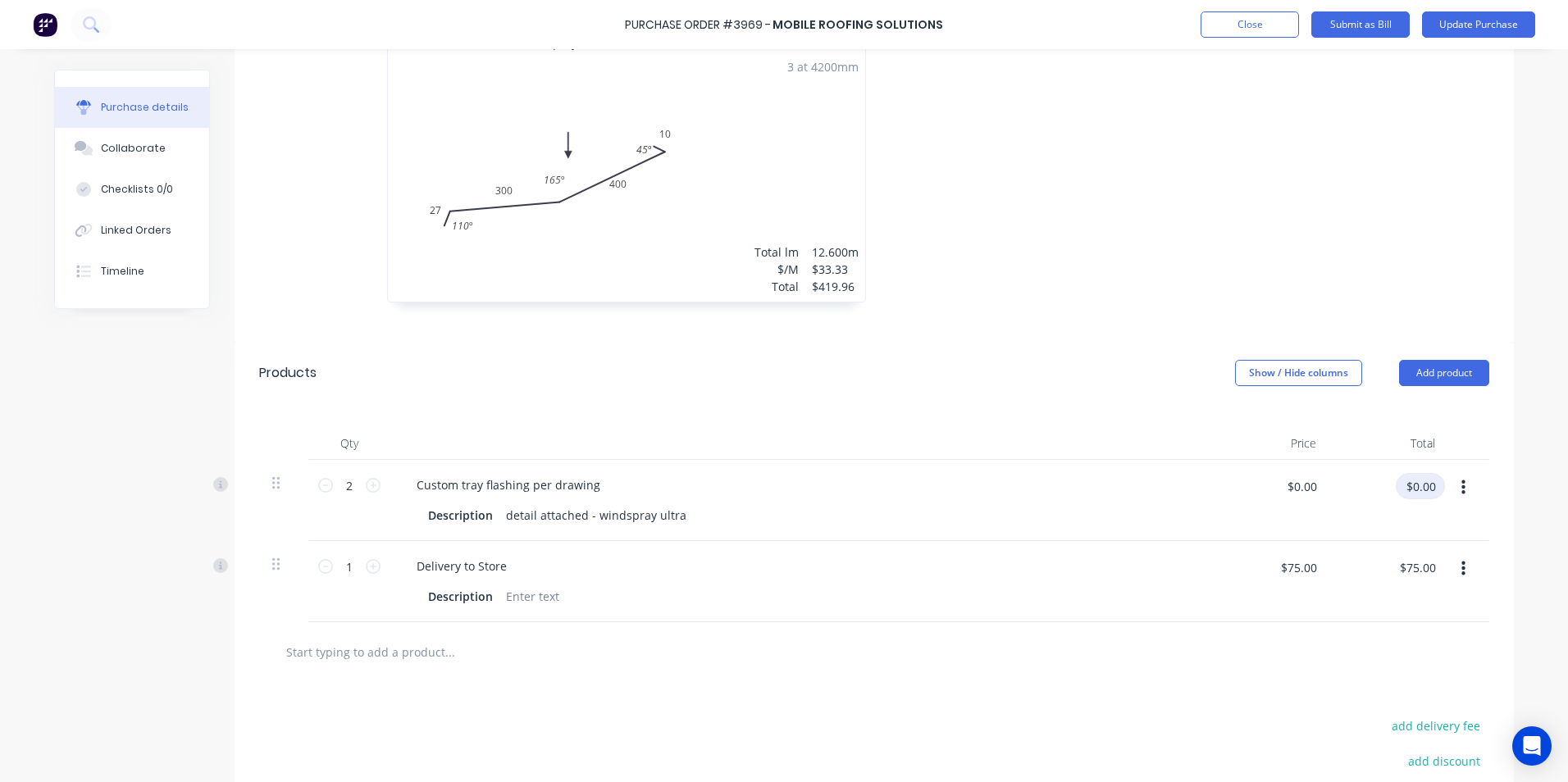
click at [1429, 489] on input "$0.00" at bounding box center [1420, 486] width 49 height 27
type input "179.06"
type input "$89.53"
type input "$179.06"
click at [955, 390] on div "Products Show / Hide columns Add product" at bounding box center [874, 373] width 1279 height 59
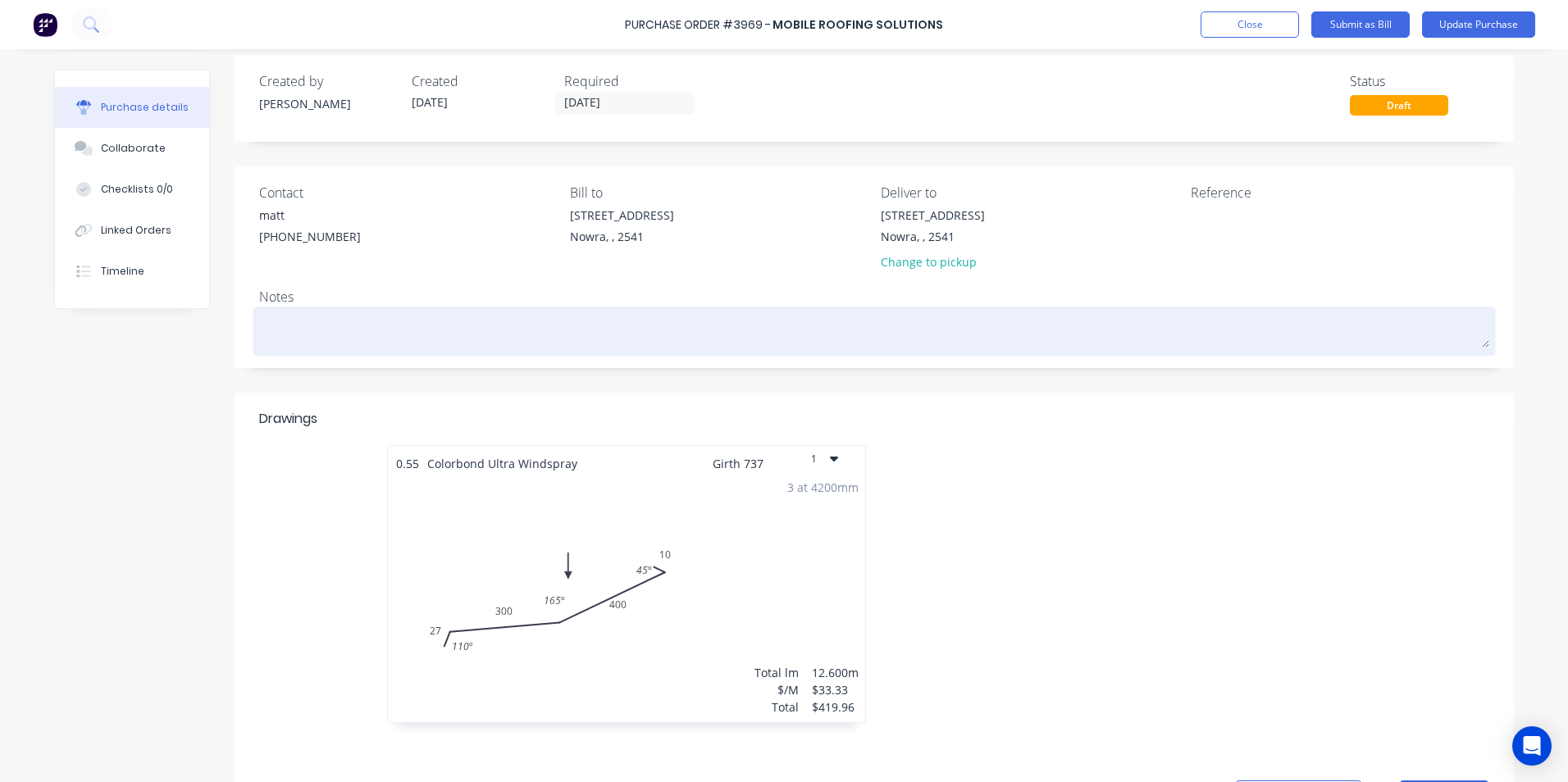
scroll to position [0, 0]
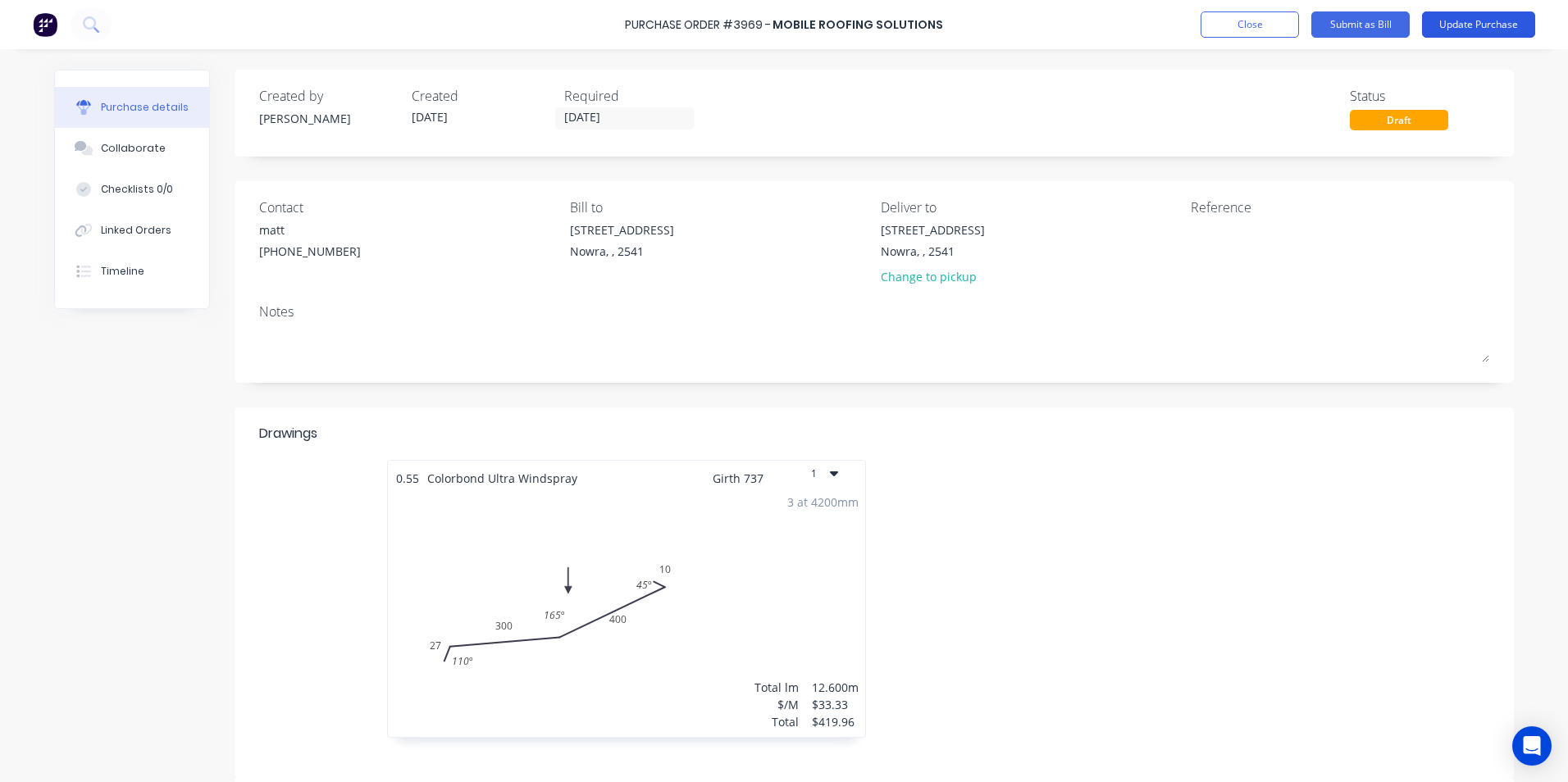
click at [1433, 34] on button "Update Purchase" at bounding box center [1478, 25] width 113 height 27
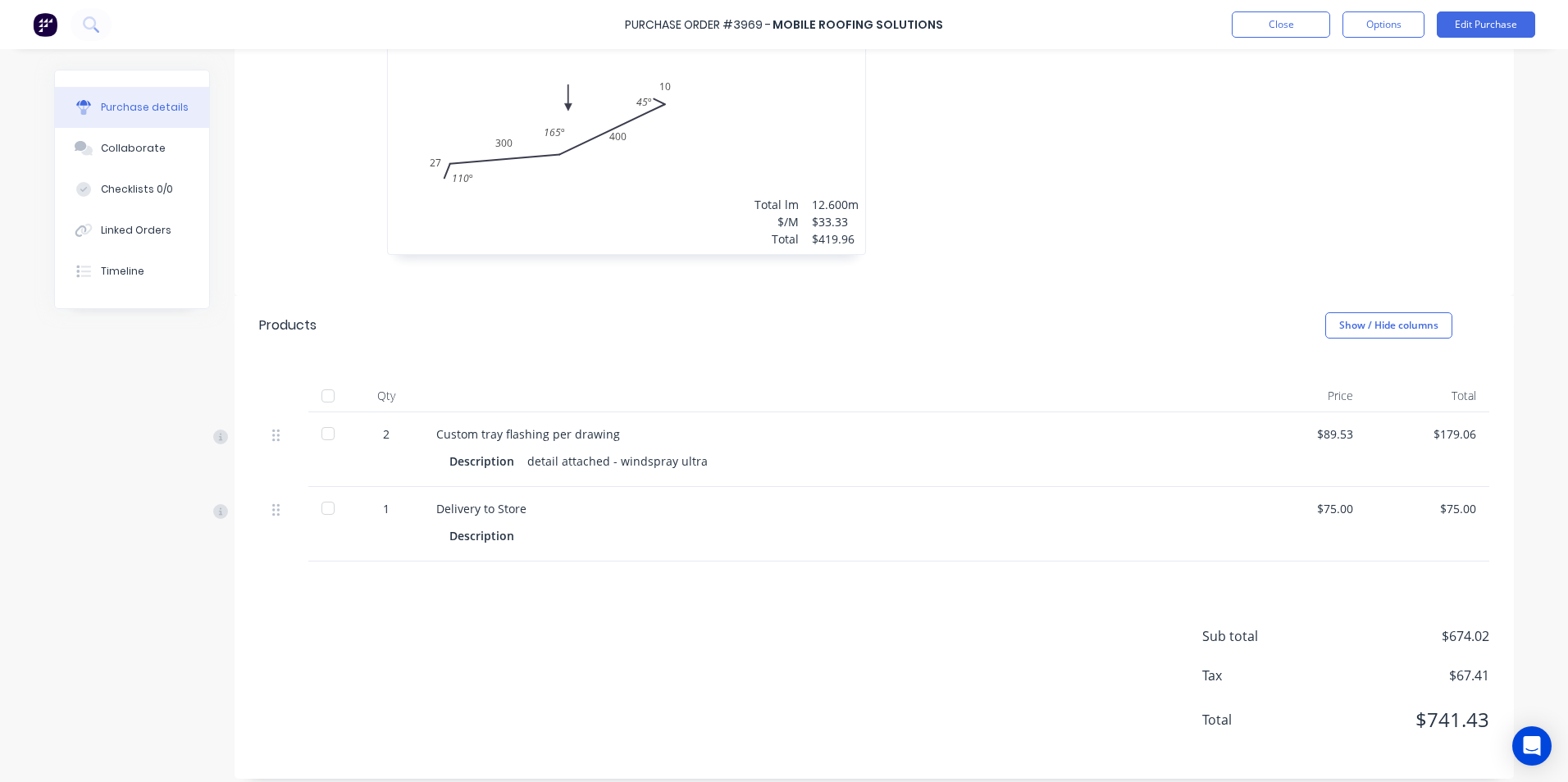
scroll to position [471, 0]
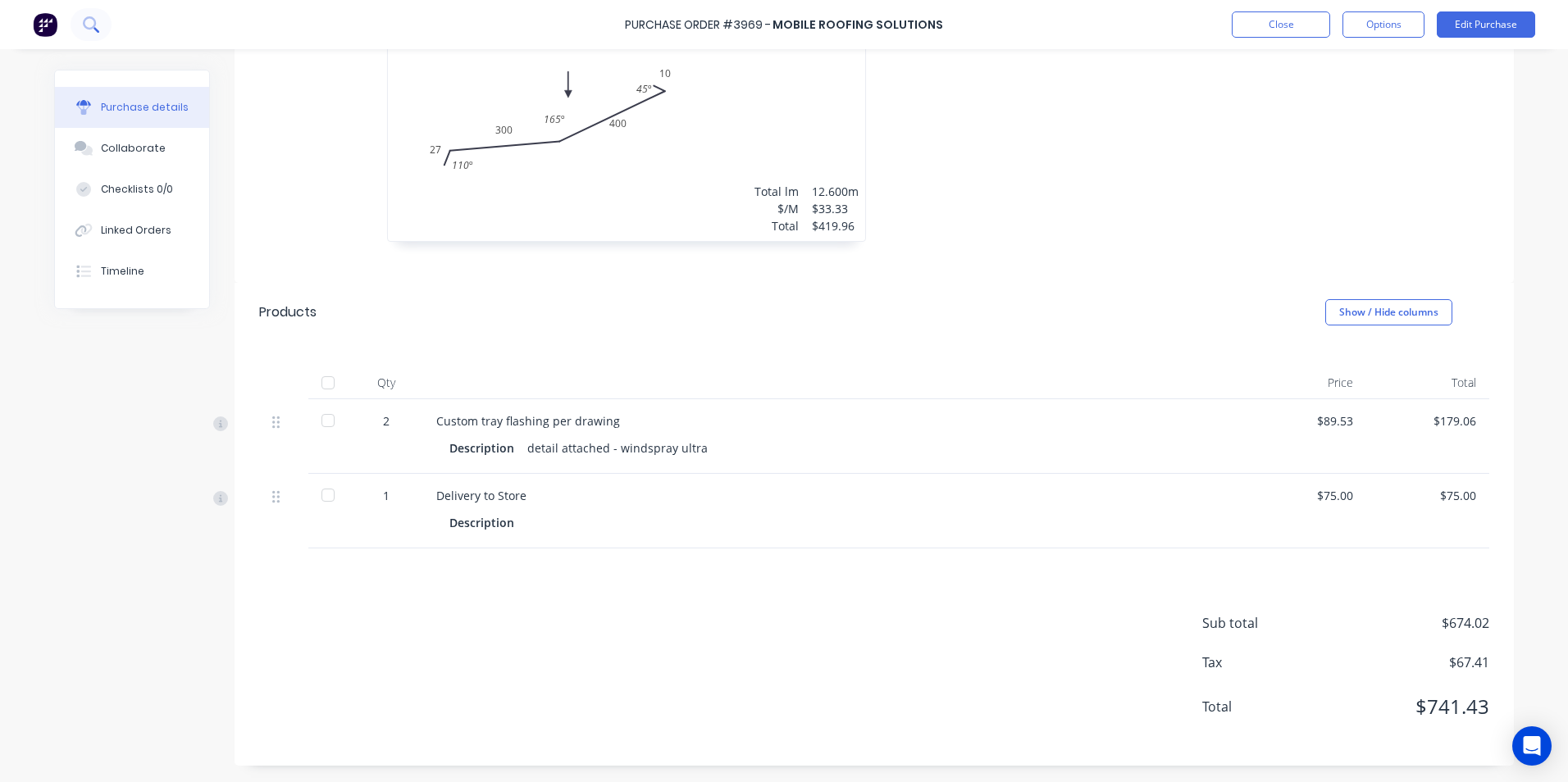
click at [93, 15] on button at bounding box center [90, 25] width 41 height 33
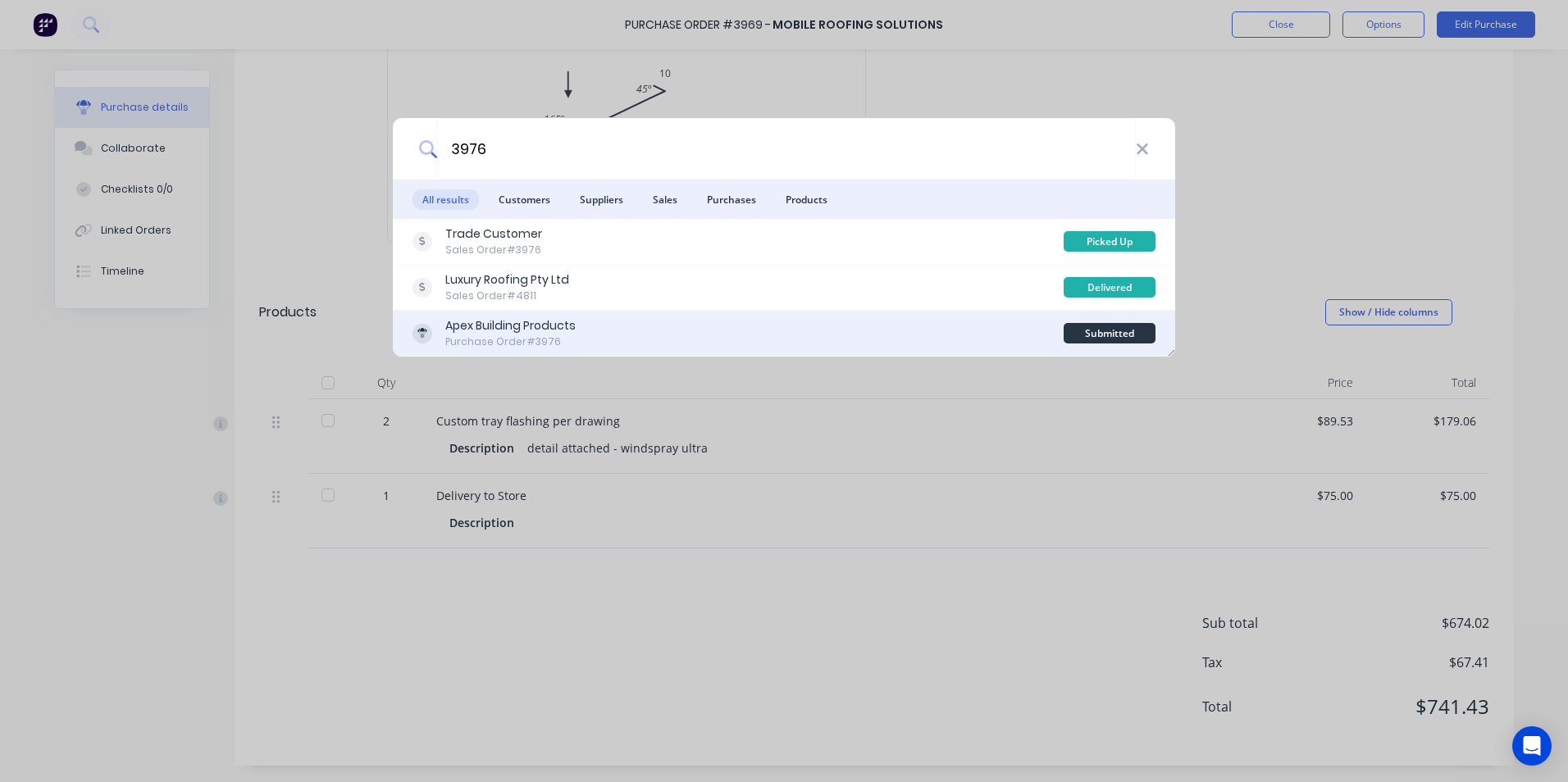
type input "3976"
click at [881, 339] on div "Apex Building Products Purchase Order #3976" at bounding box center [738, 333] width 651 height 32
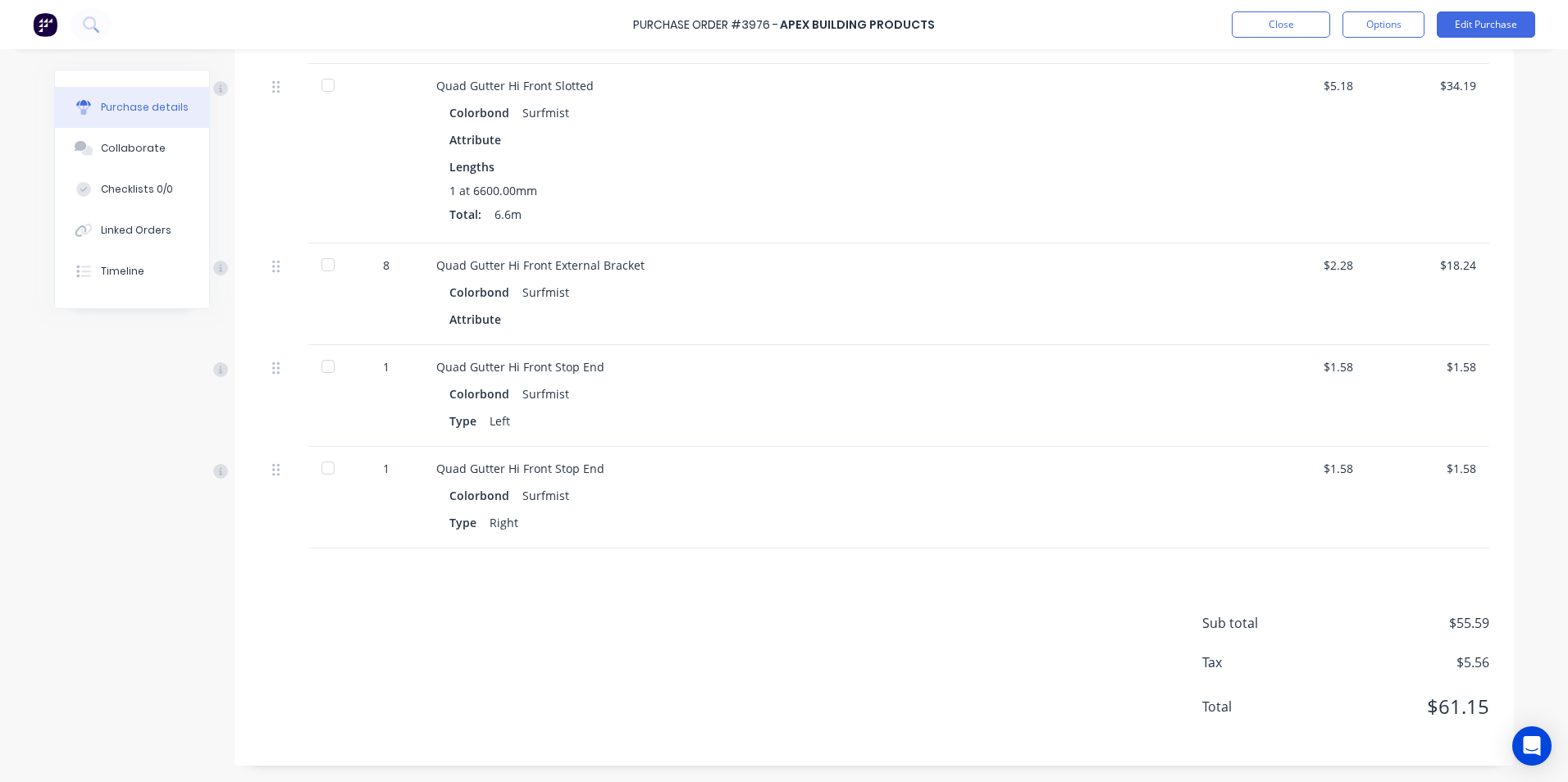
scroll to position [106, 0]
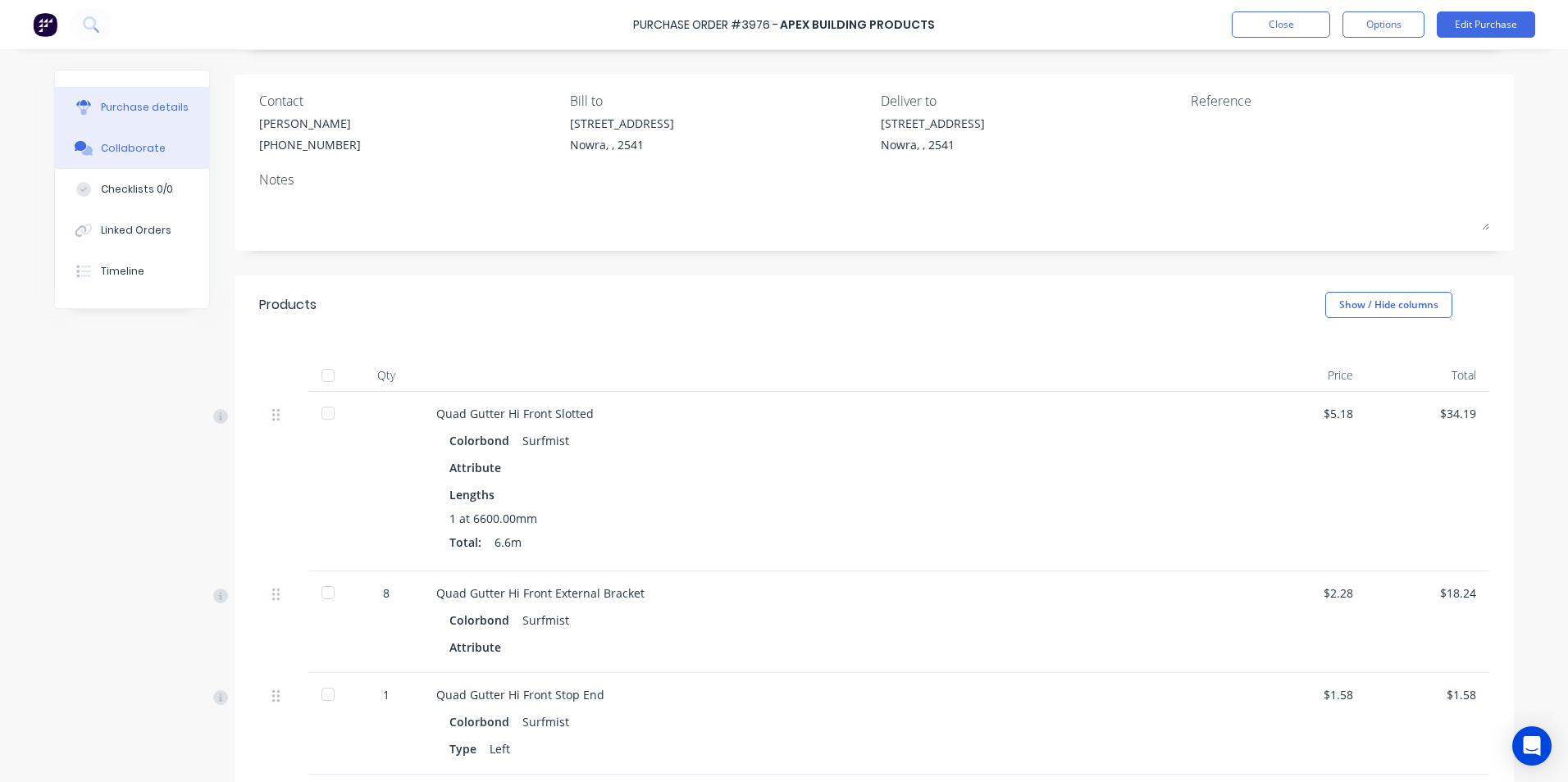
click at [127, 140] on button "Collaborate" at bounding box center [132, 148] width 154 height 41
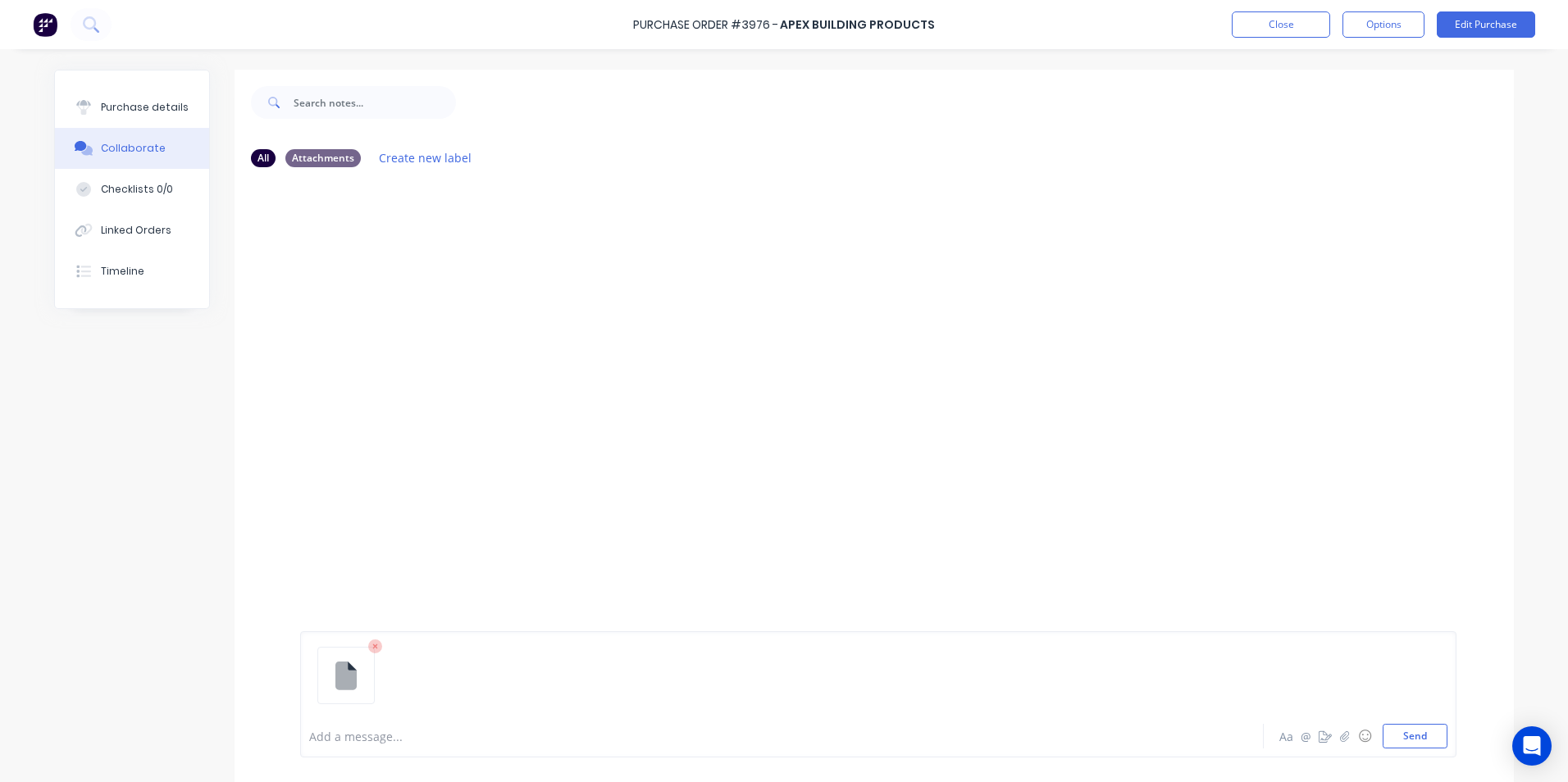
click at [1431, 714] on div at bounding box center [878, 682] width 1138 height 84
click at [1439, 732] on button "Send" at bounding box center [1415, 736] width 65 height 25
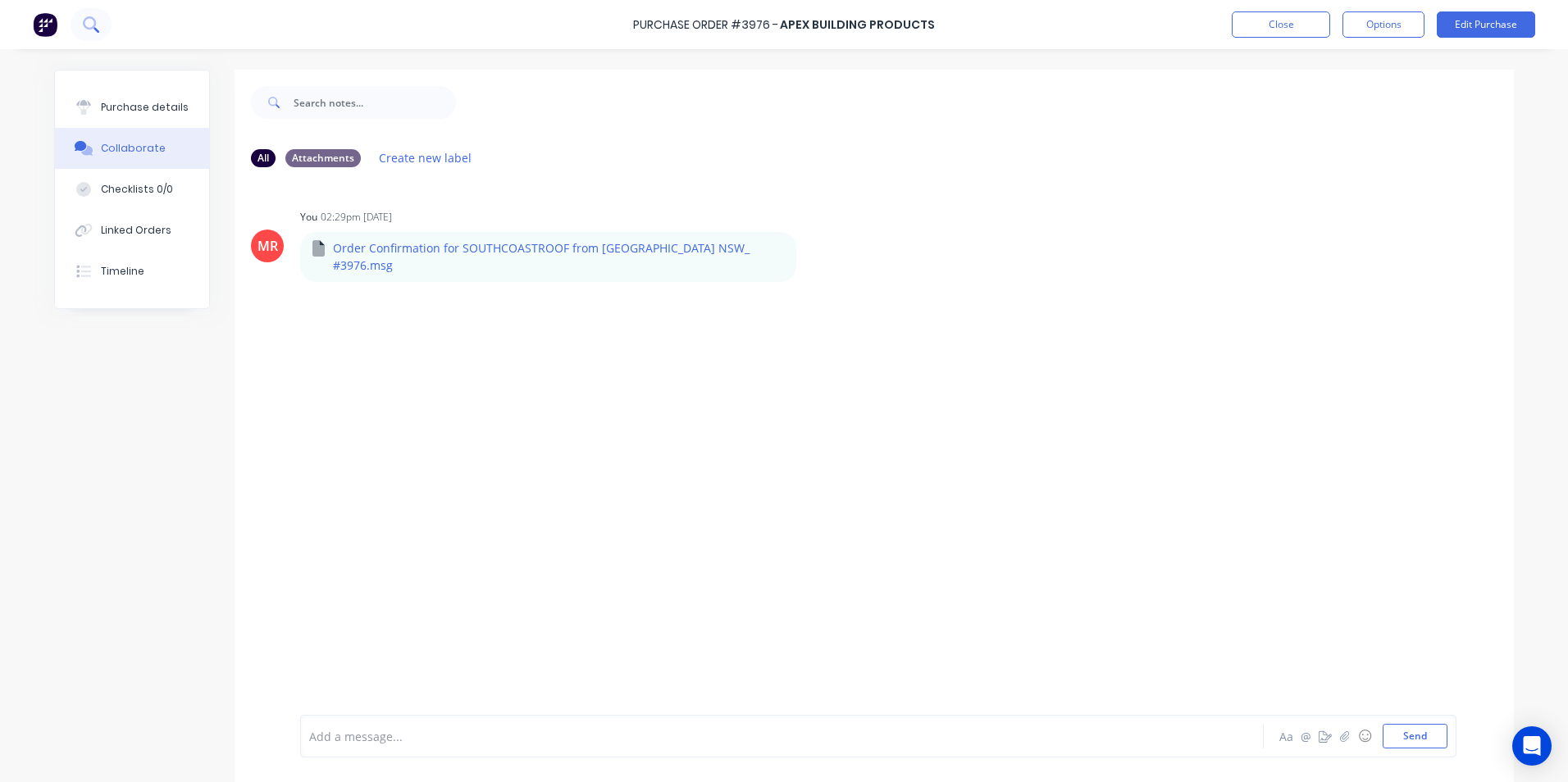
click at [89, 31] on icon at bounding box center [90, 24] width 15 height 15
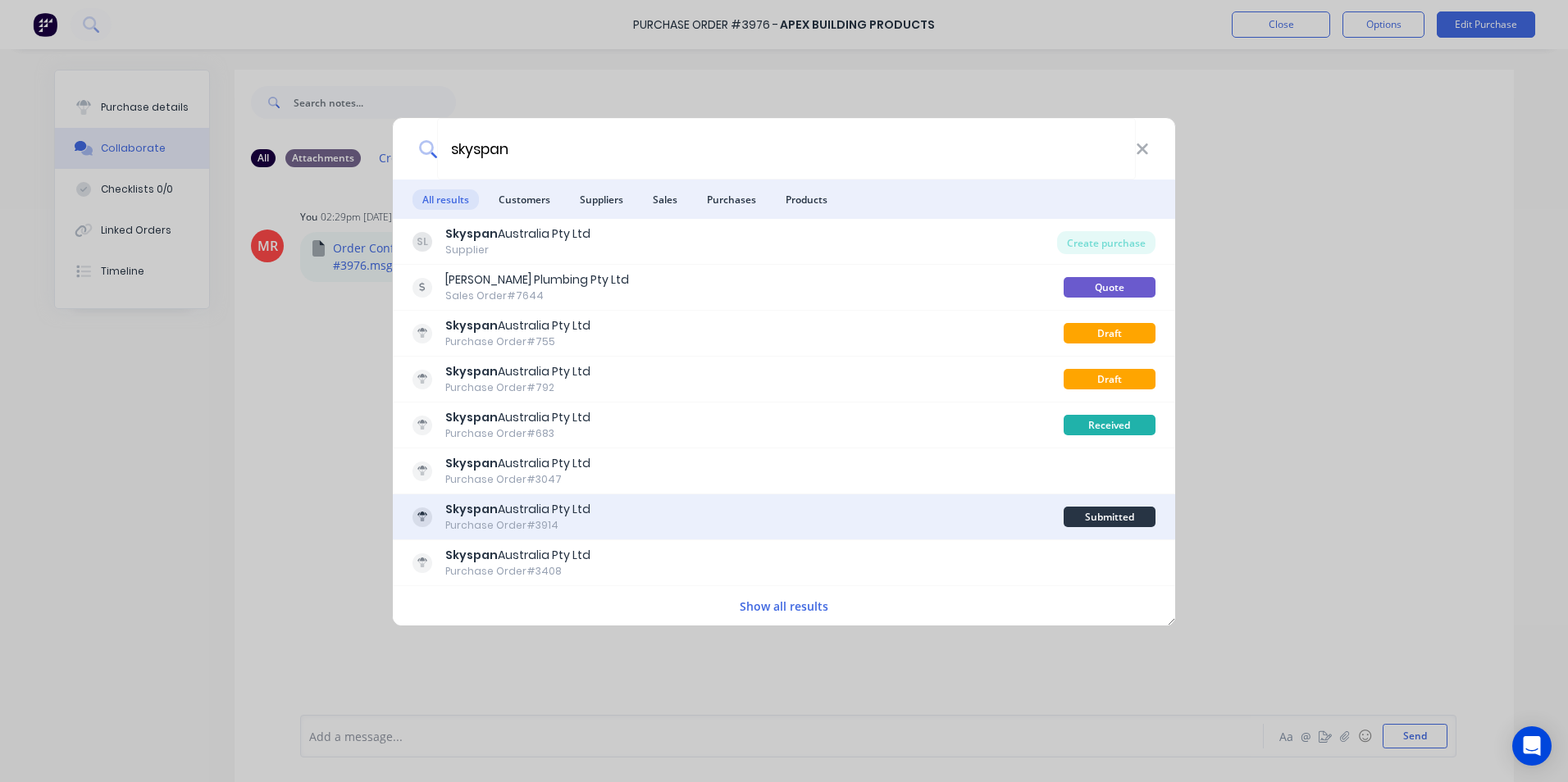
type input "skyspan"
click at [618, 499] on div "Skyspan Australia Pty Ltd Purchase Order #3914 Submitted" at bounding box center [784, 517] width 782 height 46
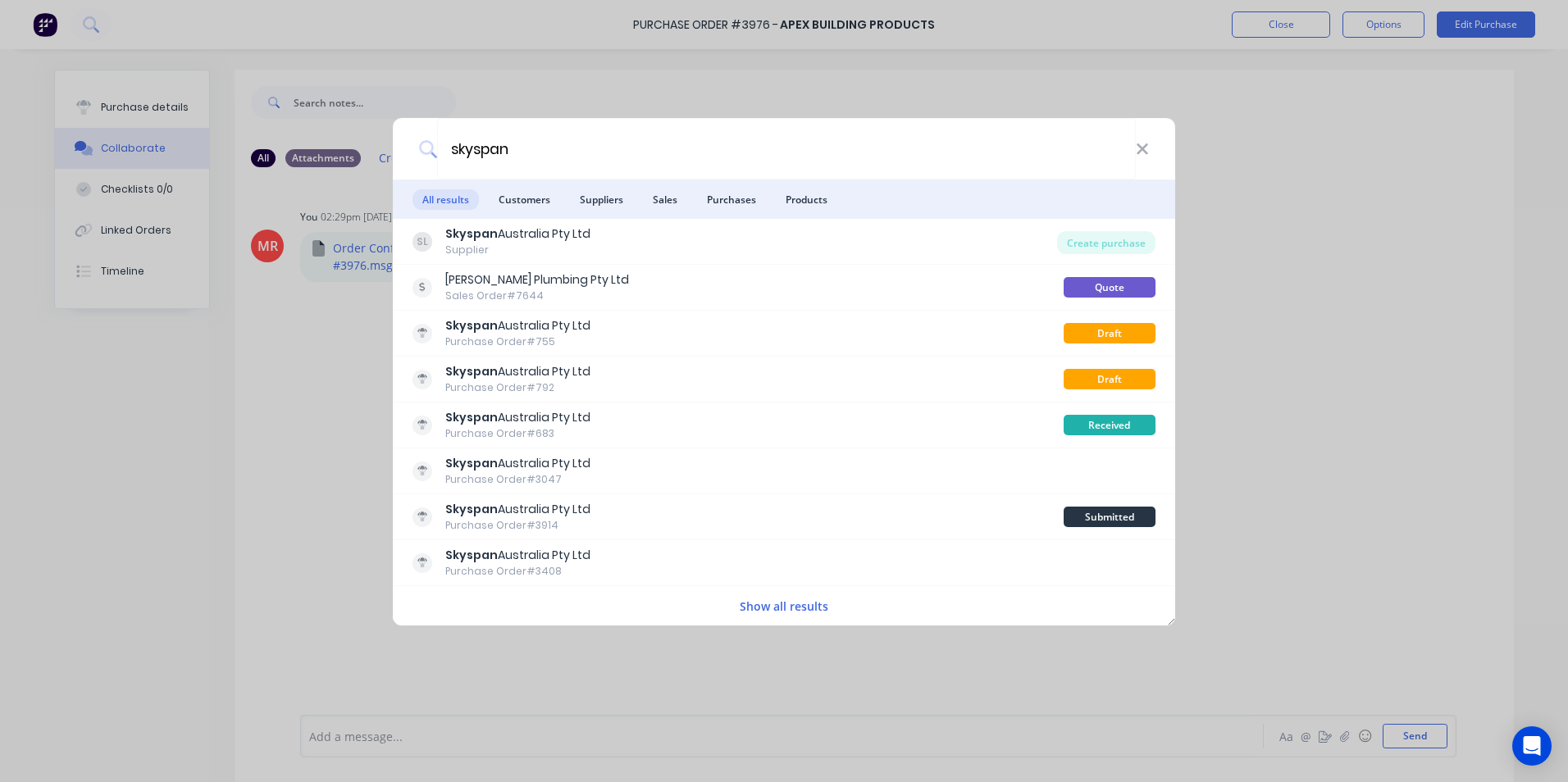
click at [696, 505] on div "Skyspan Australia Pty Ltd Purchase Order #3914" at bounding box center [738, 517] width 651 height 32
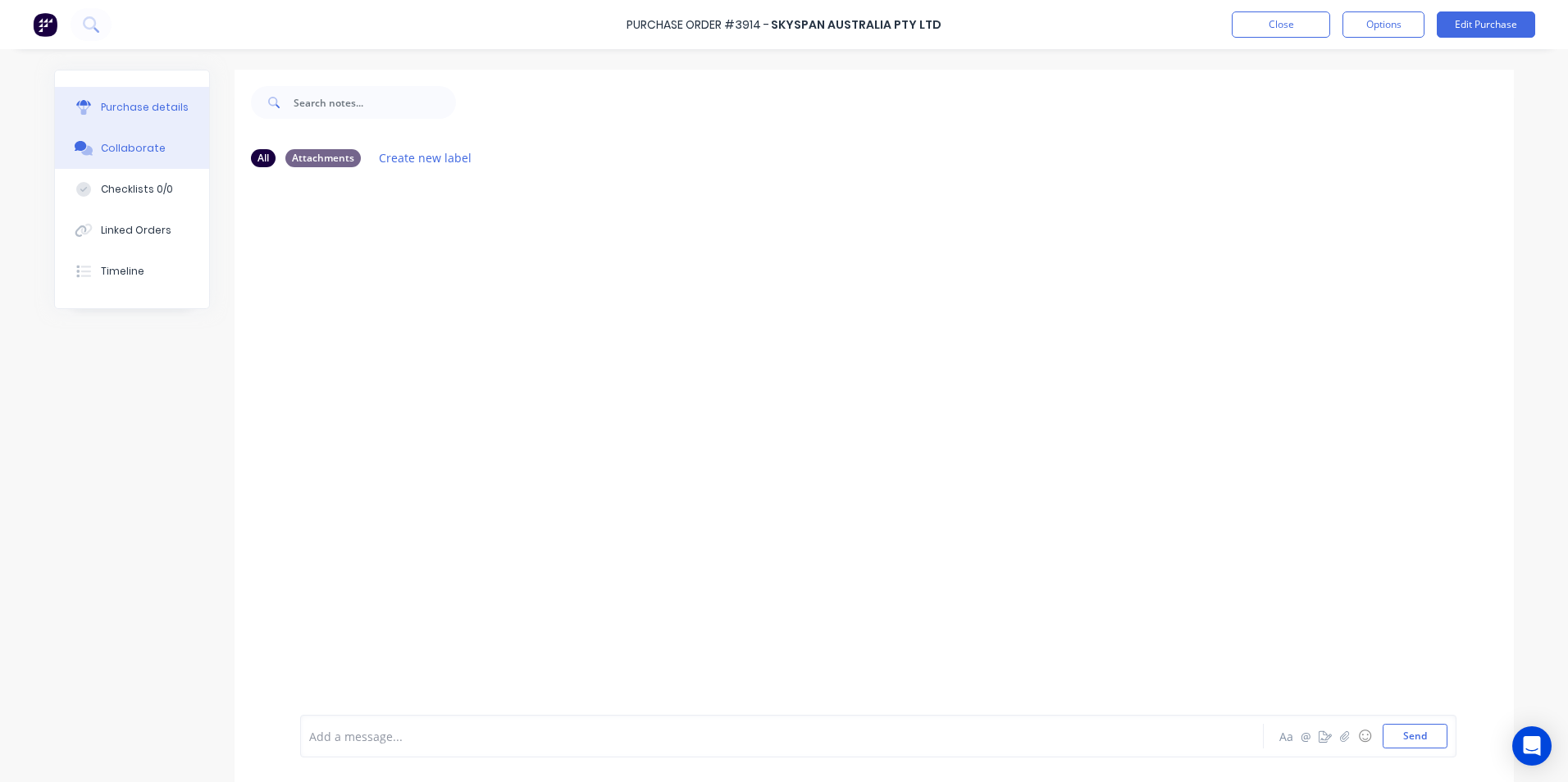
click at [105, 111] on div "Purchase details" at bounding box center [144, 107] width 87 height 15
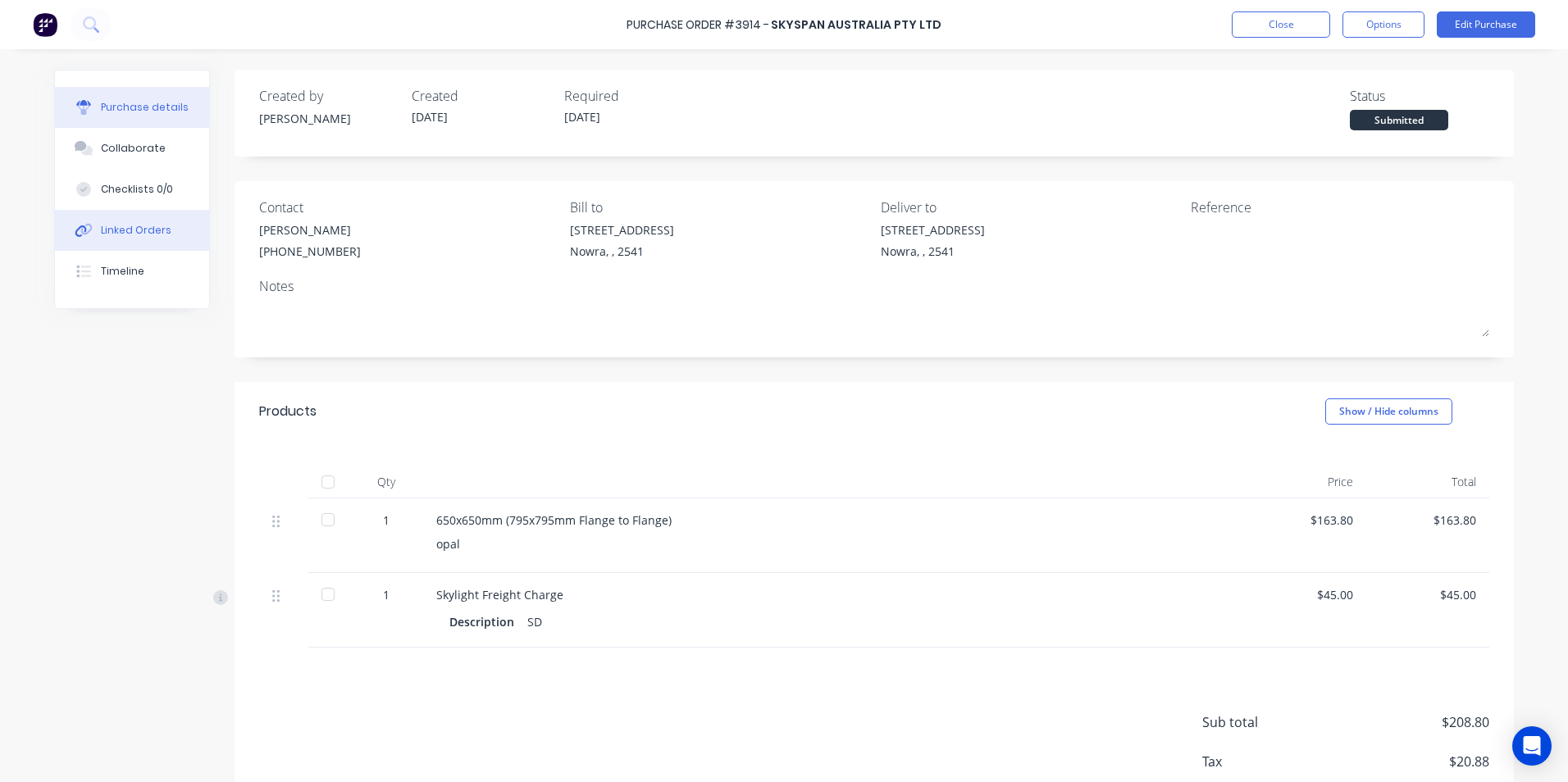
click at [168, 239] on button "Linked Orders" at bounding box center [132, 230] width 154 height 41
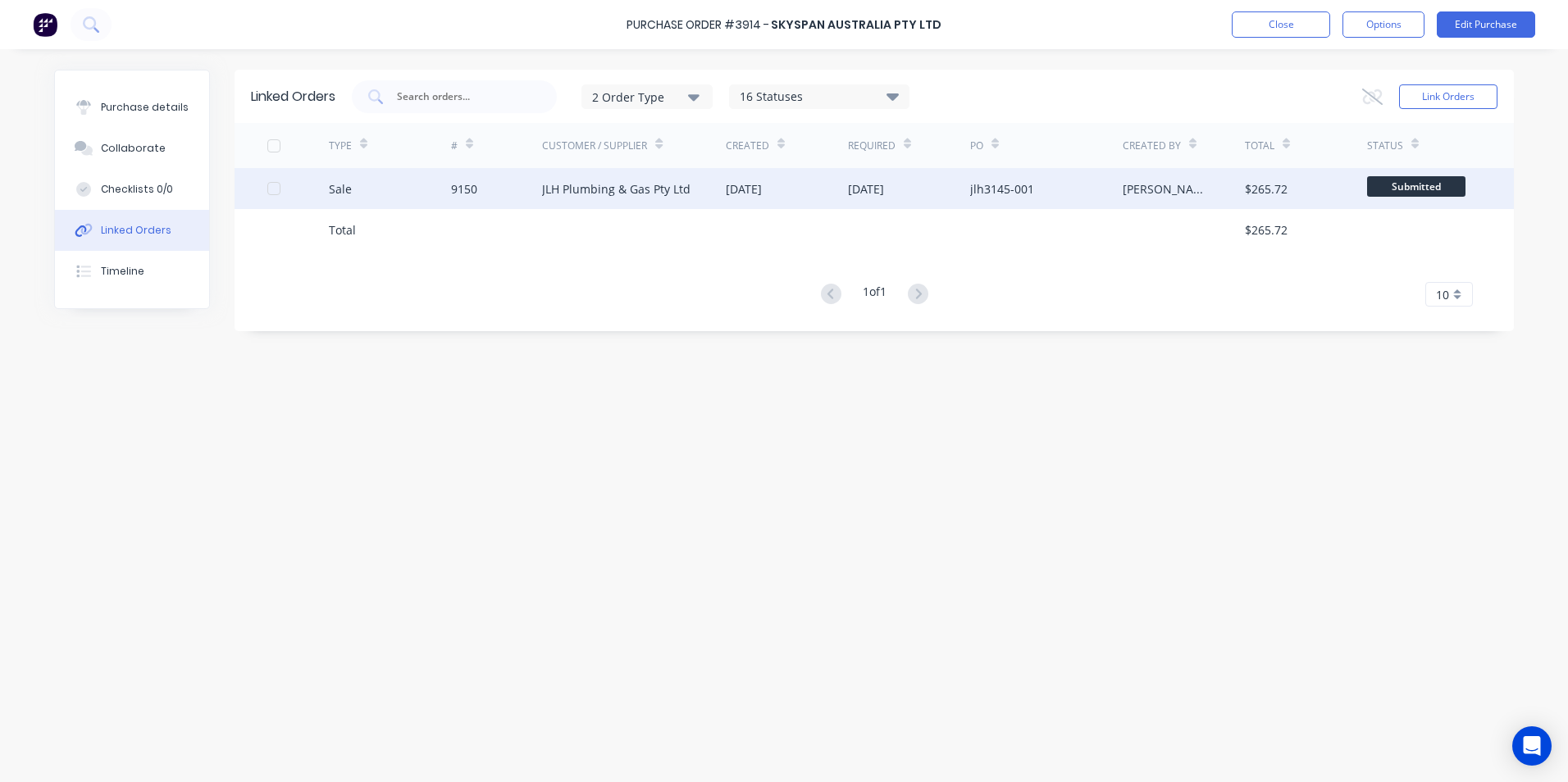
click at [567, 198] on div "JLH Plumbing & Gas Pty Ltd" at bounding box center [634, 188] width 184 height 41
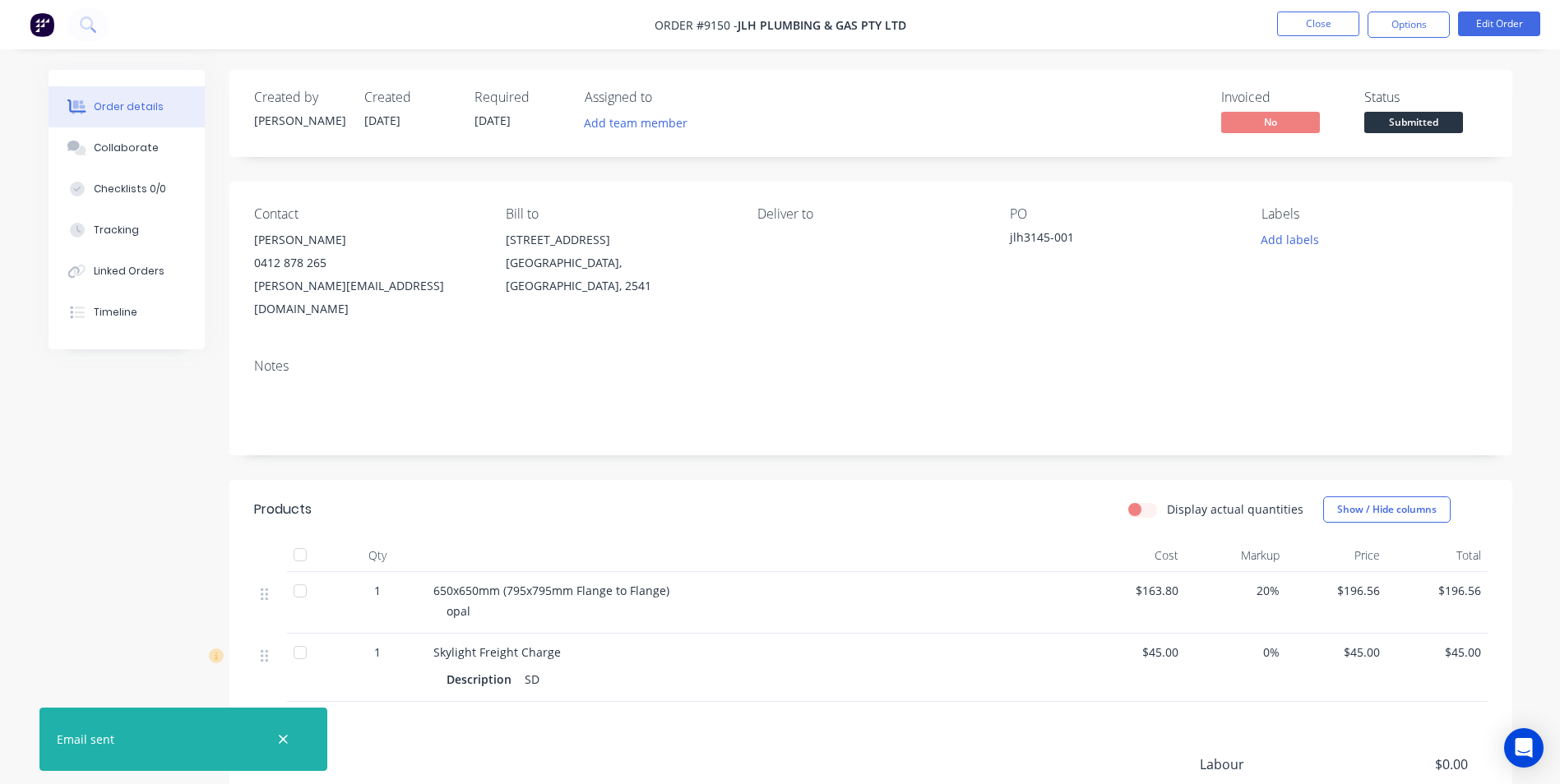
scroll to position [187, 0]
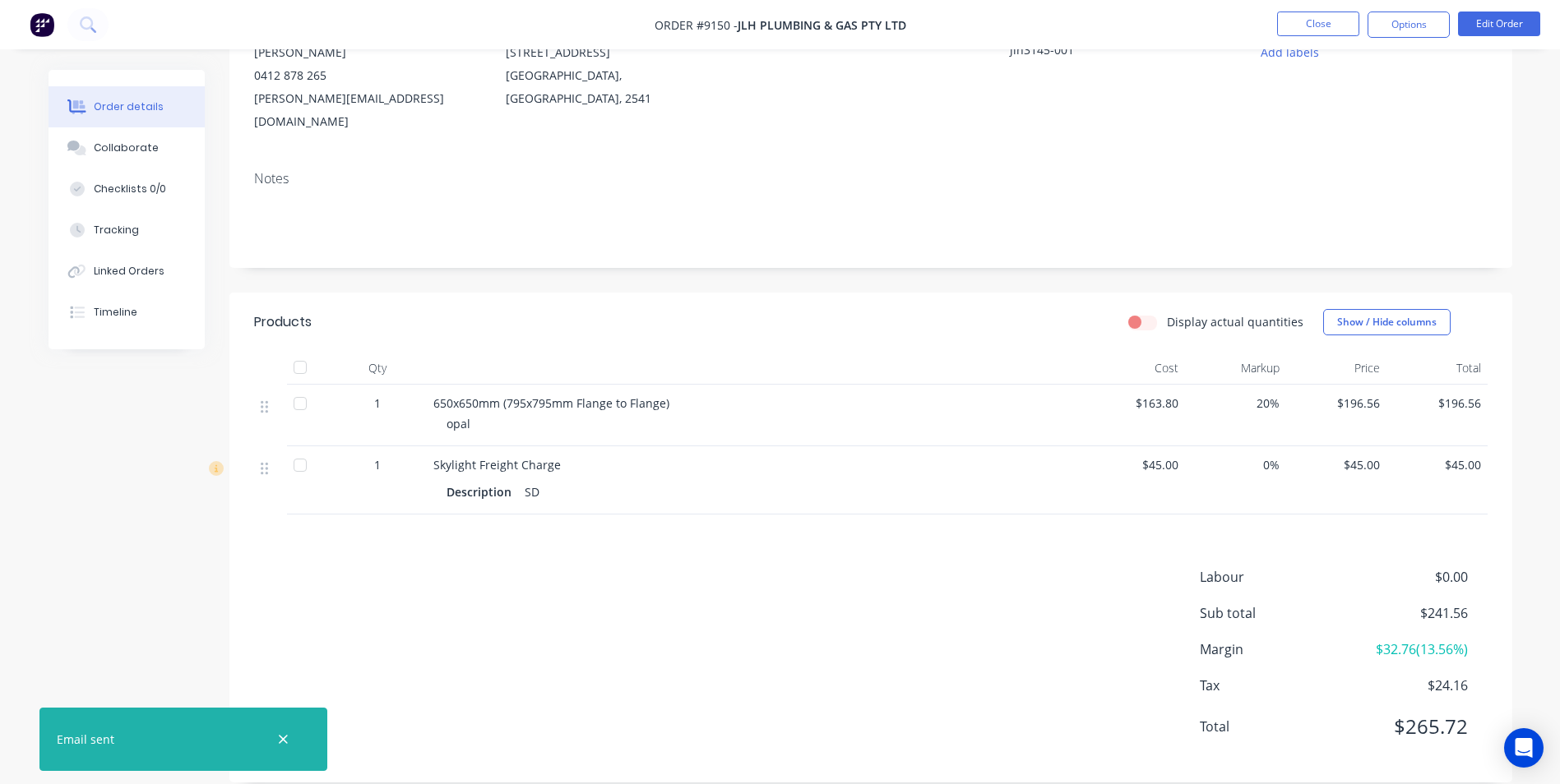
click at [298, 351] on div at bounding box center [300, 367] width 33 height 33
click at [129, 271] on div "Linked Orders" at bounding box center [128, 271] width 70 height 15
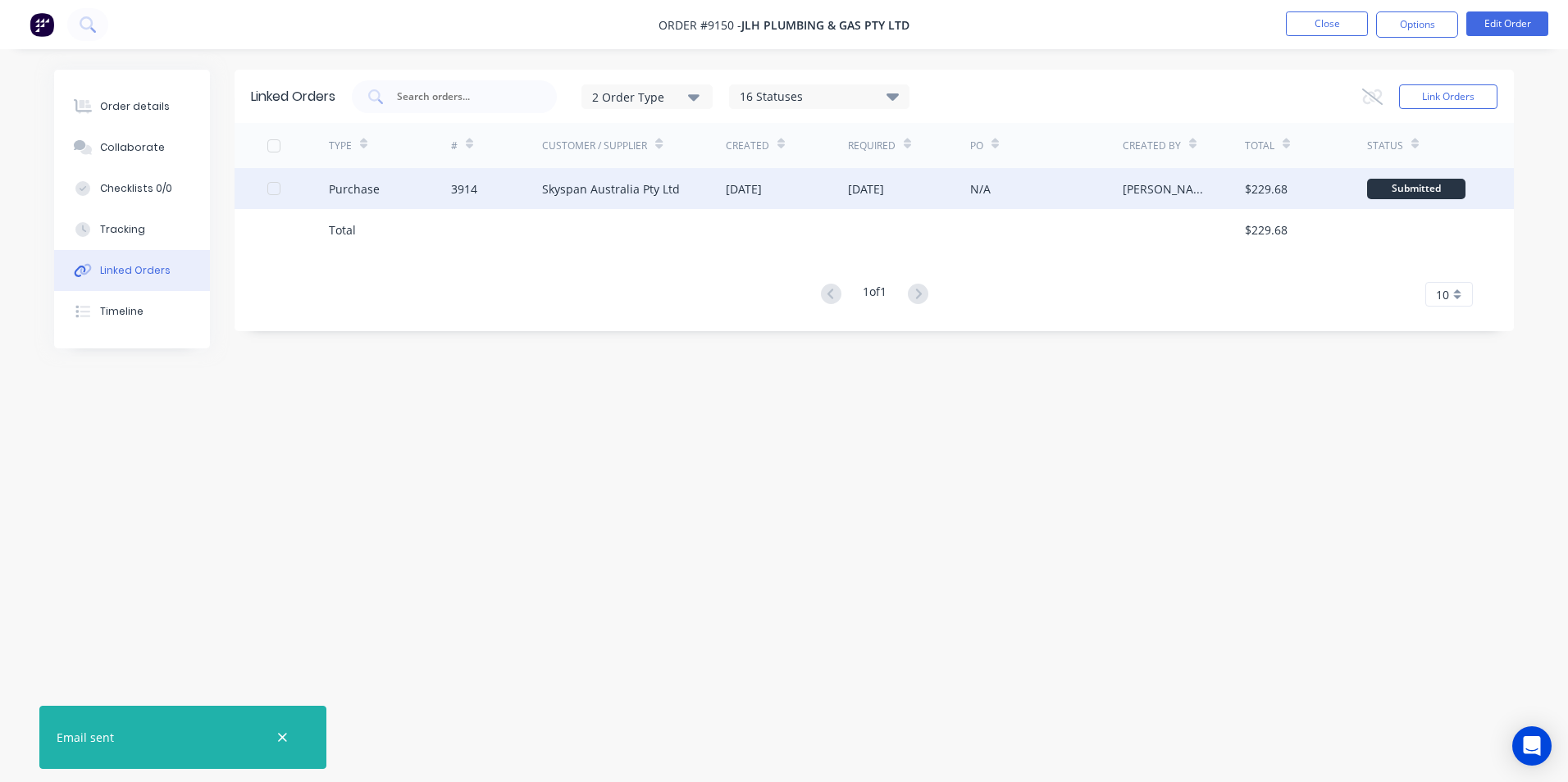
click at [419, 178] on div "Purchase" at bounding box center [389, 188] width 122 height 41
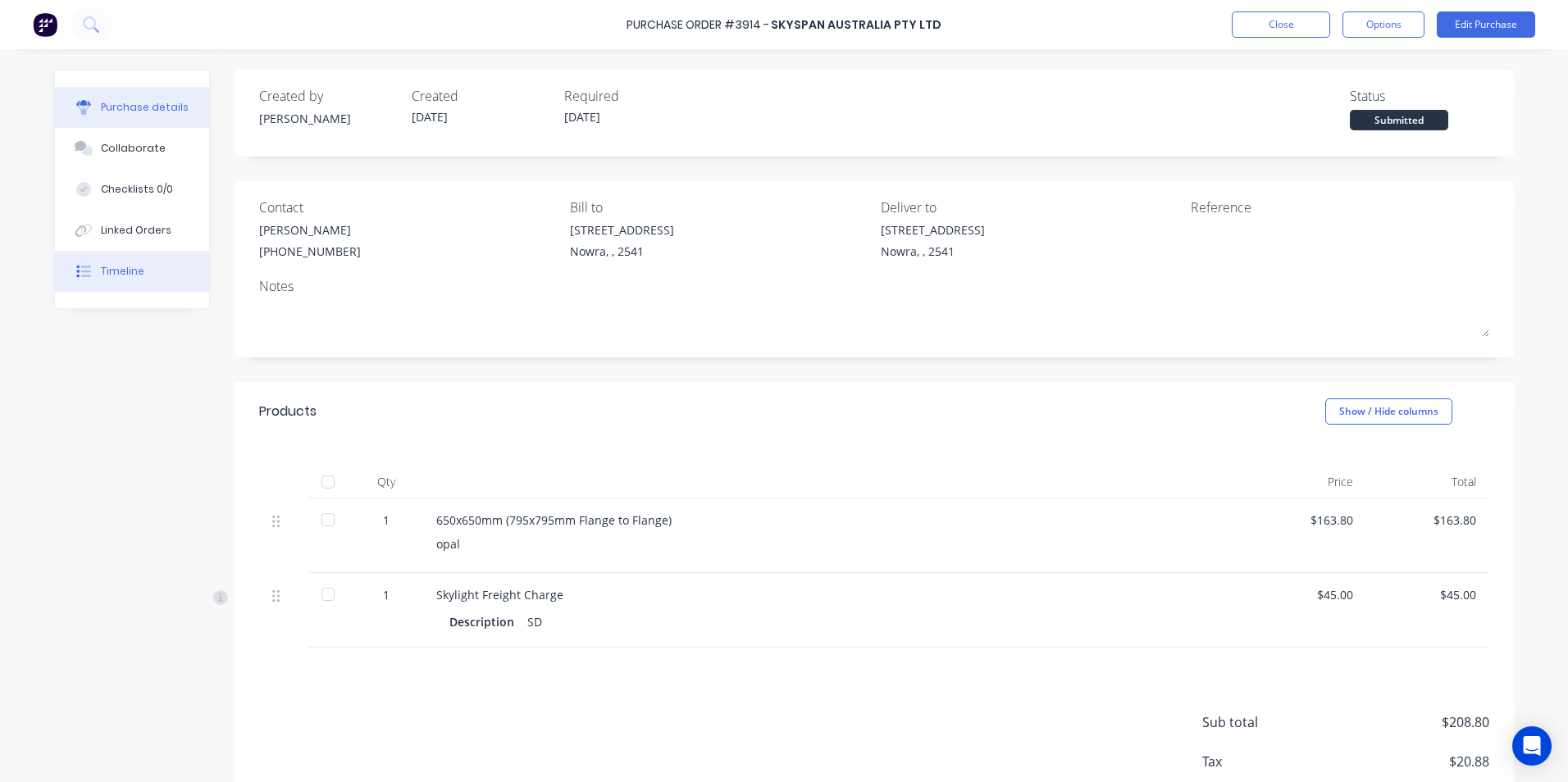
click at [123, 258] on button "Timeline" at bounding box center [132, 270] width 154 height 41
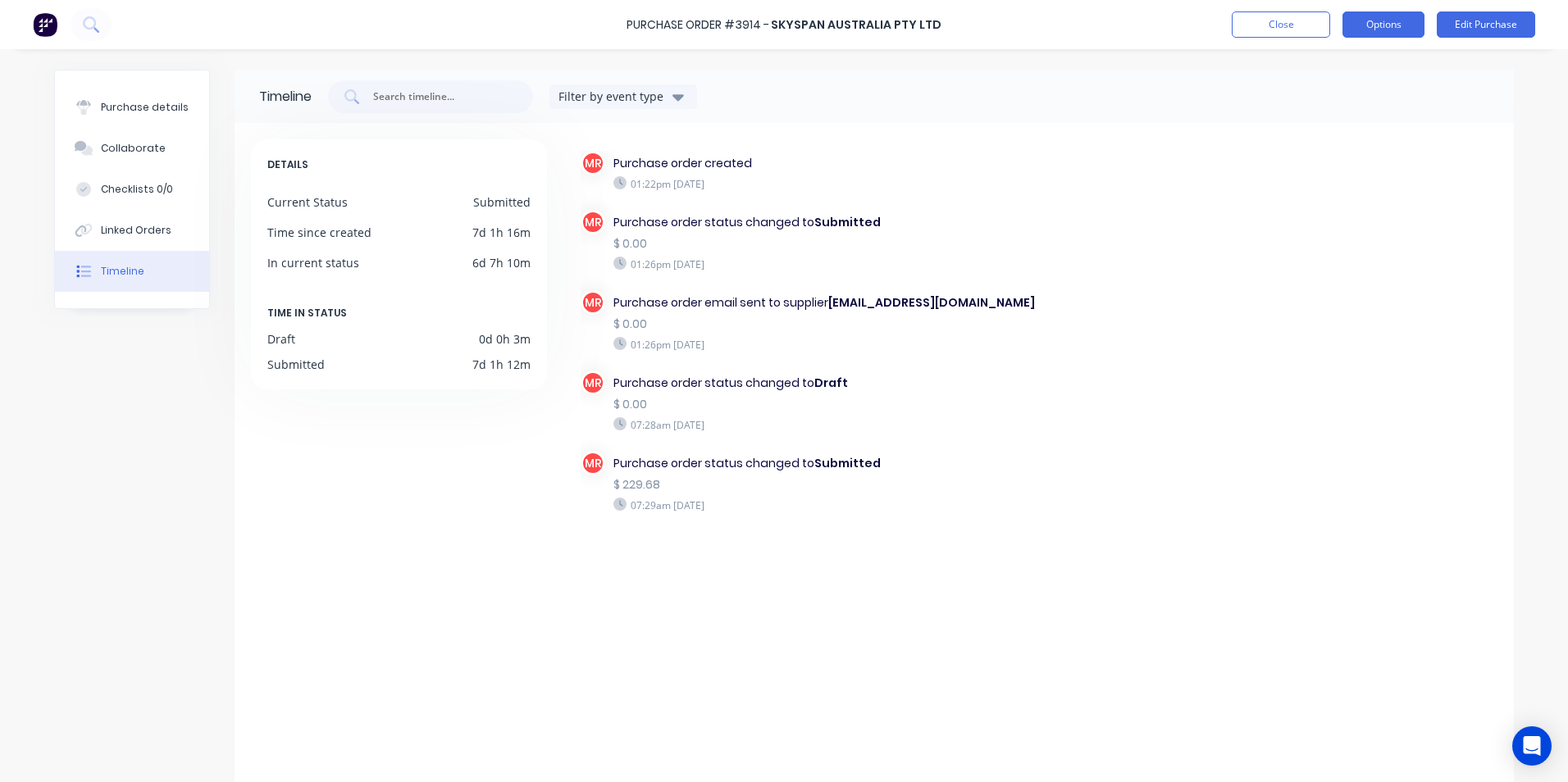
click at [1372, 28] on button "Options" at bounding box center [1383, 25] width 82 height 27
click at [1355, 65] on div "Print / Email" at bounding box center [1346, 66] width 126 height 24
click at [1356, 100] on div "With pricing" at bounding box center [1346, 99] width 126 height 24
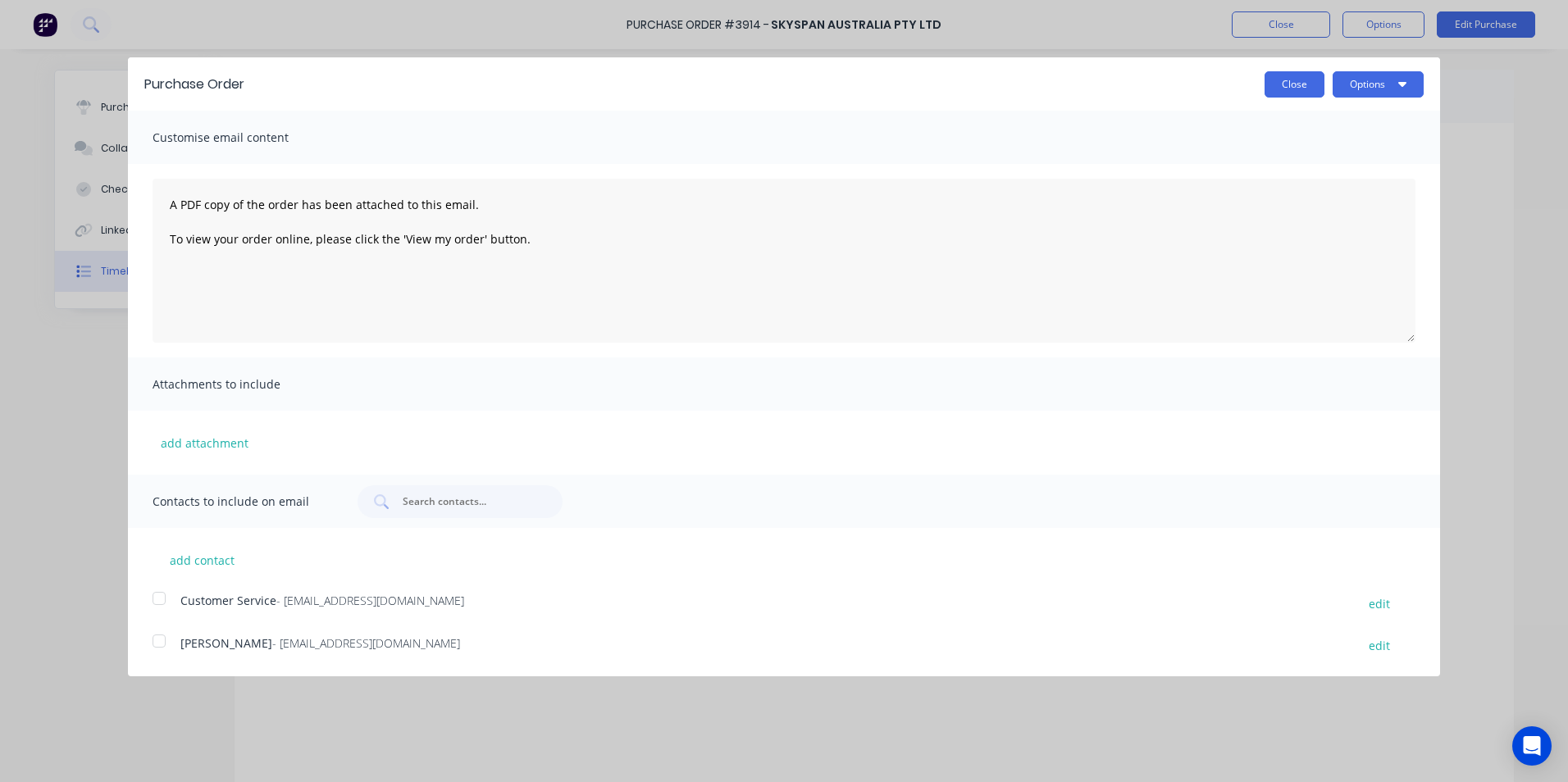
click at [1310, 87] on button "Close" at bounding box center [1294, 84] width 60 height 27
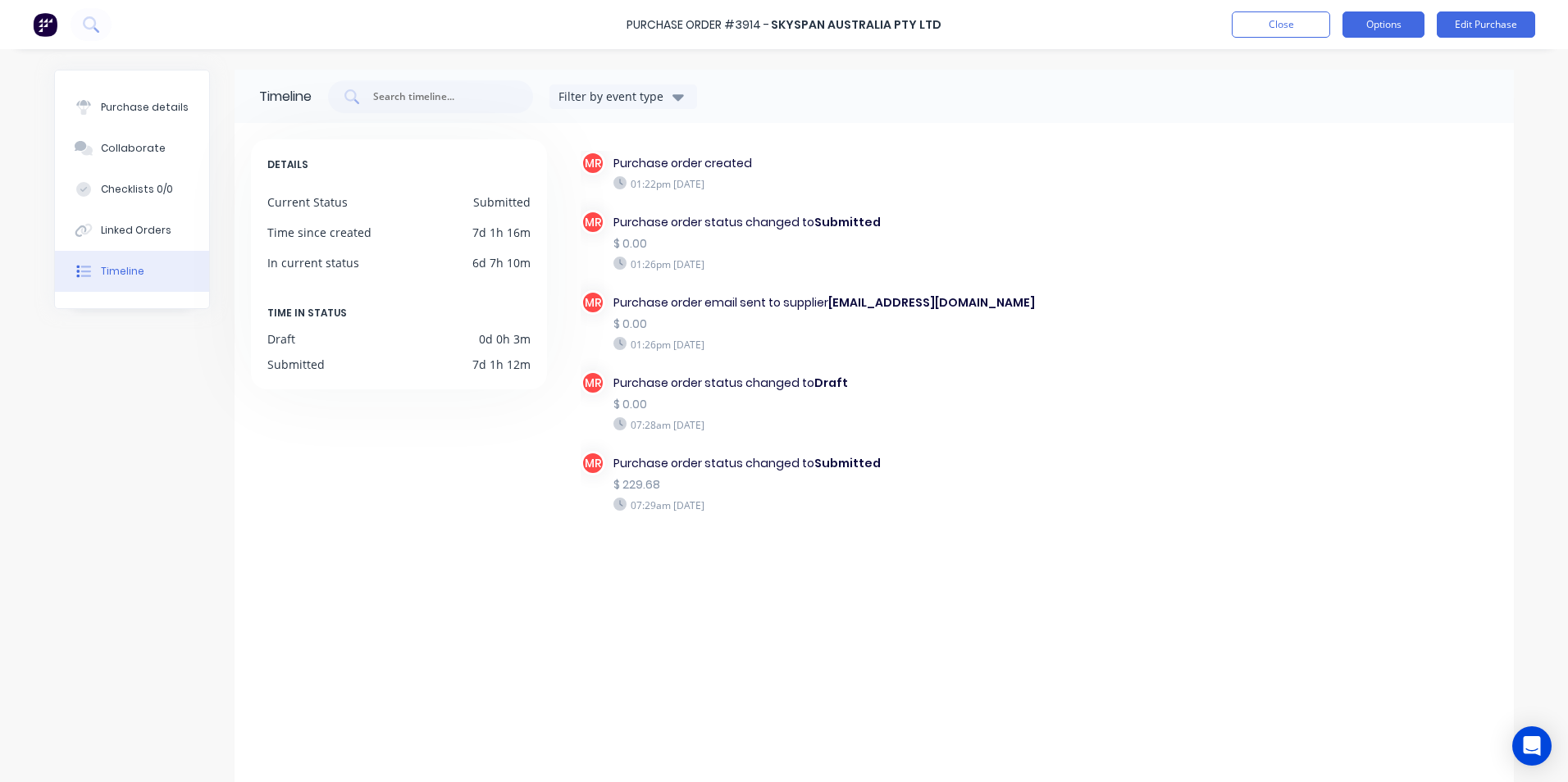
click at [1372, 24] on button "Options" at bounding box center [1383, 25] width 82 height 27
click at [1353, 59] on div "Print / Email" at bounding box center [1346, 66] width 126 height 24
click at [1347, 128] on div "Without pricing" at bounding box center [1346, 132] width 126 height 24
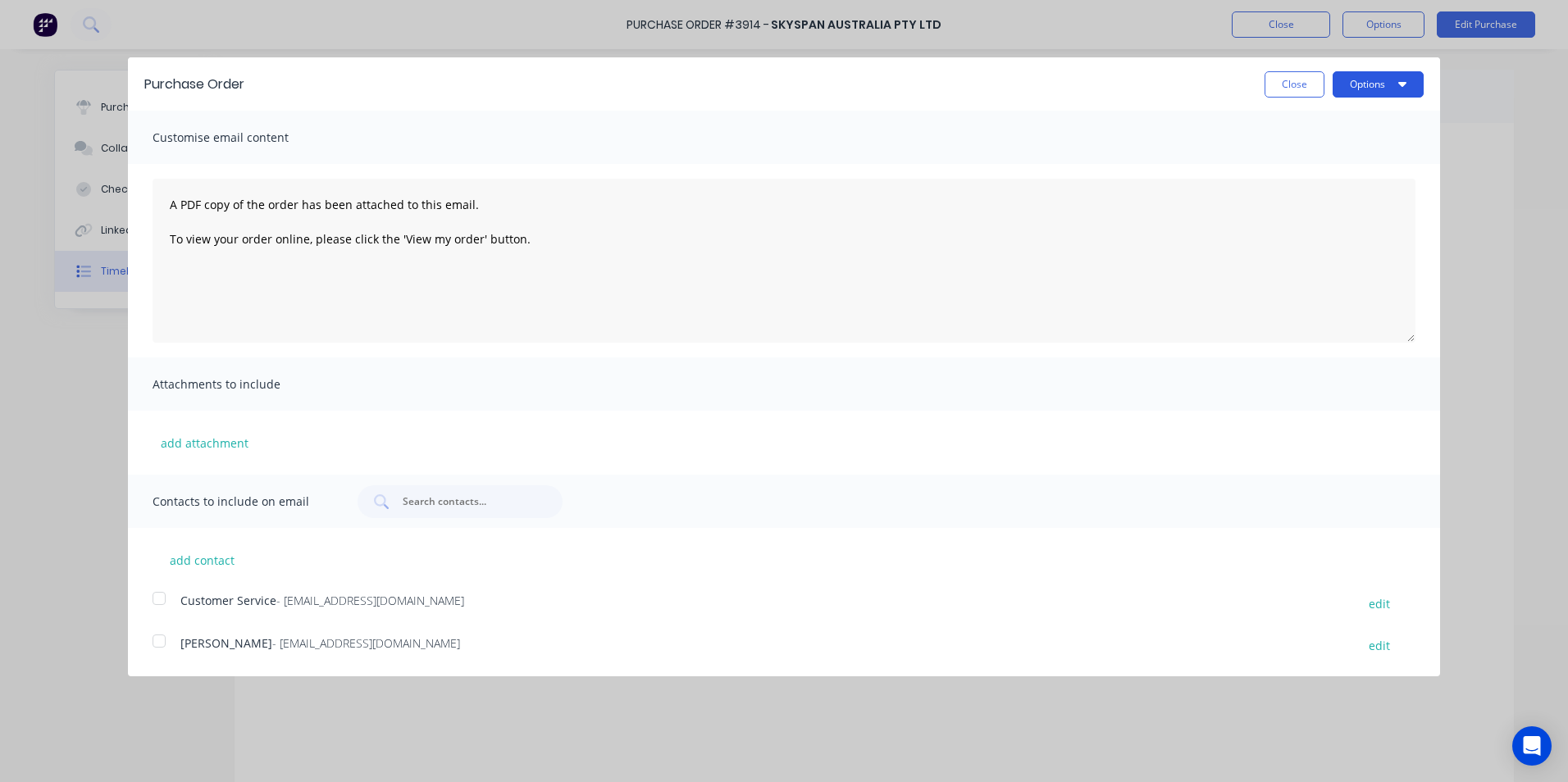
click at [1353, 97] on button "Options" at bounding box center [1378, 84] width 91 height 27
click at [1353, 115] on div "Print" at bounding box center [1345, 125] width 126 height 24
click at [1285, 83] on button "Close" at bounding box center [1294, 84] width 60 height 27
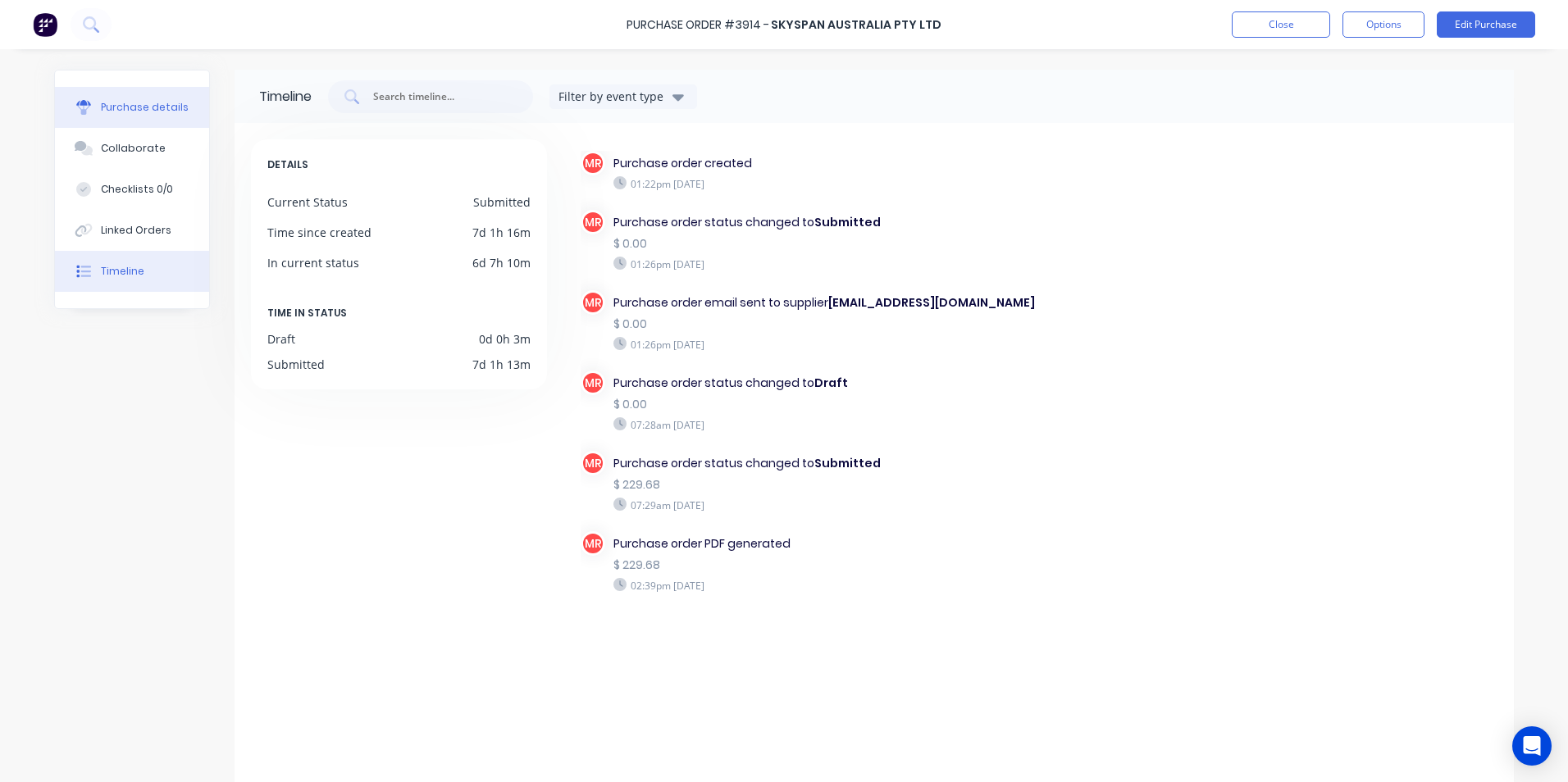
click at [172, 104] on div "Purchase details" at bounding box center [144, 107] width 87 height 15
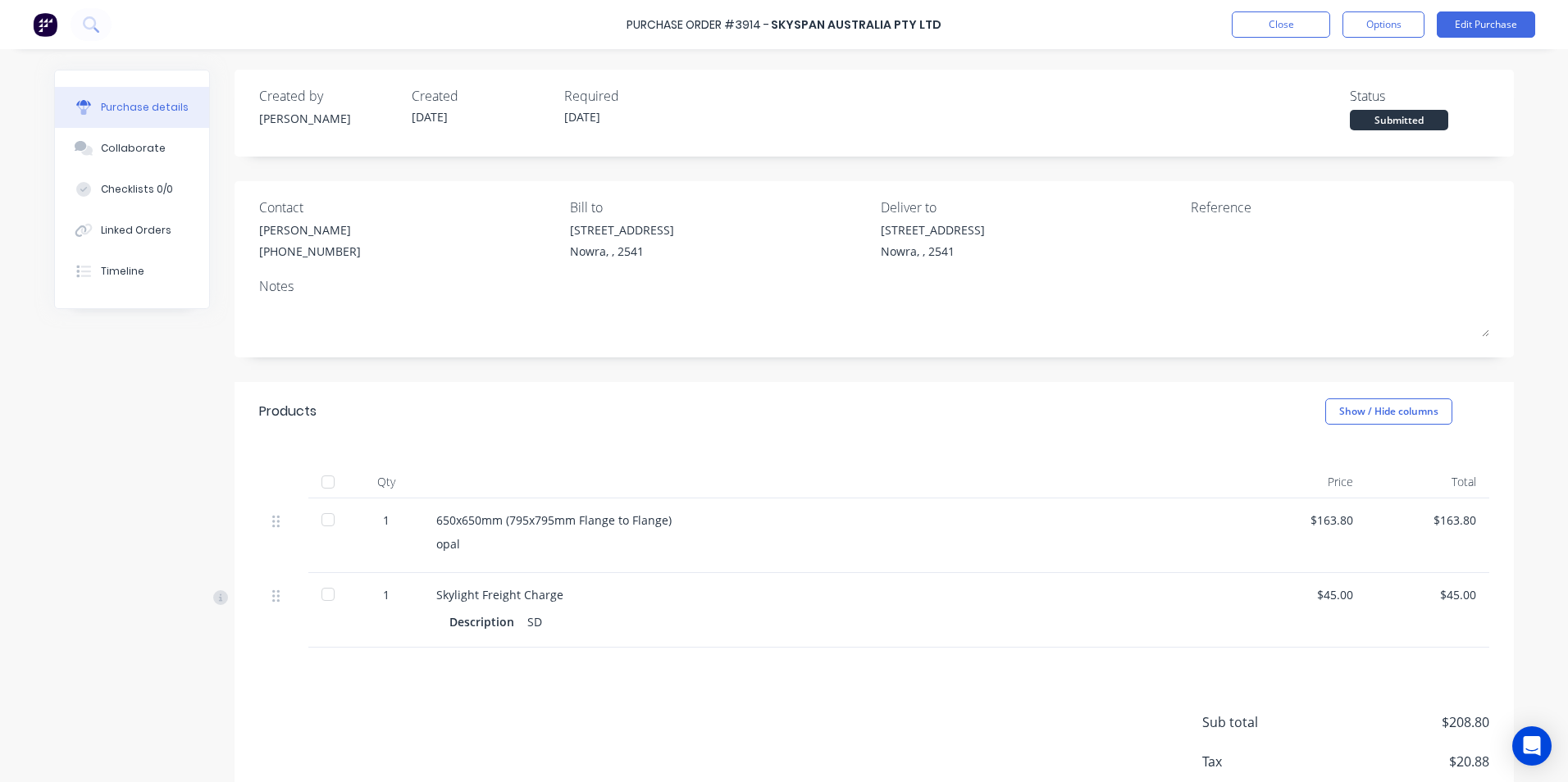
click at [327, 484] on div at bounding box center [327, 482] width 33 height 33
click at [111, 57] on div "Purchase details Collaborate Checklists 0/0 Linked Orders Timeline Created by […" at bounding box center [784, 366] width 1492 height 700
drag, startPoint x: 116, startPoint y: 57, endPoint x: 110, endPoint y: 72, distance: 16.2
click at [114, 63] on div "Purchase details Collaborate Checklists 0/0 Linked Orders Timeline Created by […" at bounding box center [784, 366] width 1492 height 700
click at [119, 94] on button "Purchase details" at bounding box center [132, 107] width 154 height 41
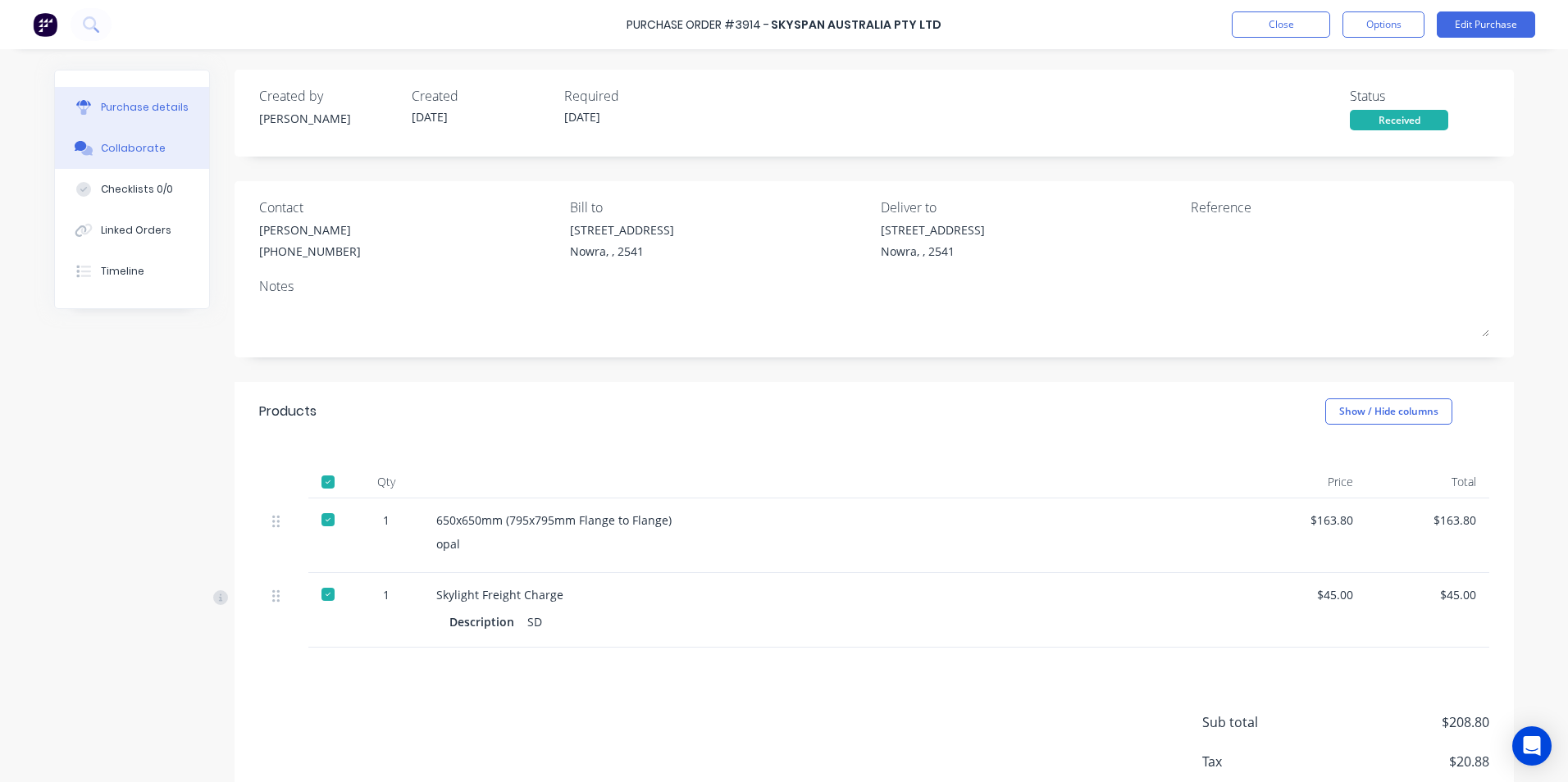
click at [121, 141] on div "Collaborate" at bounding box center [133, 149] width 65 height 15
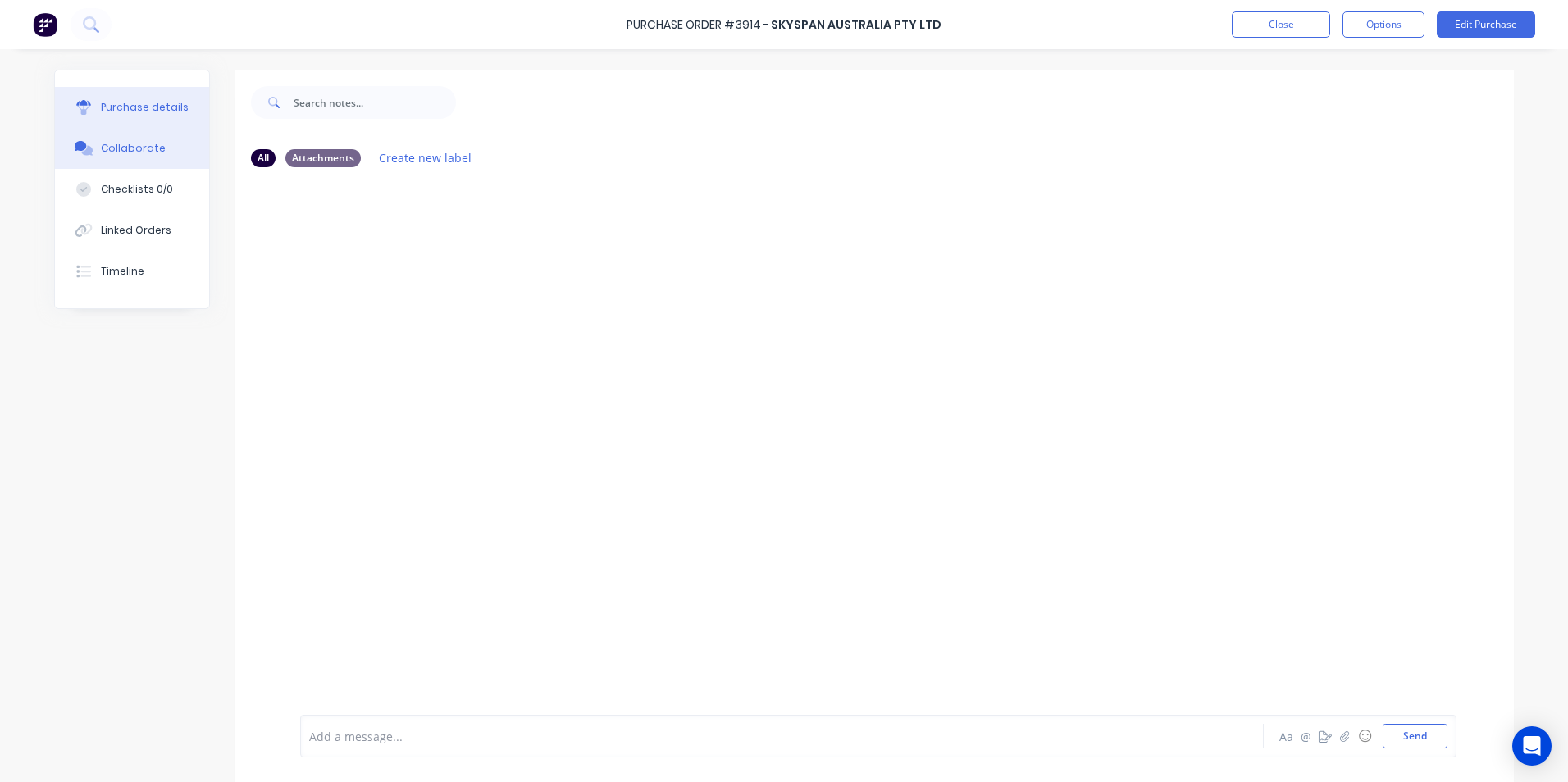
click at [126, 119] on button "Purchase details" at bounding box center [132, 107] width 154 height 41
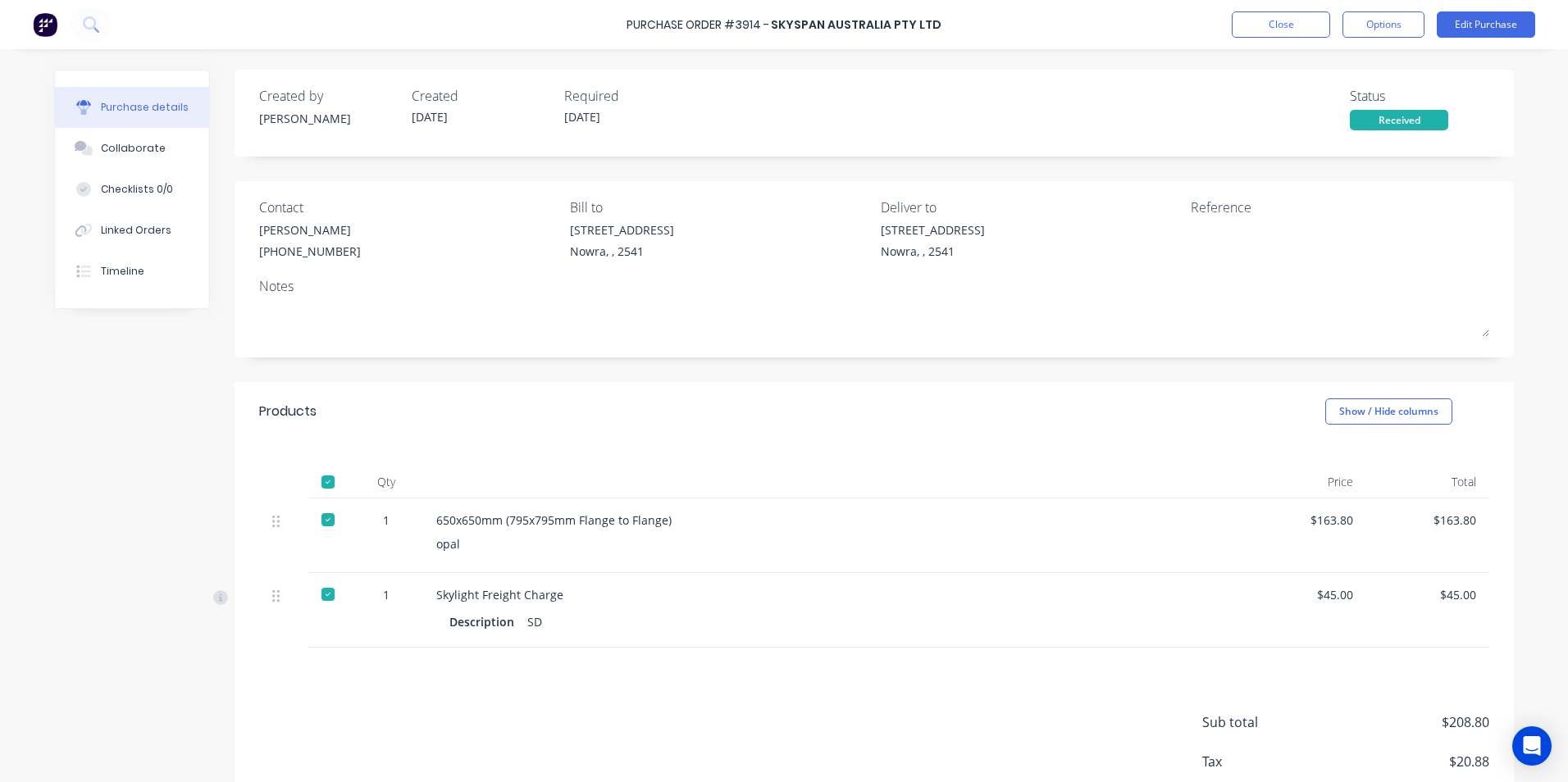
click at [141, 88] on button "Purchase details" at bounding box center [132, 107] width 154 height 41
click at [124, 141] on div "Collaborate" at bounding box center [133, 149] width 65 height 15
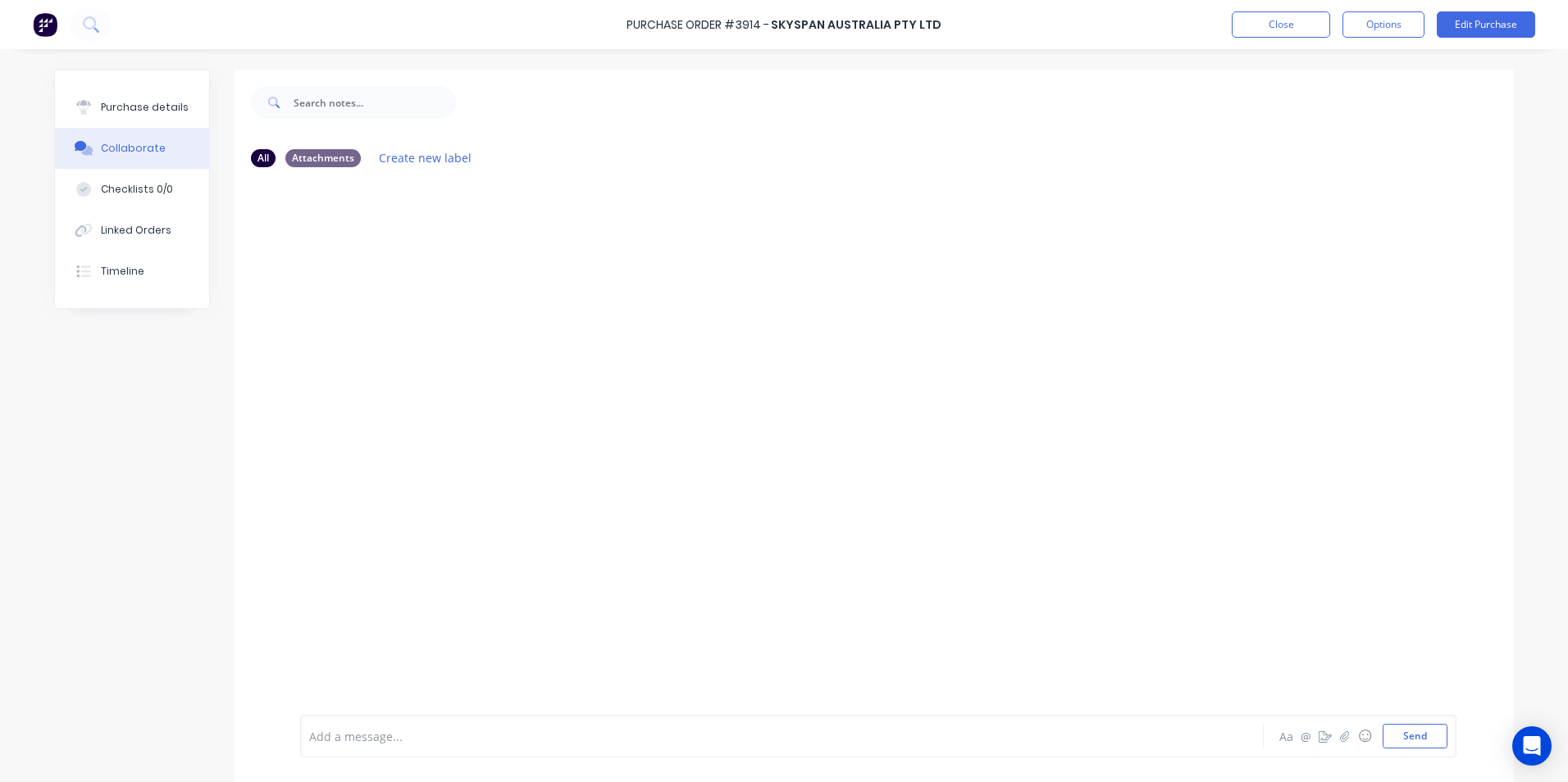
drag, startPoint x: 131, startPoint y: 177, endPoint x: 140, endPoint y: 148, distance: 30.4
click at [134, 174] on button "Checklists 0/0" at bounding box center [132, 189] width 154 height 41
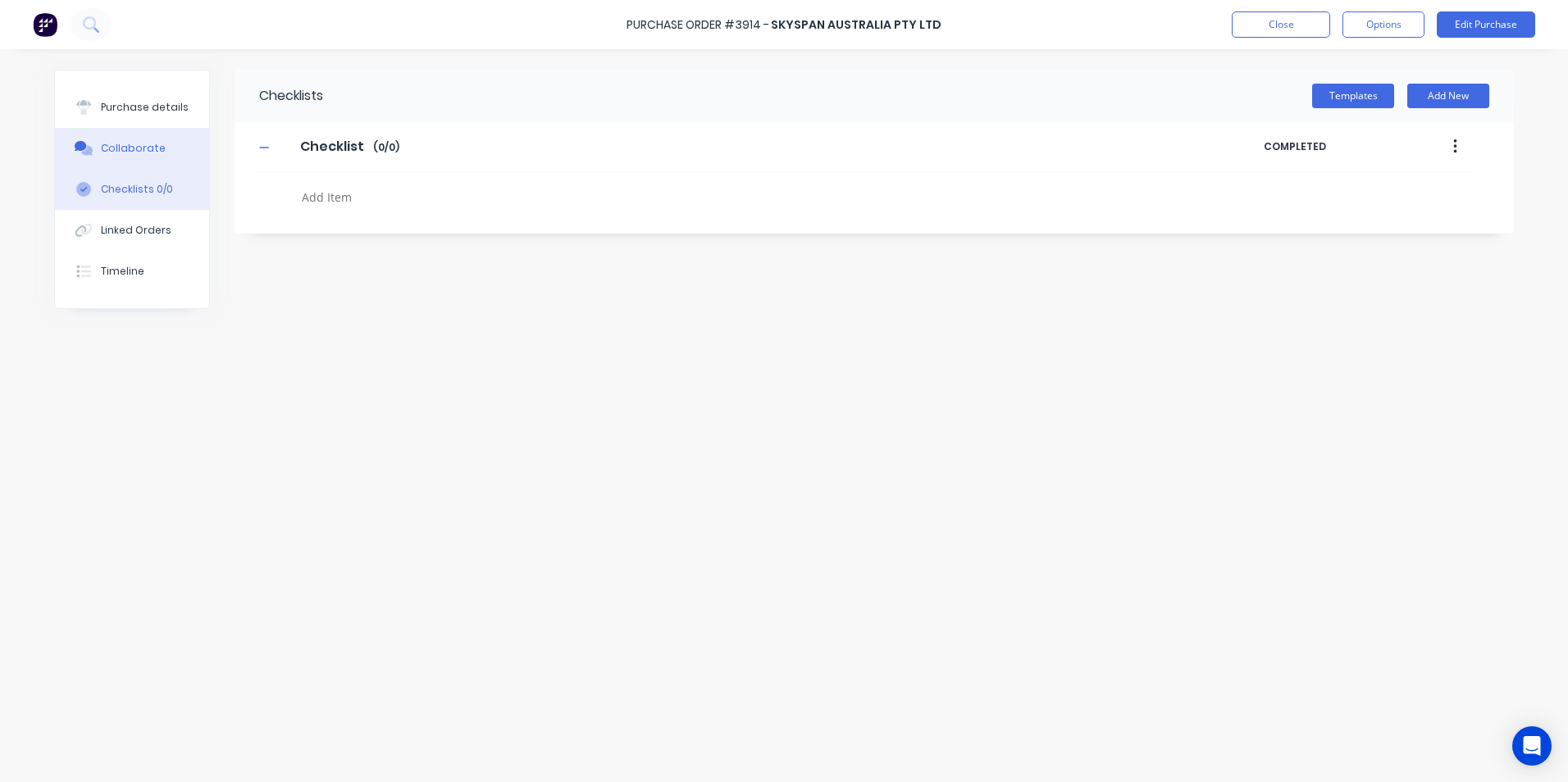
click at [140, 148] on div "Collaborate" at bounding box center [133, 149] width 65 height 15
